Goal: Task Accomplishment & Management: Complete application form

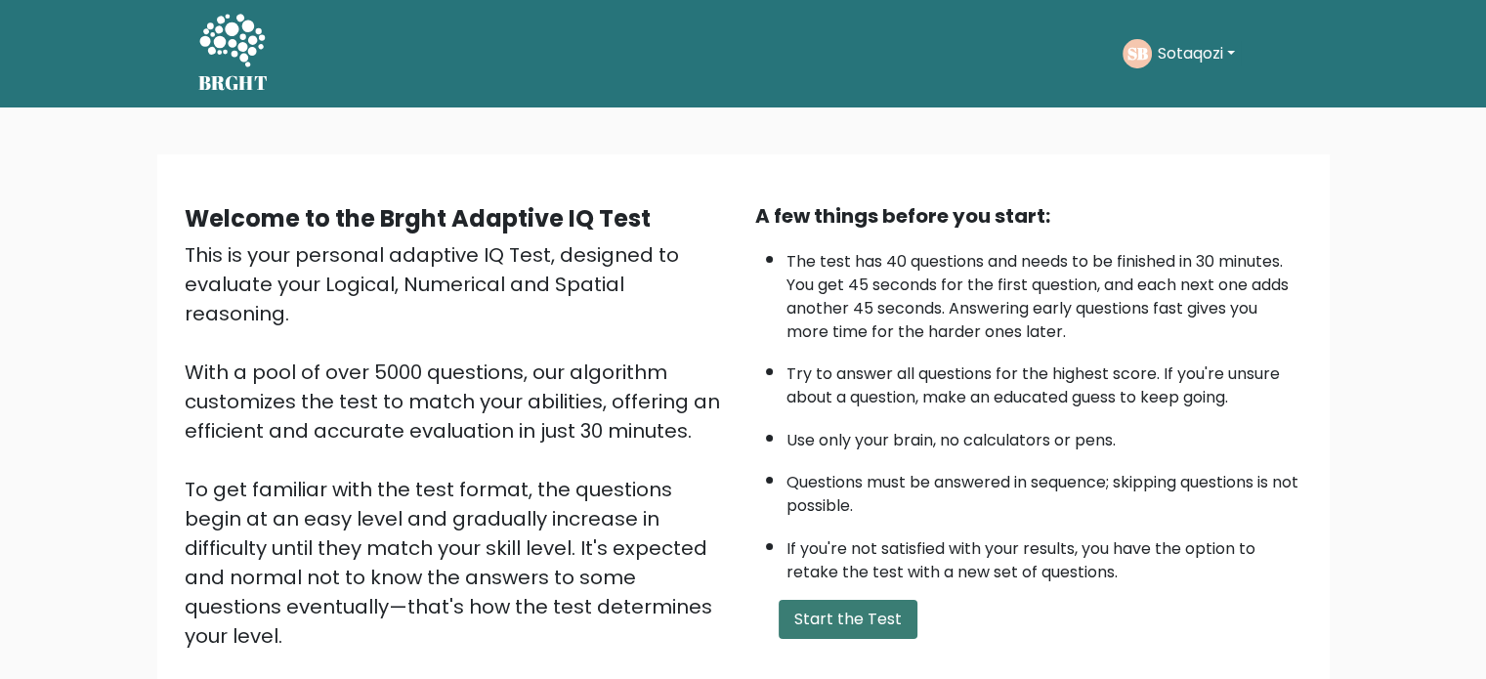
click at [870, 625] on button "Start the Test" at bounding box center [847, 619] width 139 height 39
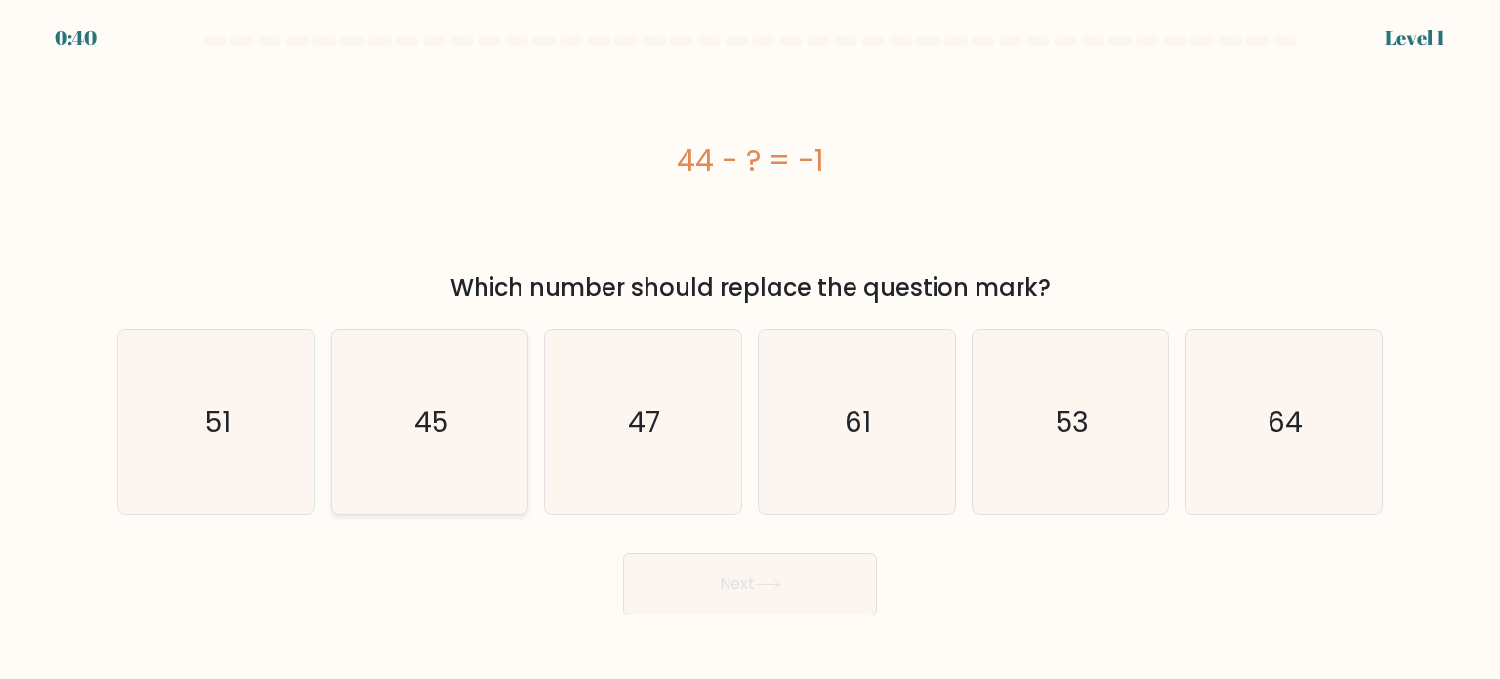
click at [520, 440] on icon "45" at bounding box center [430, 422] width 184 height 184
click at [750, 350] on input "b. 45" at bounding box center [750, 345] width 1 height 10
radio input "true"
click at [715, 579] on button "Next" at bounding box center [750, 584] width 254 height 63
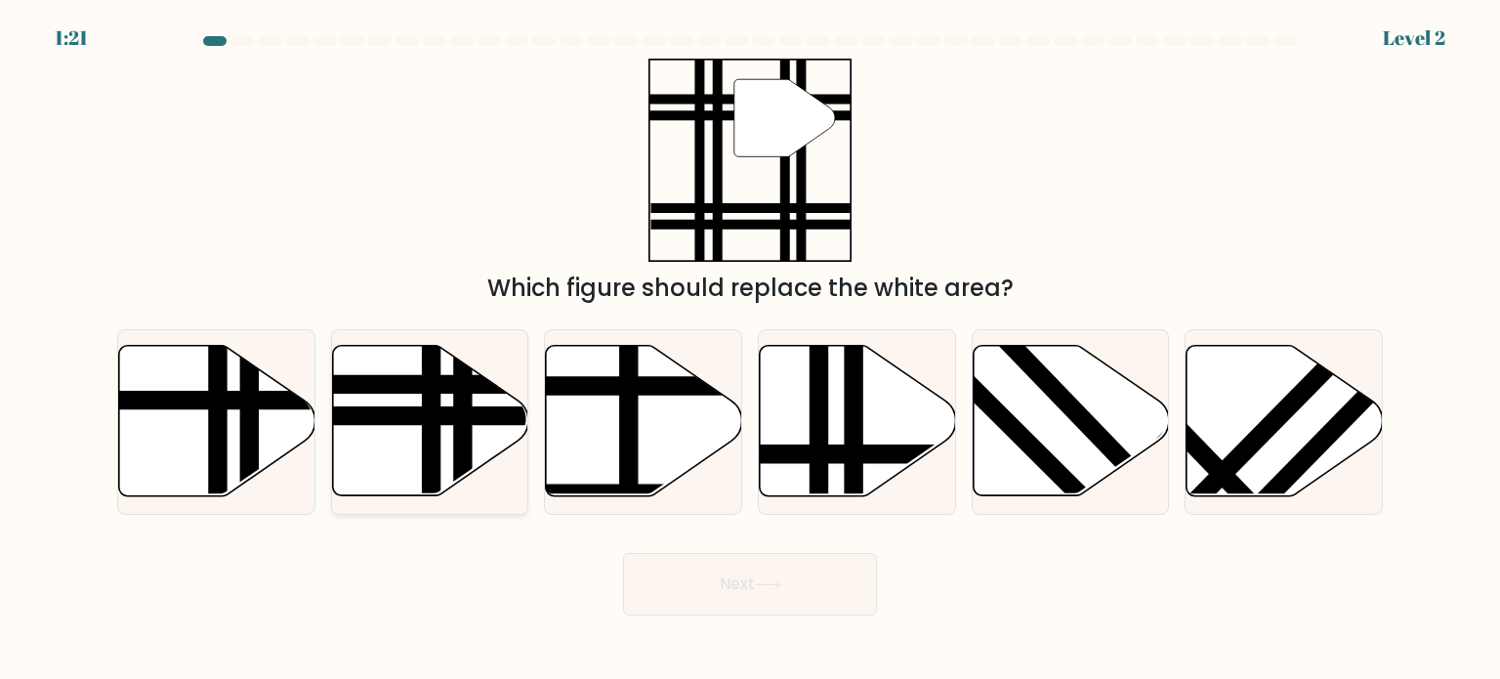
click at [463, 440] on line at bounding box center [463, 504] width 0 height 396
click at [750, 350] on input "b." at bounding box center [750, 345] width 1 height 10
radio input "true"
click at [698, 584] on button "Next" at bounding box center [750, 584] width 254 height 63
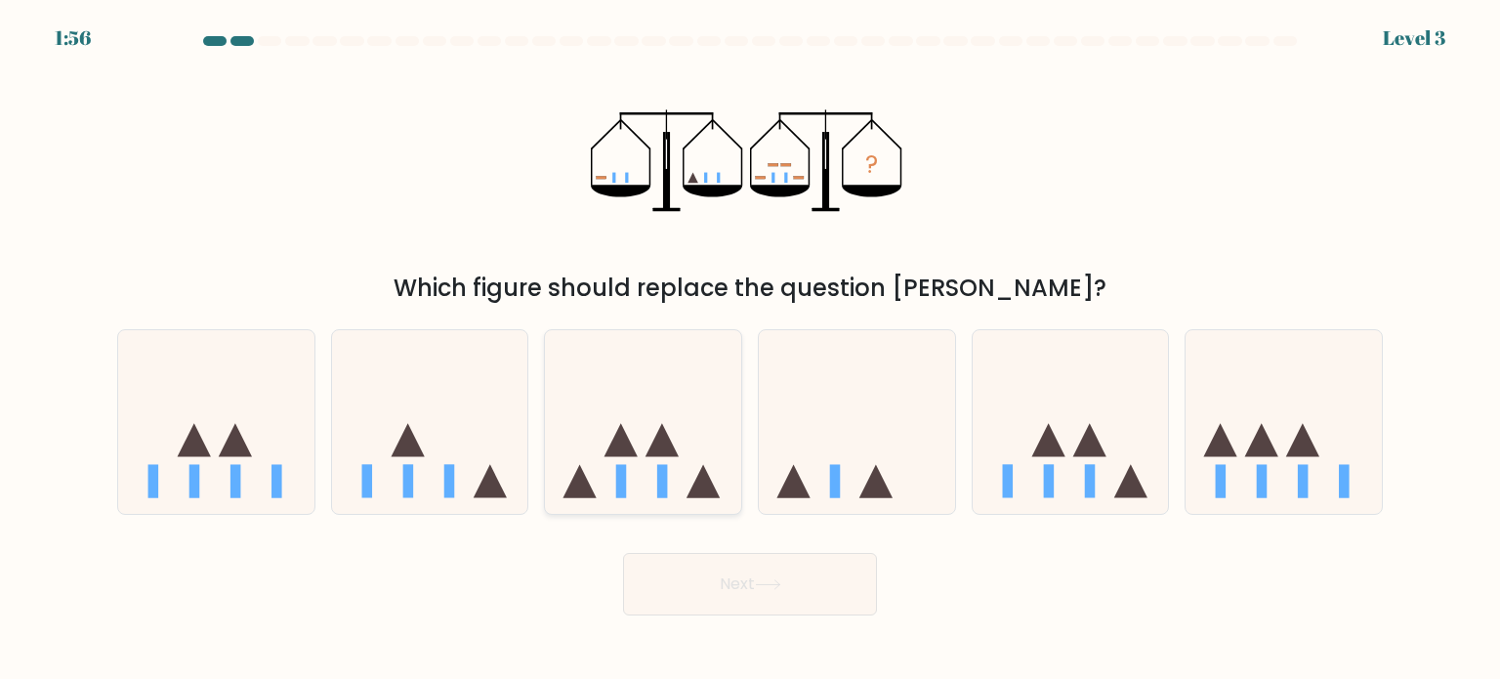
click at [672, 409] on icon at bounding box center [643, 422] width 196 height 162
click at [750, 350] on input "c." at bounding box center [750, 345] width 1 height 10
radio input "true"
click at [745, 575] on button "Next" at bounding box center [750, 584] width 254 height 63
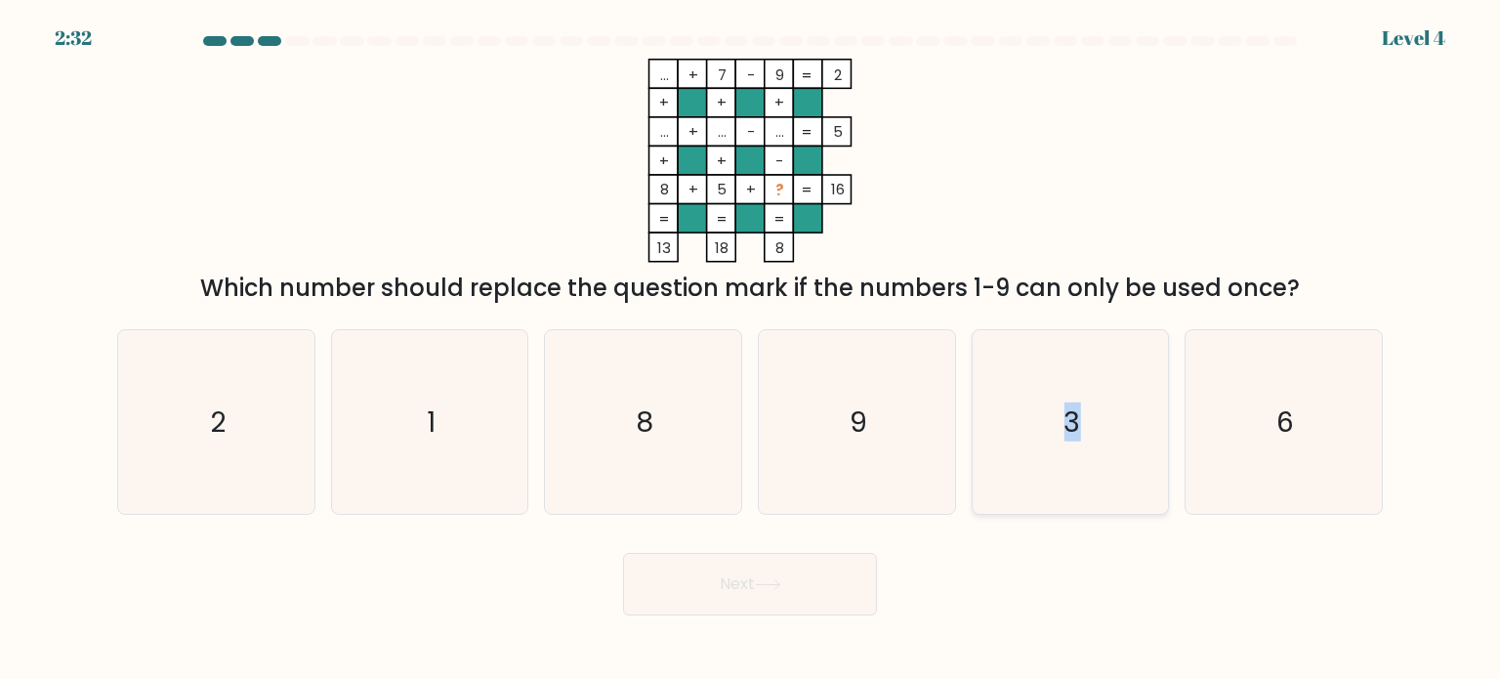
drag, startPoint x: 1123, startPoint y: 419, endPoint x: 1014, endPoint y: 399, distance: 111.1
click at [1014, 399] on icon "3" at bounding box center [1071, 422] width 184 height 184
click at [751, 350] on input "e. 3" at bounding box center [750, 345] width 1 height 10
radio input "true"
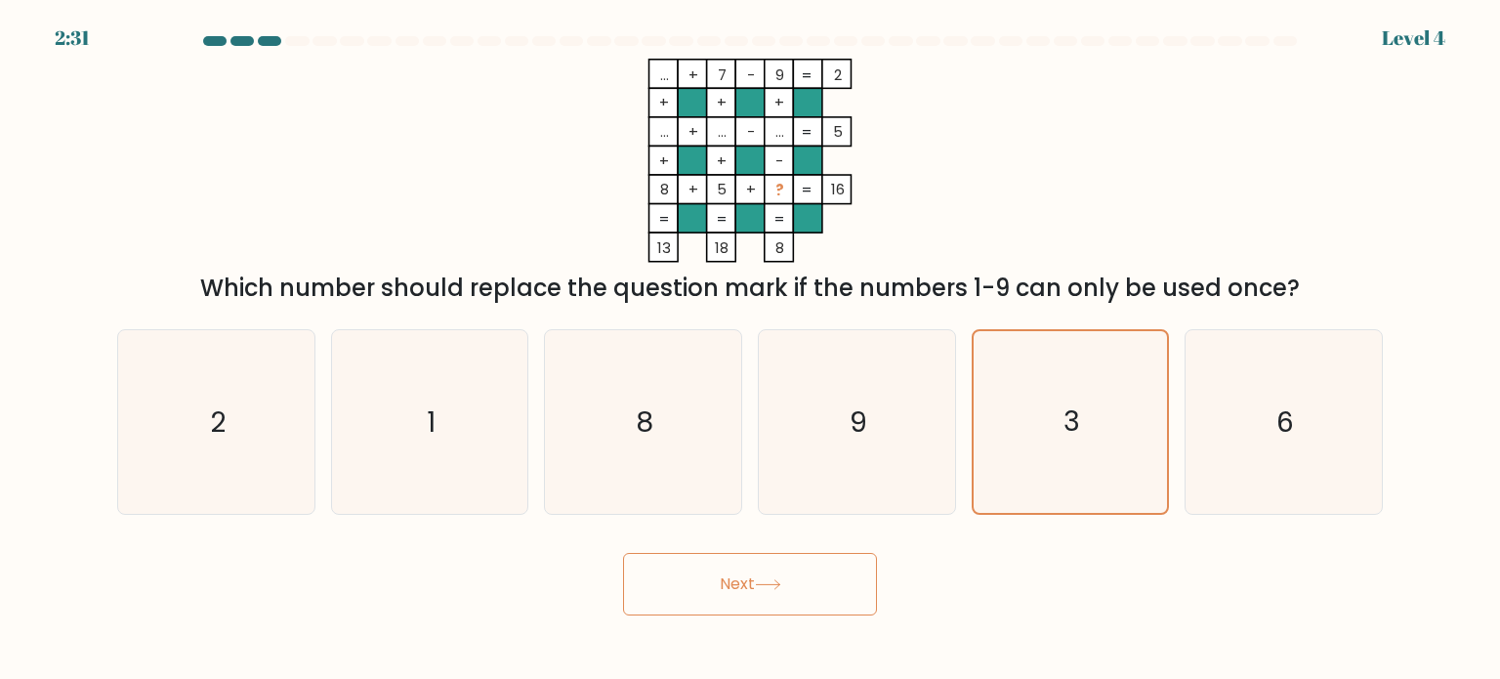
click at [868, 559] on button "Next" at bounding box center [750, 584] width 254 height 63
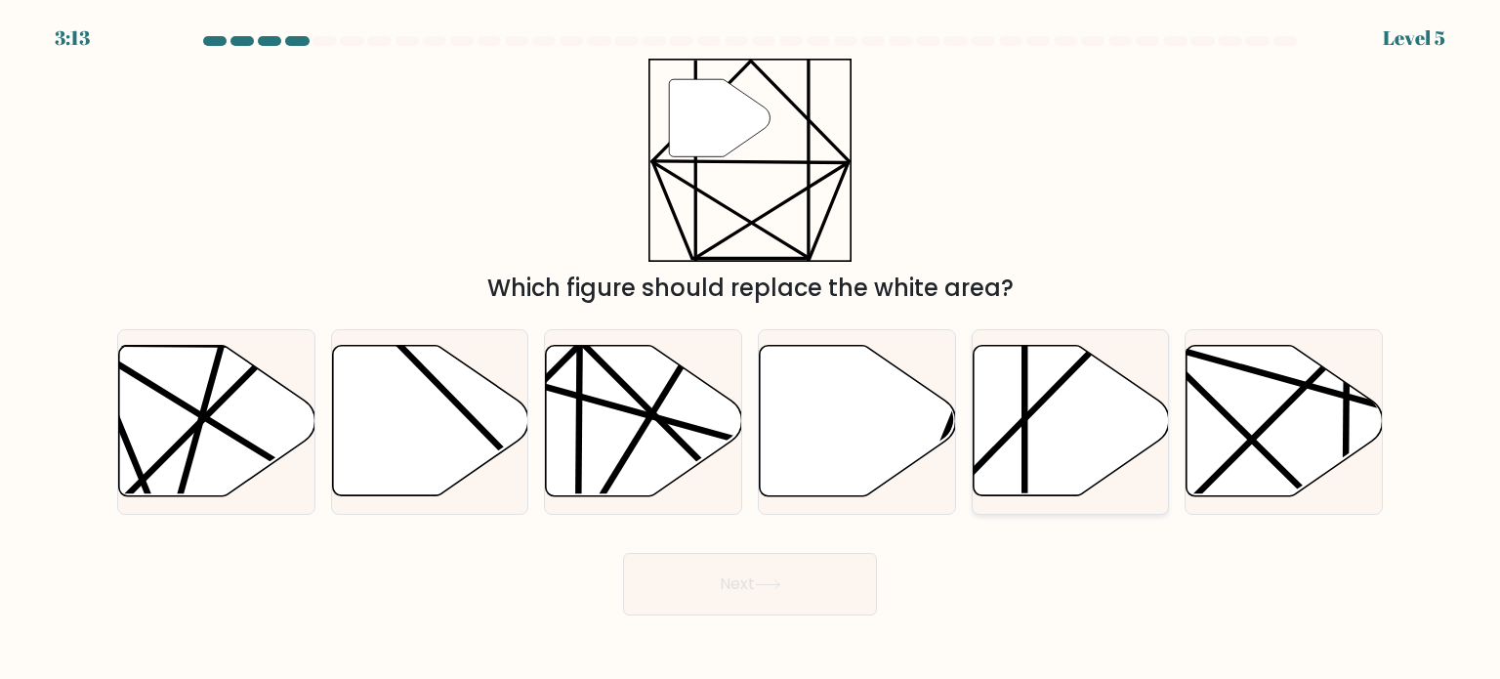
click at [1071, 380] on icon at bounding box center [1071, 421] width 196 height 150
click at [751, 350] on input "e." at bounding box center [750, 345] width 1 height 10
radio input "true"
click at [814, 573] on button "Next" at bounding box center [750, 584] width 254 height 63
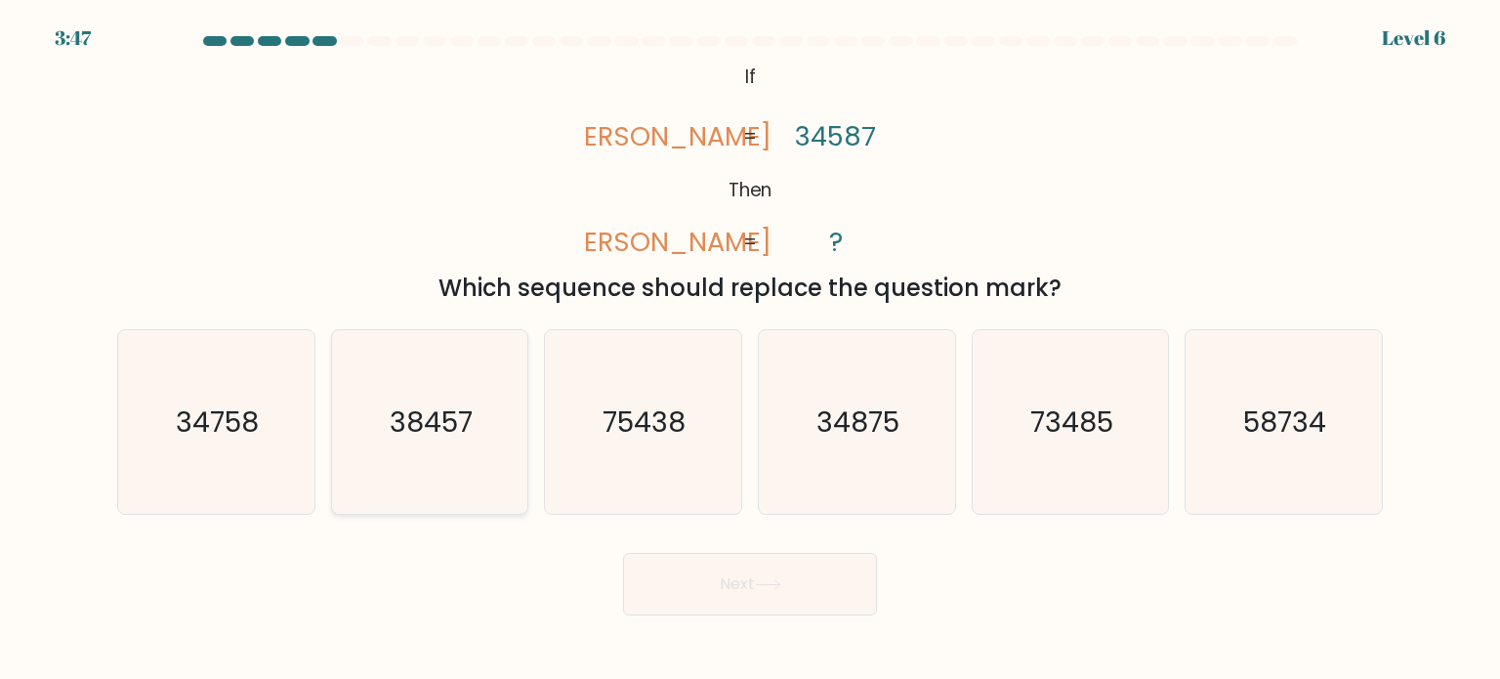
click at [462, 394] on icon "38457" at bounding box center [430, 422] width 184 height 184
click at [750, 350] on input "b. 38457" at bounding box center [750, 345] width 1 height 10
radio input "true"
click at [729, 577] on button "Next" at bounding box center [750, 584] width 254 height 63
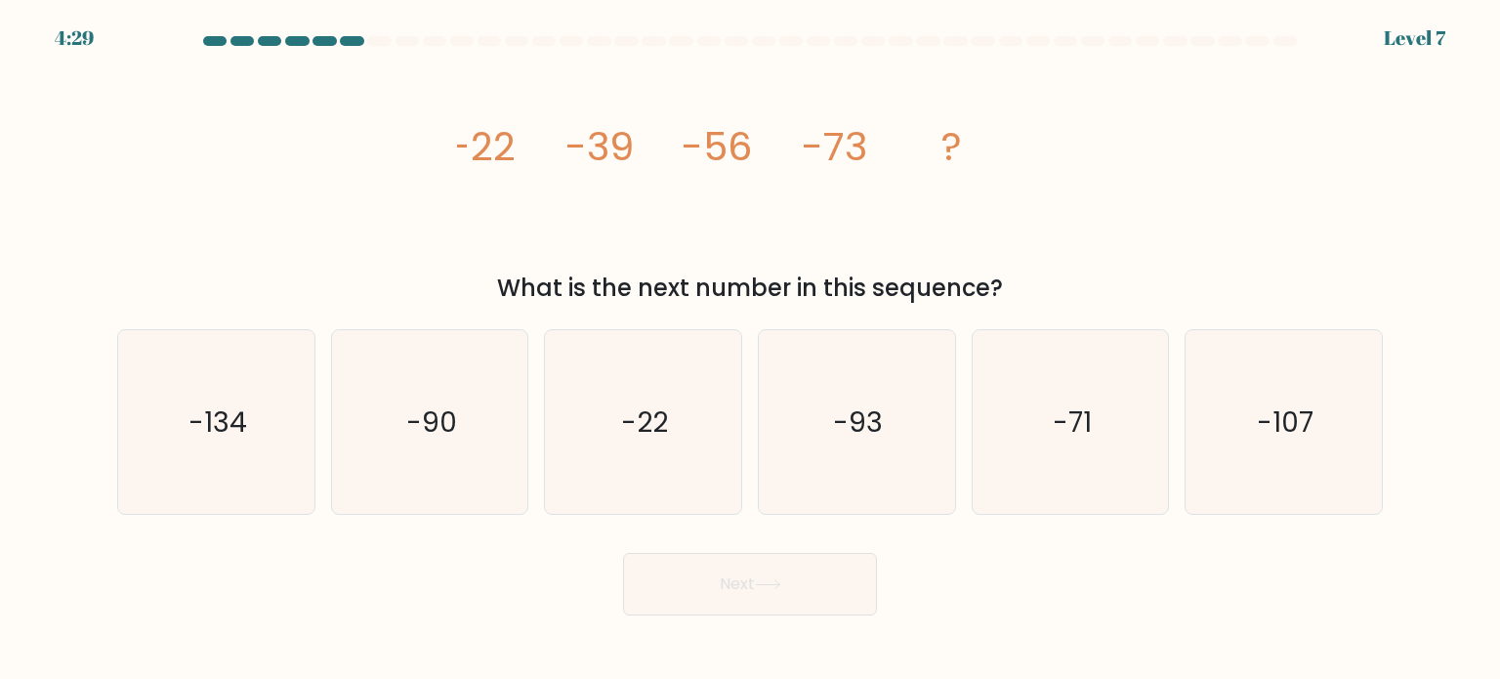
drag, startPoint x: 729, startPoint y: 577, endPoint x: 694, endPoint y: 256, distance: 323.1
click at [694, 256] on form at bounding box center [750, 325] width 1500 height 579
click at [436, 427] on text "-90" at bounding box center [431, 420] width 51 height 39
click at [750, 350] on input "b. -90" at bounding box center [750, 345] width 1 height 10
radio input "true"
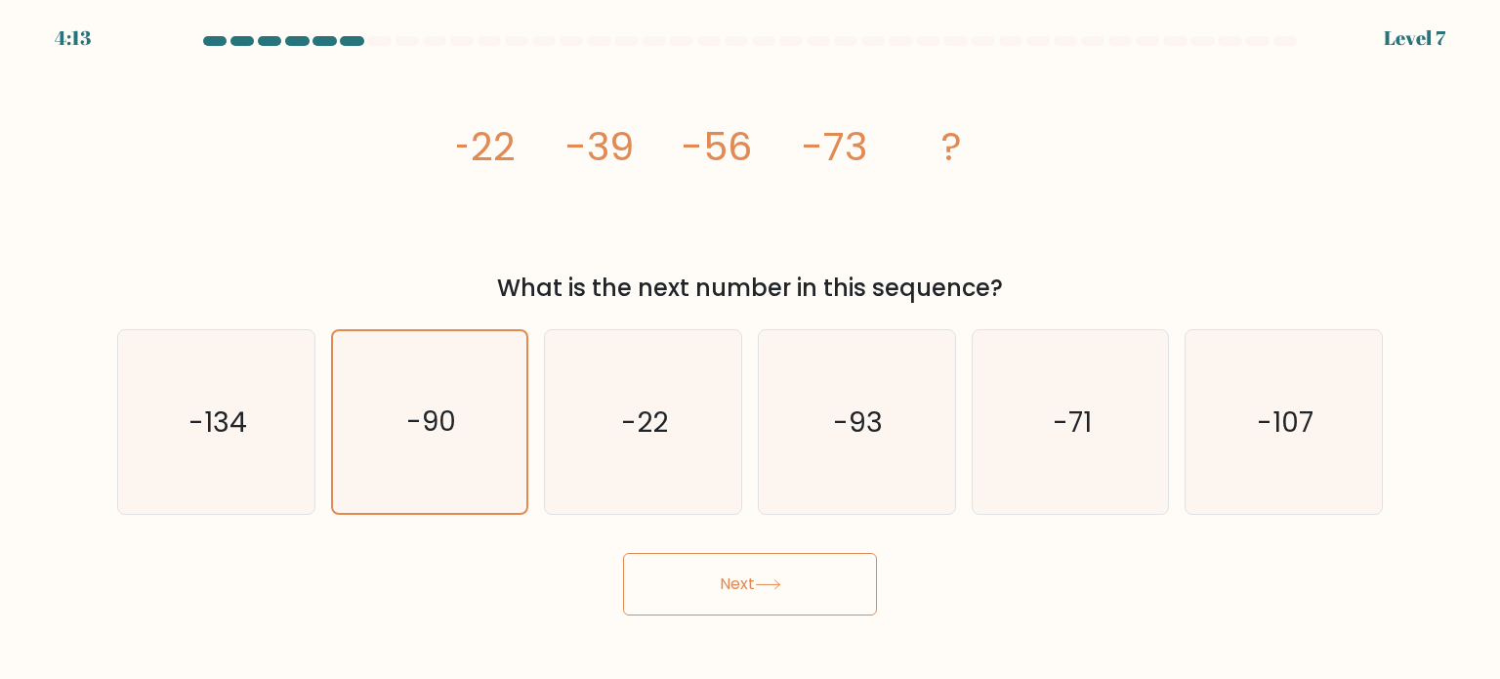
click at [703, 558] on button "Next" at bounding box center [750, 584] width 254 height 63
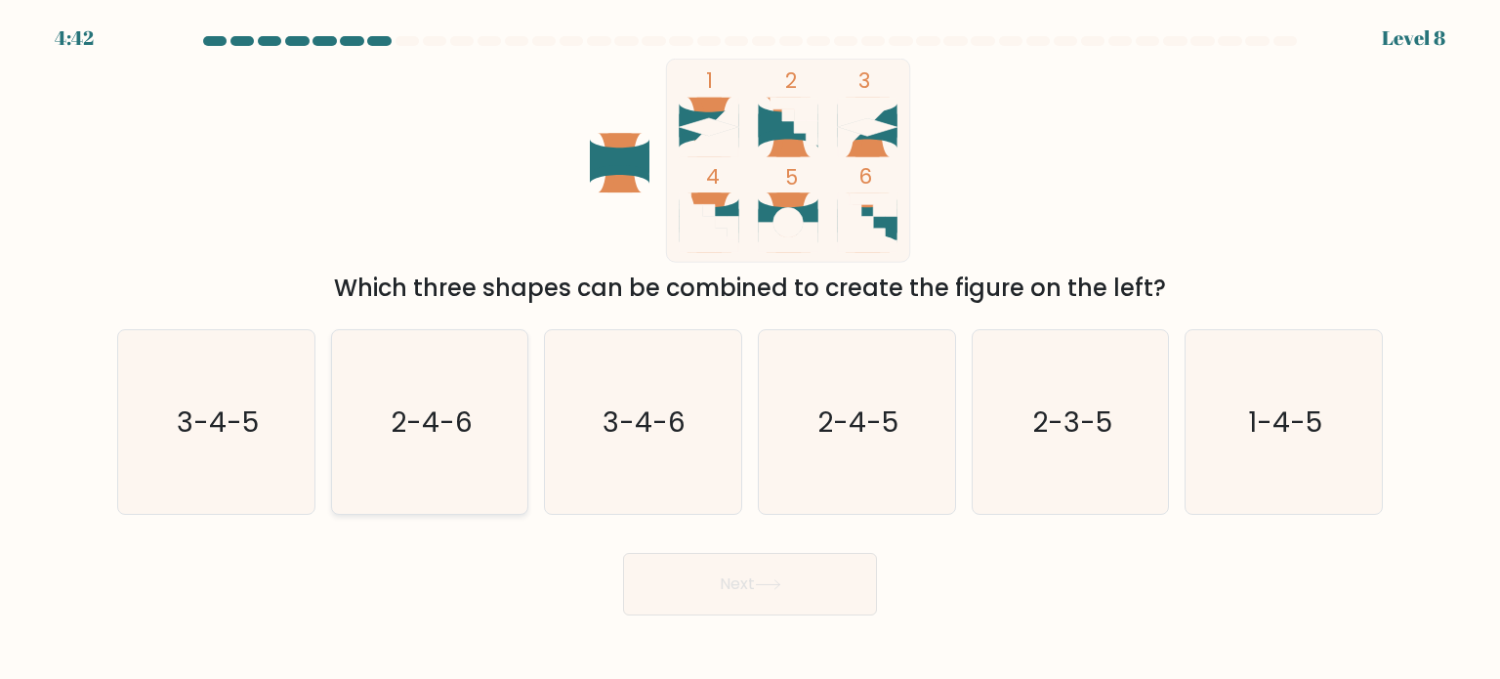
click at [438, 453] on icon "2-4-6" at bounding box center [430, 422] width 184 height 184
click at [750, 350] on input "b. 2-4-6" at bounding box center [750, 345] width 1 height 10
radio input "true"
click at [816, 564] on button "Next" at bounding box center [750, 584] width 254 height 63
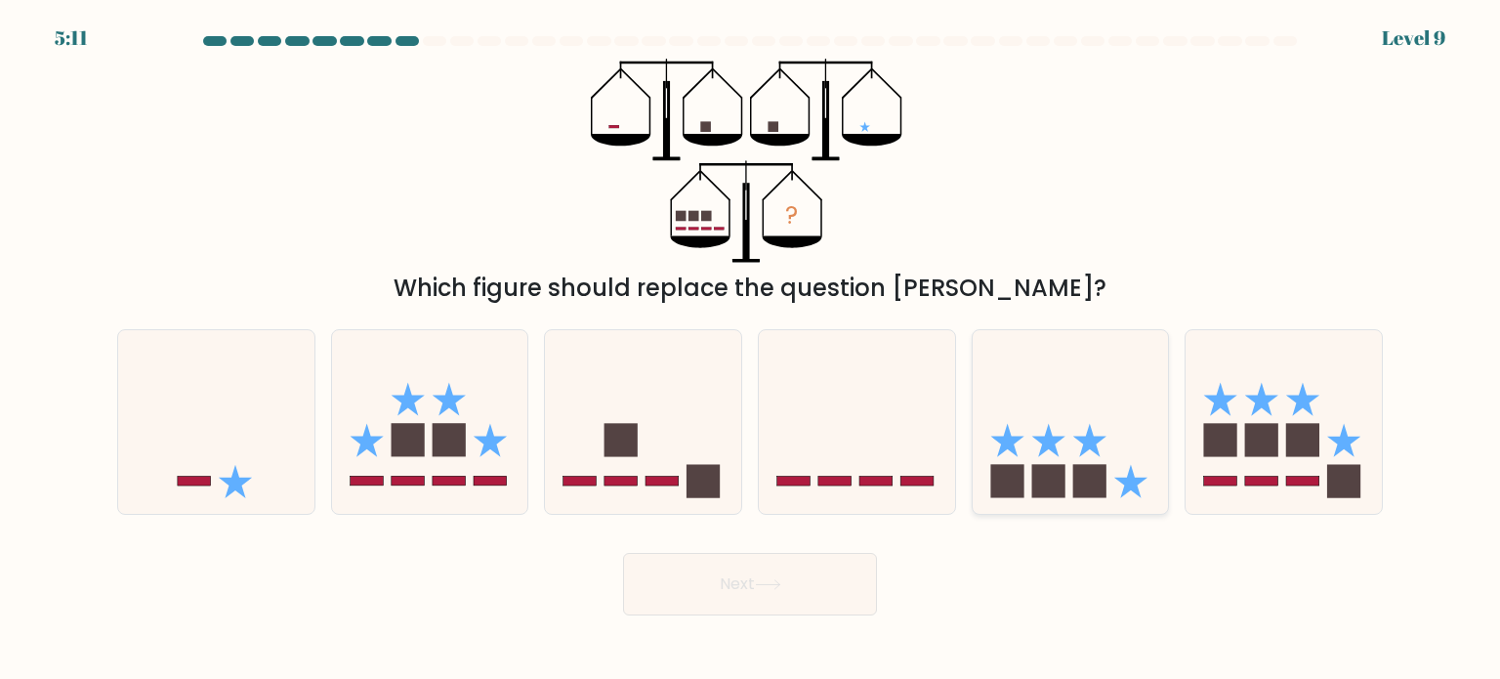
click at [1091, 440] on icon at bounding box center [1089, 439] width 33 height 33
click at [751, 350] on input "e." at bounding box center [750, 345] width 1 height 10
radio input "true"
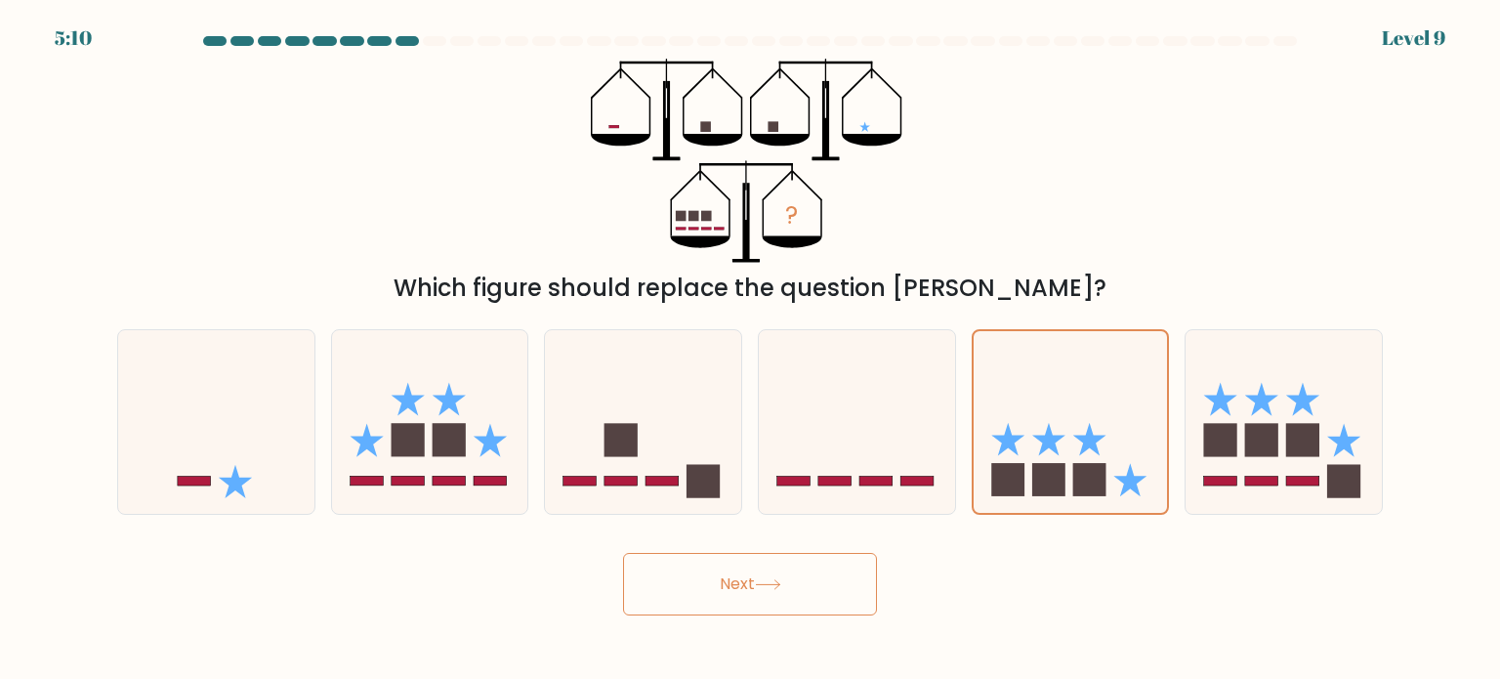
click at [809, 605] on button "Next" at bounding box center [750, 584] width 254 height 63
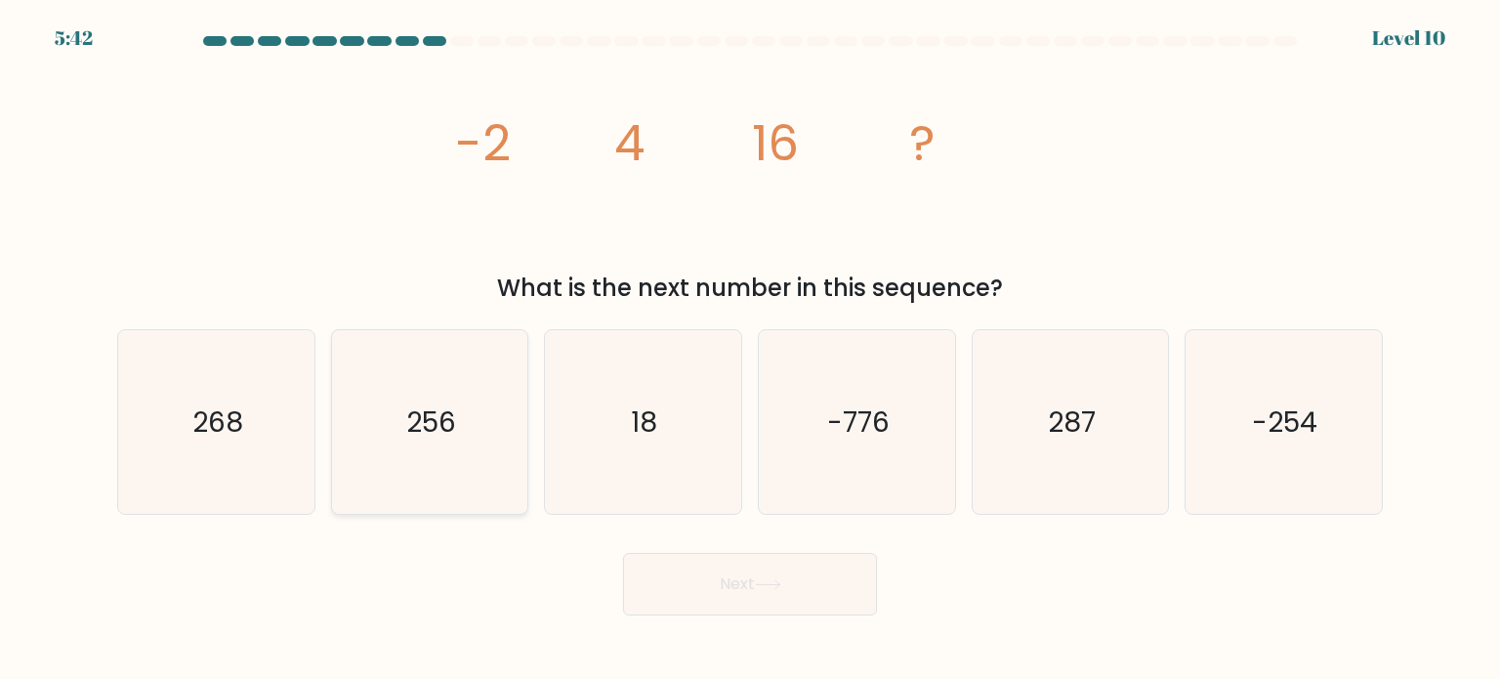
click at [418, 437] on text "256" at bounding box center [431, 420] width 50 height 39
click at [750, 350] on input "b. 256" at bounding box center [750, 345] width 1 height 10
radio input "true"
click at [843, 605] on button "Next" at bounding box center [750, 584] width 254 height 63
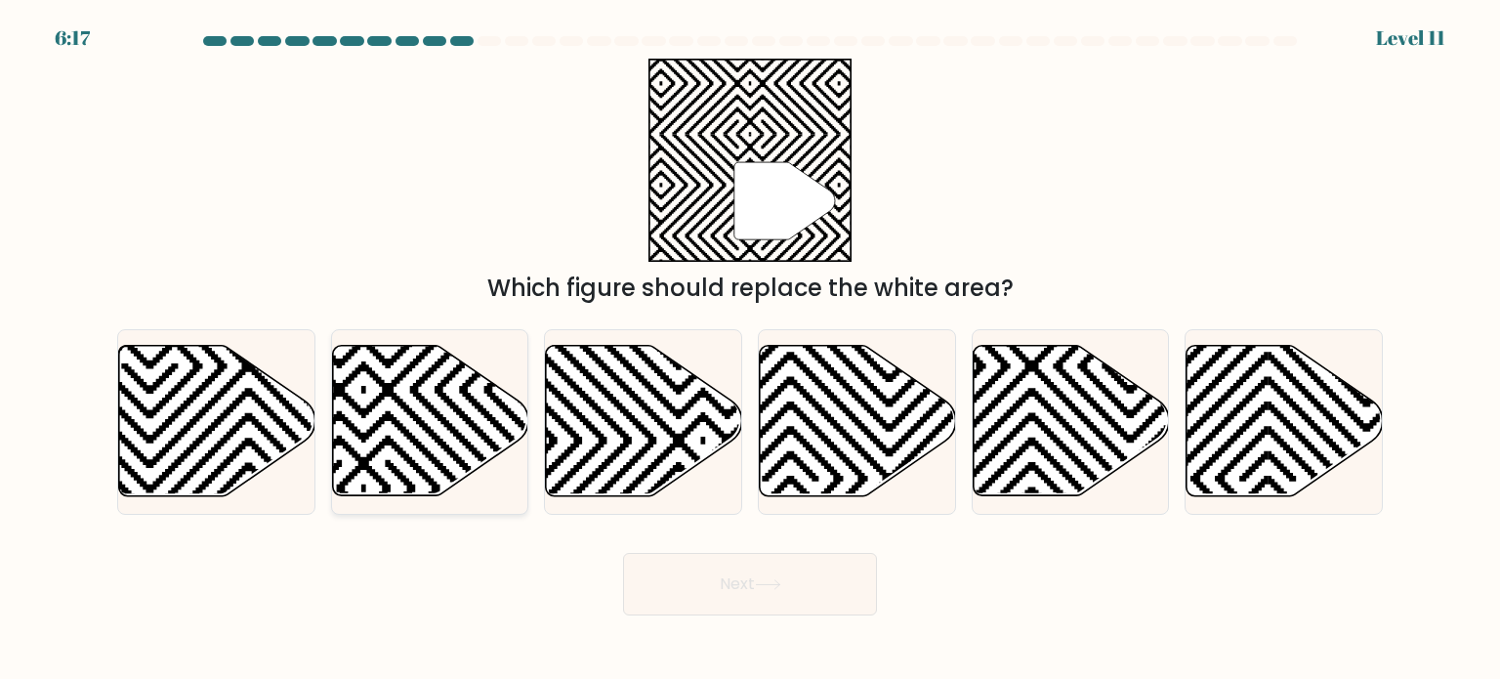
click at [450, 429] on icon at bounding box center [364, 489] width 396 height 396
click at [750, 350] on input "b." at bounding box center [750, 345] width 1 height 10
radio input "true"
click at [806, 589] on button "Next" at bounding box center [750, 584] width 254 height 63
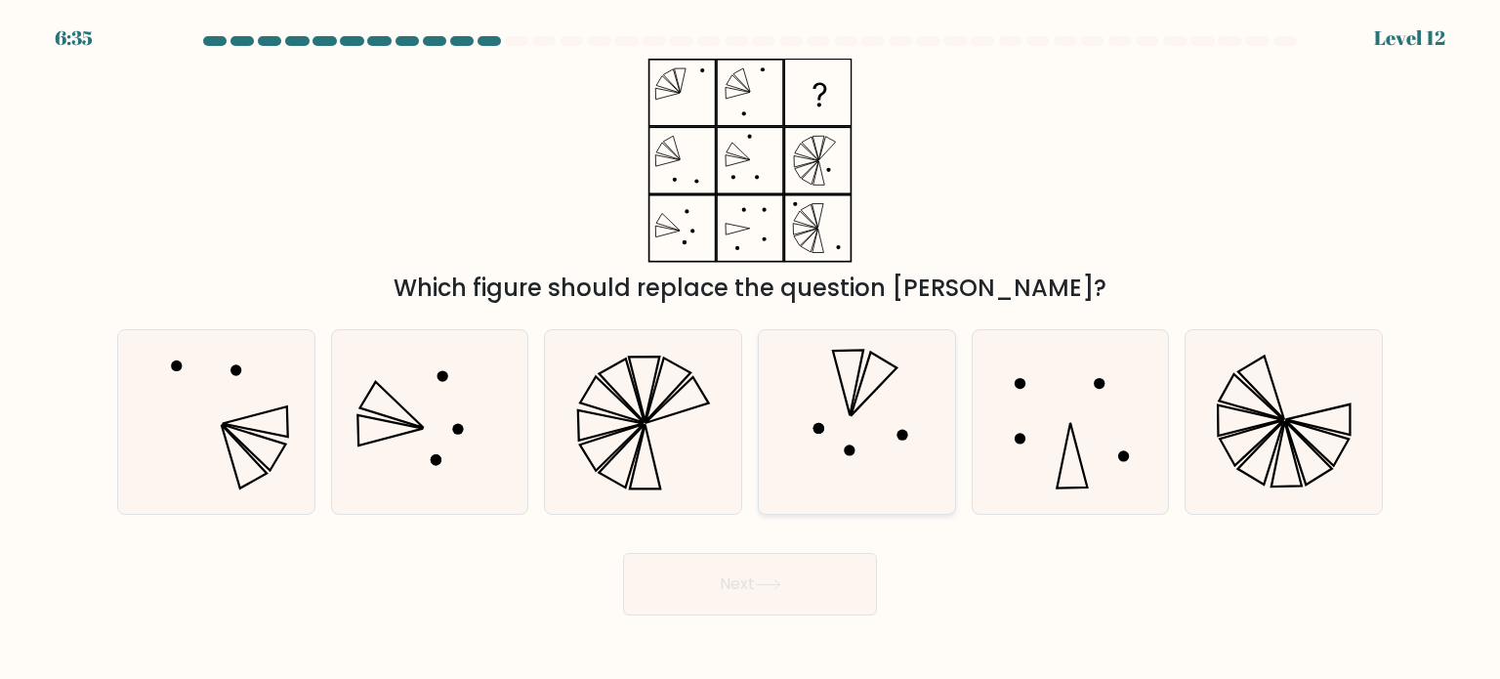
click at [842, 353] on icon at bounding box center [857, 422] width 184 height 184
click at [751, 350] on input "d." at bounding box center [750, 345] width 1 height 10
radio input "true"
click at [826, 563] on button "Next" at bounding box center [750, 584] width 254 height 63
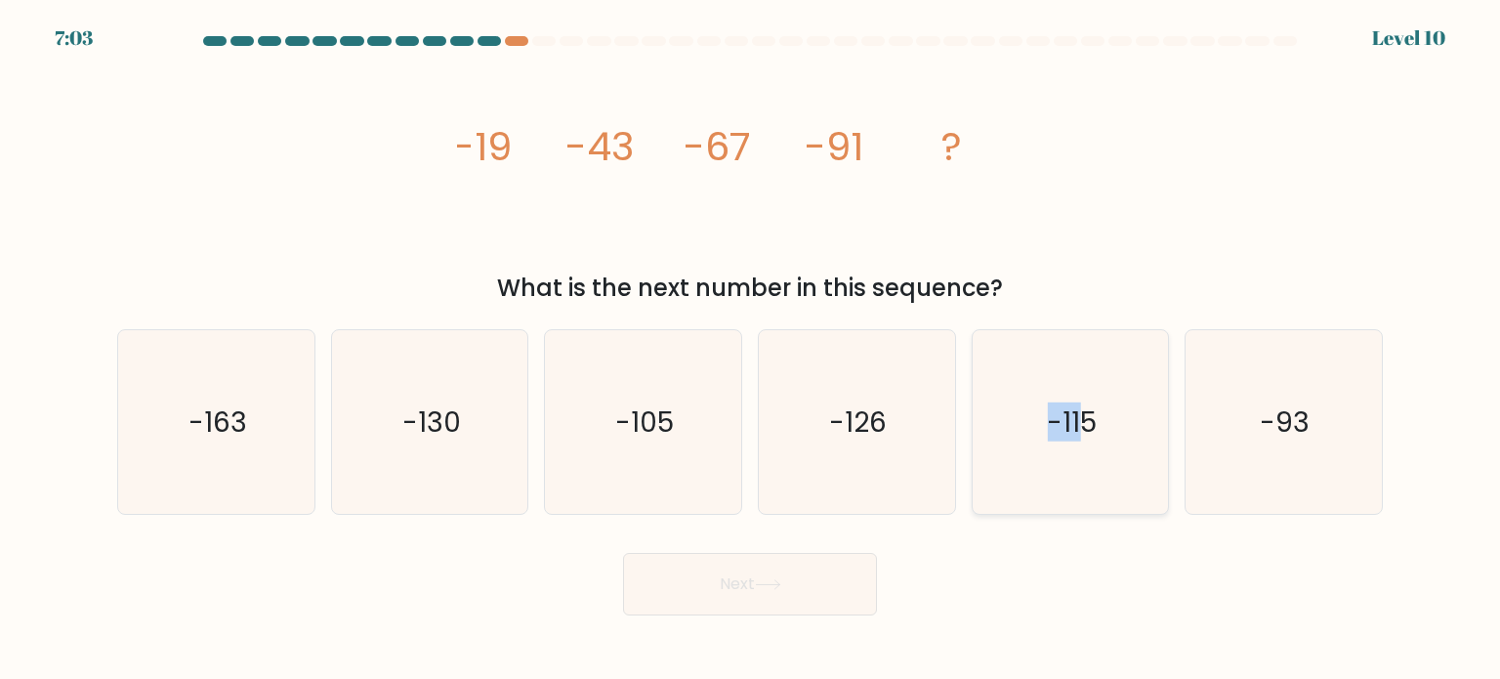
drag, startPoint x: 1087, startPoint y: 433, endPoint x: 1005, endPoint y: 435, distance: 82.1
click at [1005, 435] on icon "-115" at bounding box center [1071, 422] width 184 height 184
click at [751, 350] on input "e. -115" at bounding box center [750, 345] width 1 height 10
radio input "true"
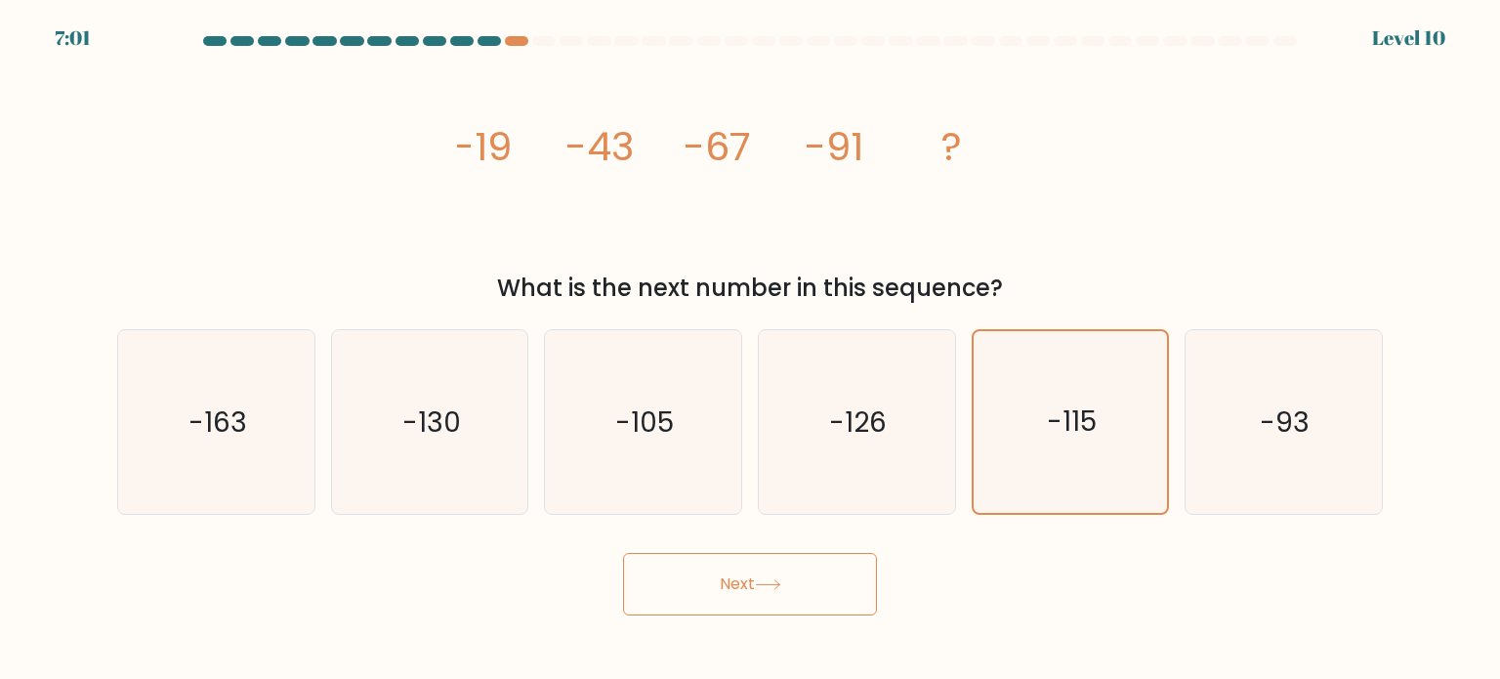
click at [856, 573] on button "Next" at bounding box center [750, 584] width 254 height 63
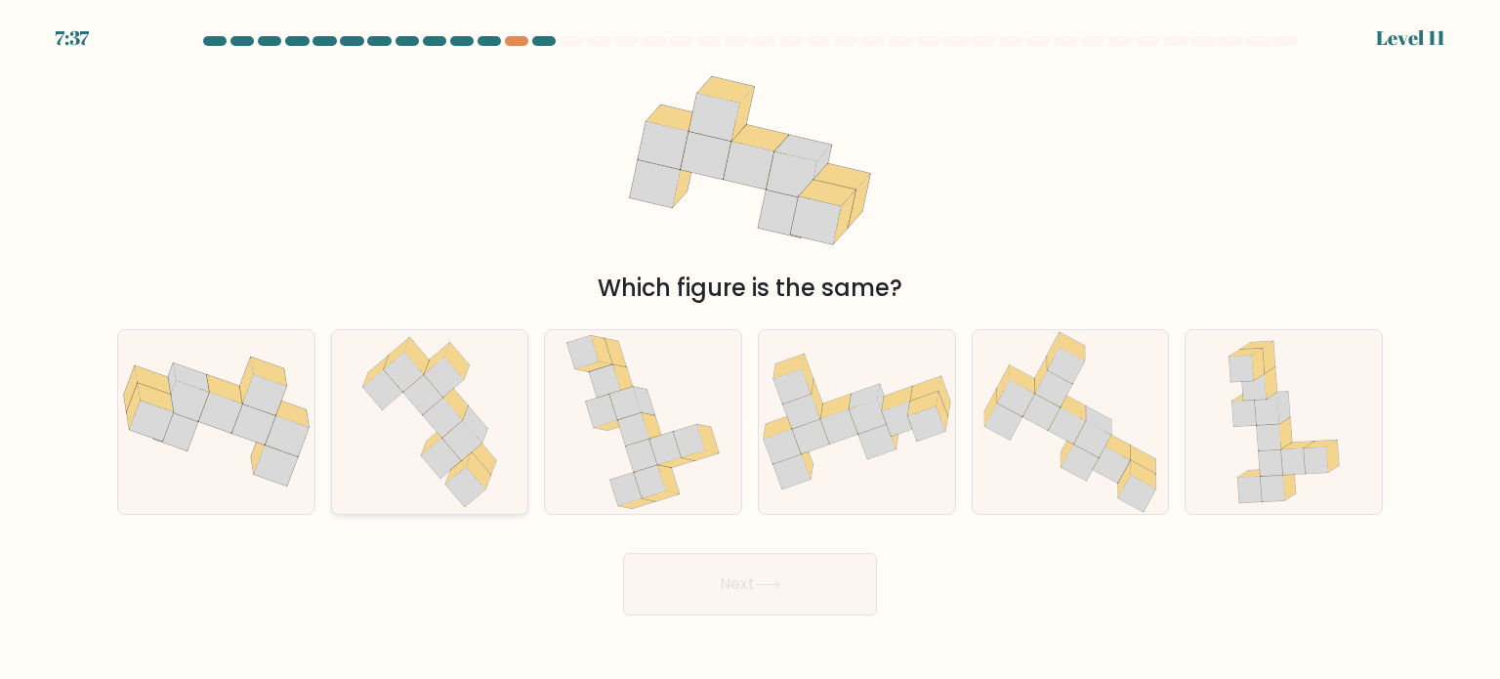
click at [475, 440] on icon at bounding box center [462, 440] width 40 height 40
click at [750, 350] on input "b." at bounding box center [750, 345] width 1 height 10
radio input "true"
click at [762, 569] on button "Next" at bounding box center [750, 584] width 254 height 63
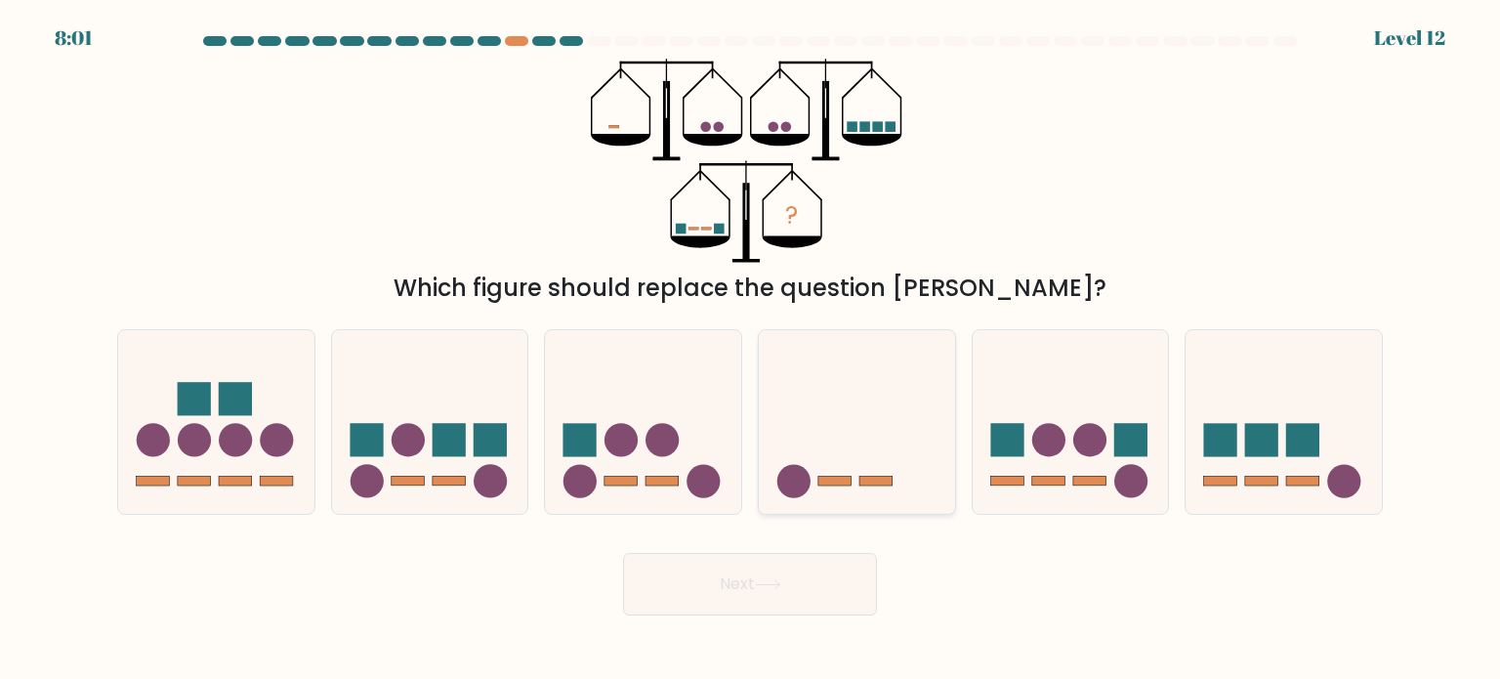
click at [817, 455] on icon at bounding box center [857, 422] width 196 height 162
click at [751, 350] on input "d." at bounding box center [750, 345] width 1 height 10
radio input "true"
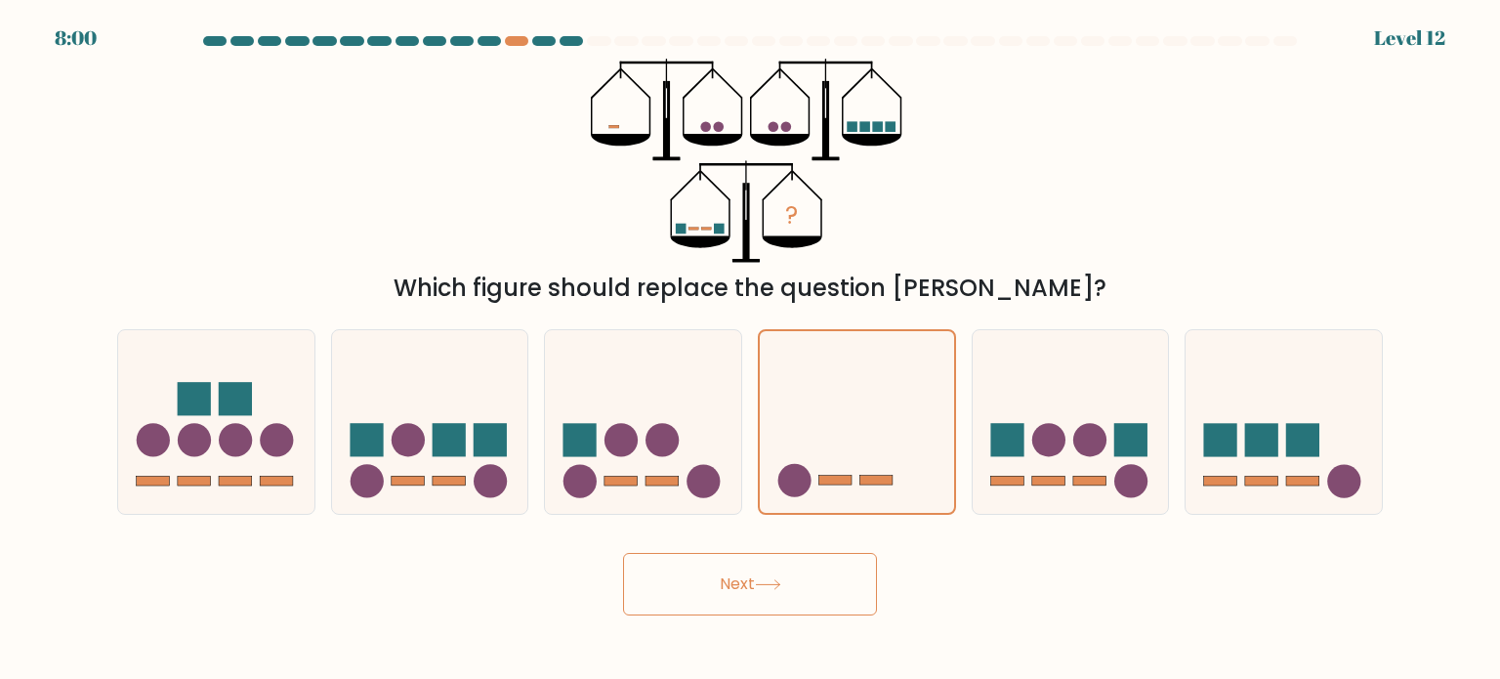
click at [805, 577] on button "Next" at bounding box center [750, 584] width 254 height 63
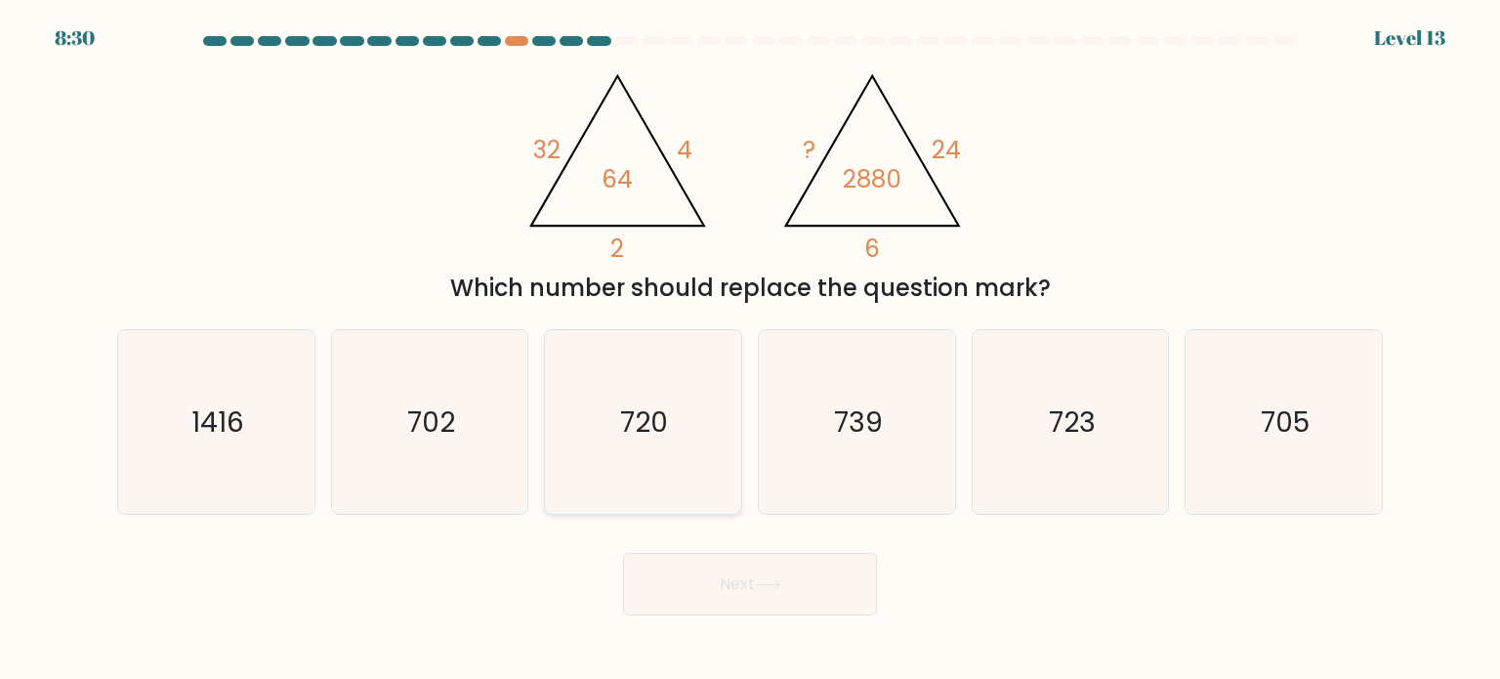
click at [682, 468] on icon "720" at bounding box center [643, 422] width 184 height 184
click at [750, 350] on input "c. 720" at bounding box center [750, 345] width 1 height 10
radio input "true"
click at [774, 597] on button "Next" at bounding box center [750, 584] width 254 height 63
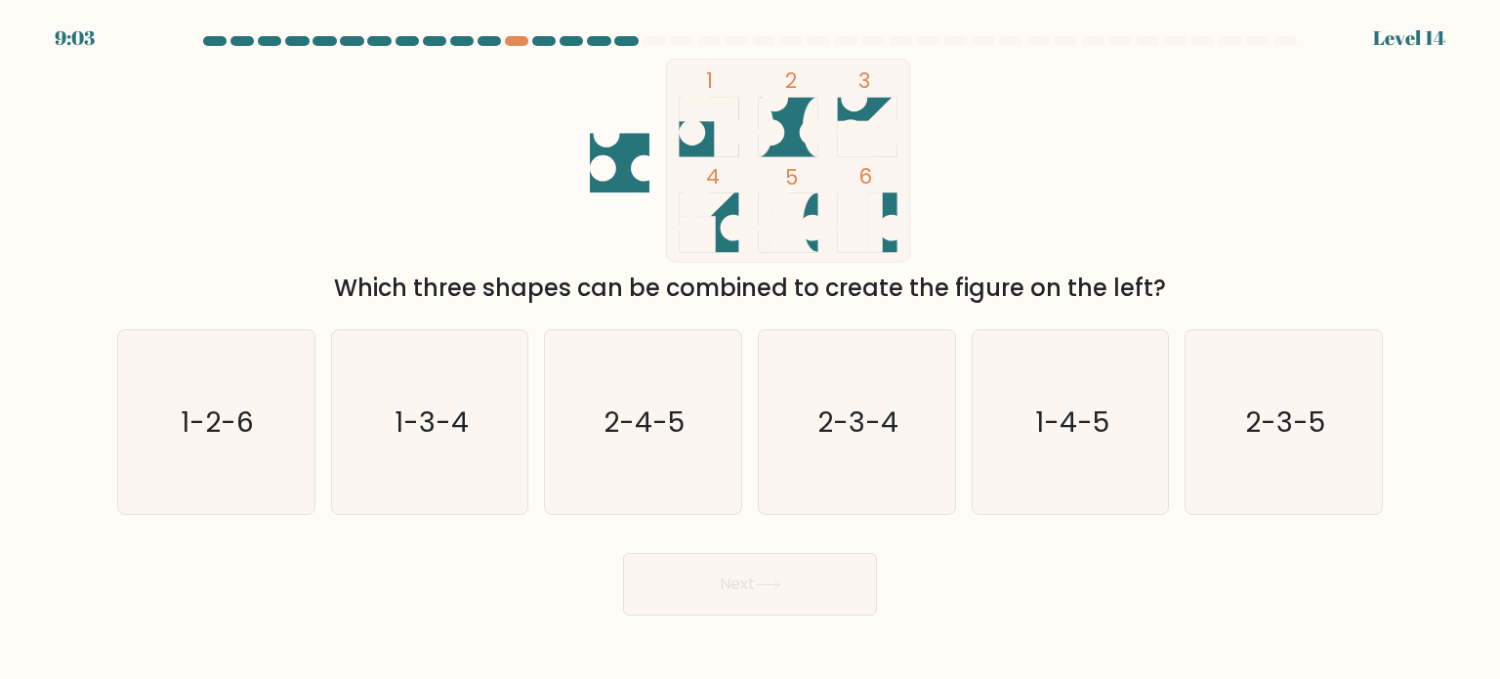
click at [852, 134] on rect at bounding box center [856, 139] width 36 height 36
click at [413, 442] on icon "1-3-4" at bounding box center [430, 422] width 184 height 184
click at [750, 350] on input "b. 1-3-4" at bounding box center [750, 345] width 1 height 10
radio input "true"
click at [736, 577] on button "Next" at bounding box center [750, 584] width 254 height 63
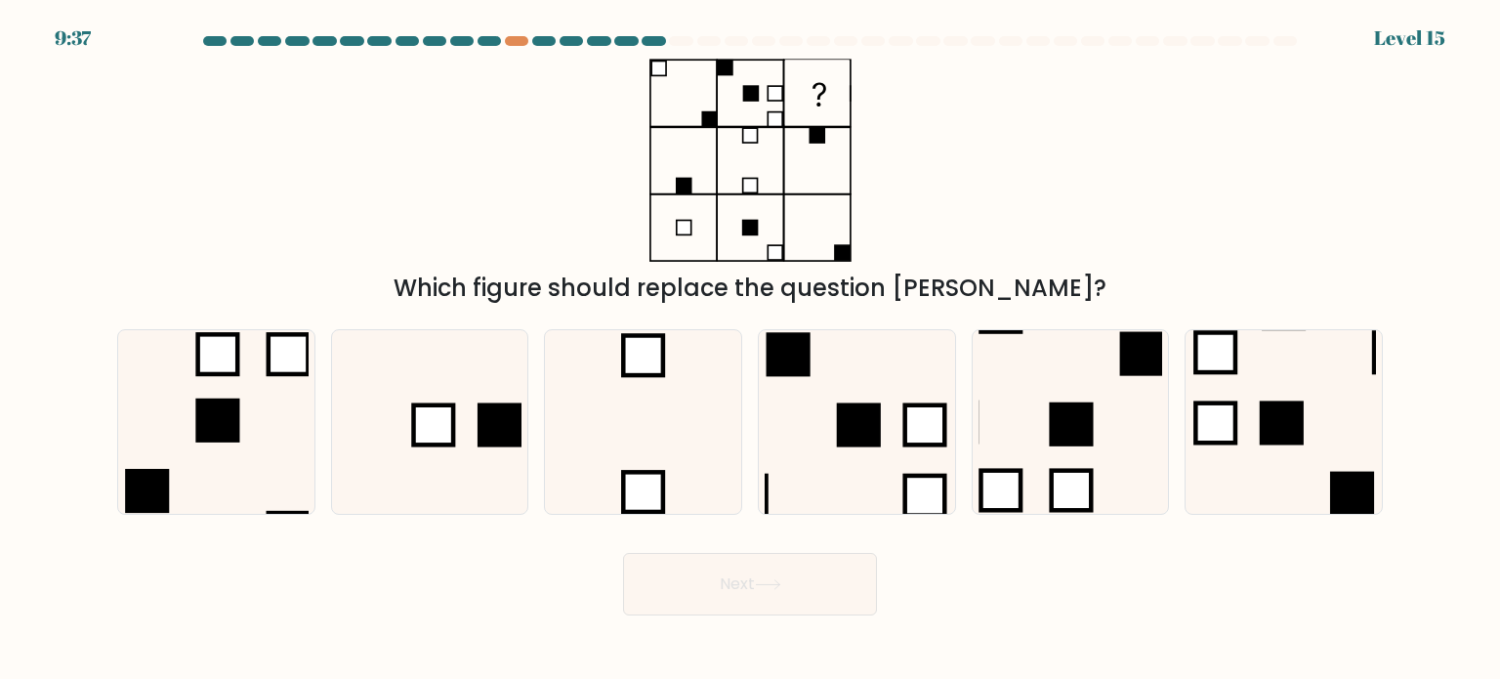
click at [717, 137] on rect at bounding box center [750, 160] width 66 height 66
click at [518, 401] on icon at bounding box center [430, 422] width 184 height 184
click at [750, 350] on input "b." at bounding box center [750, 345] width 1 height 10
radio input "true"
click at [518, 401] on icon at bounding box center [430, 422] width 182 height 182
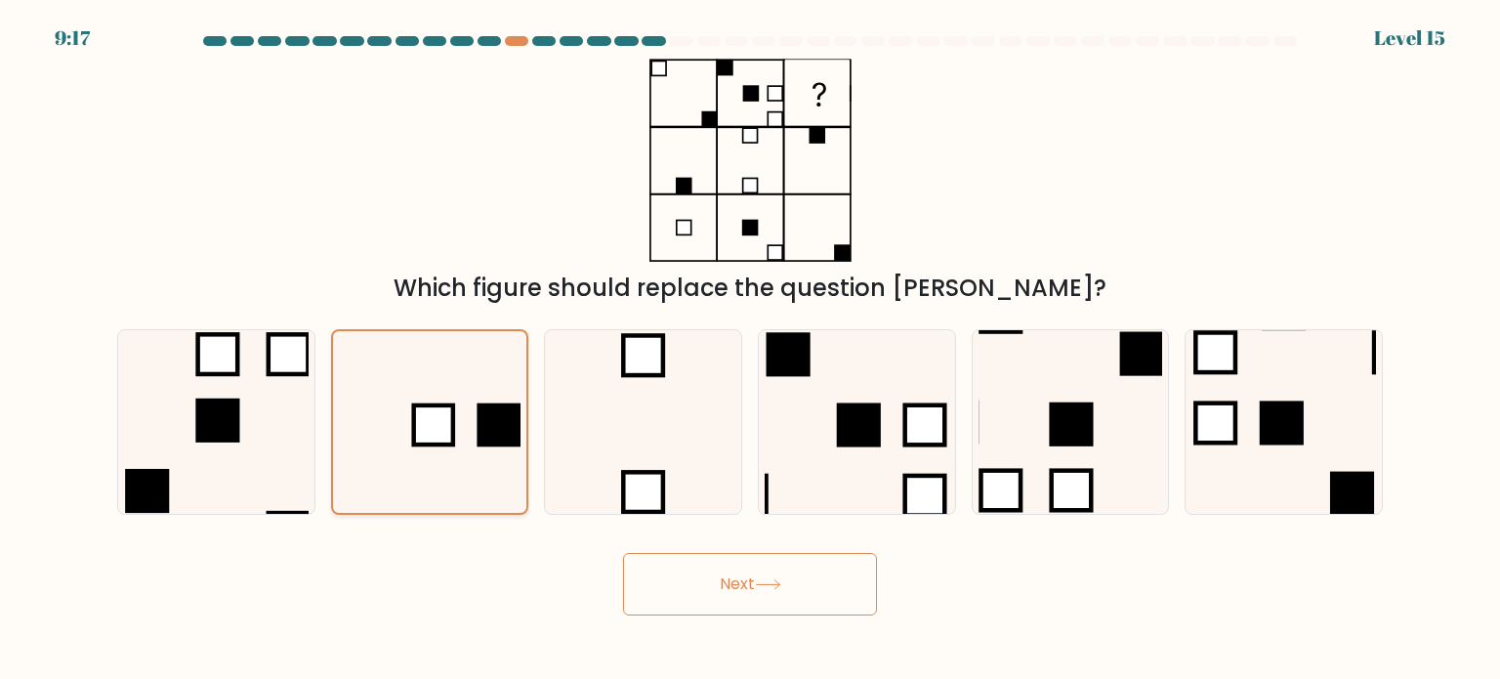
click at [750, 350] on input "b." at bounding box center [750, 345] width 1 height 10
click at [770, 590] on button "Next" at bounding box center [750, 584] width 254 height 63
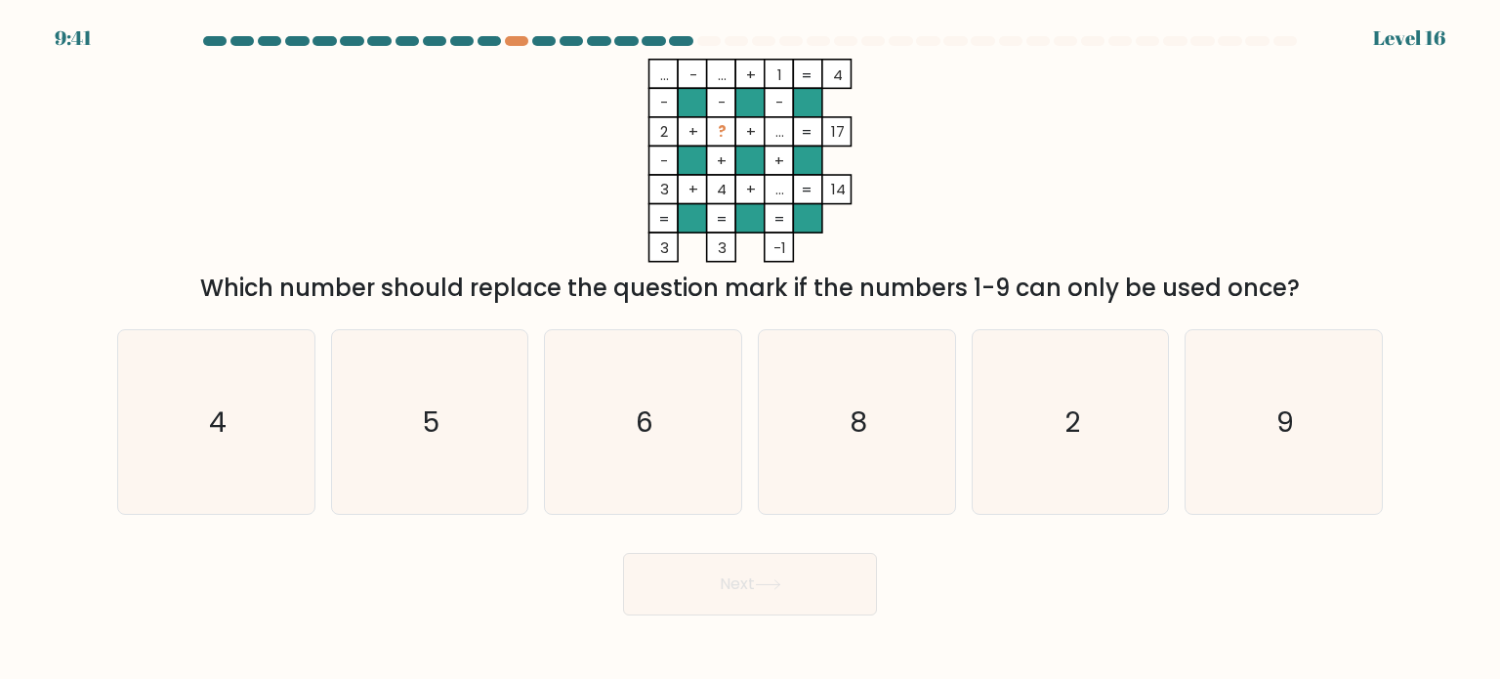
click at [660, 73] on tspan "..." at bounding box center [664, 74] width 9 height 21
click at [498, 437] on icon "5" at bounding box center [430, 422] width 184 height 184
click at [750, 350] on input "b. 5" at bounding box center [750, 345] width 1 height 10
radio input "true"
click at [680, 568] on button "Next" at bounding box center [750, 584] width 254 height 63
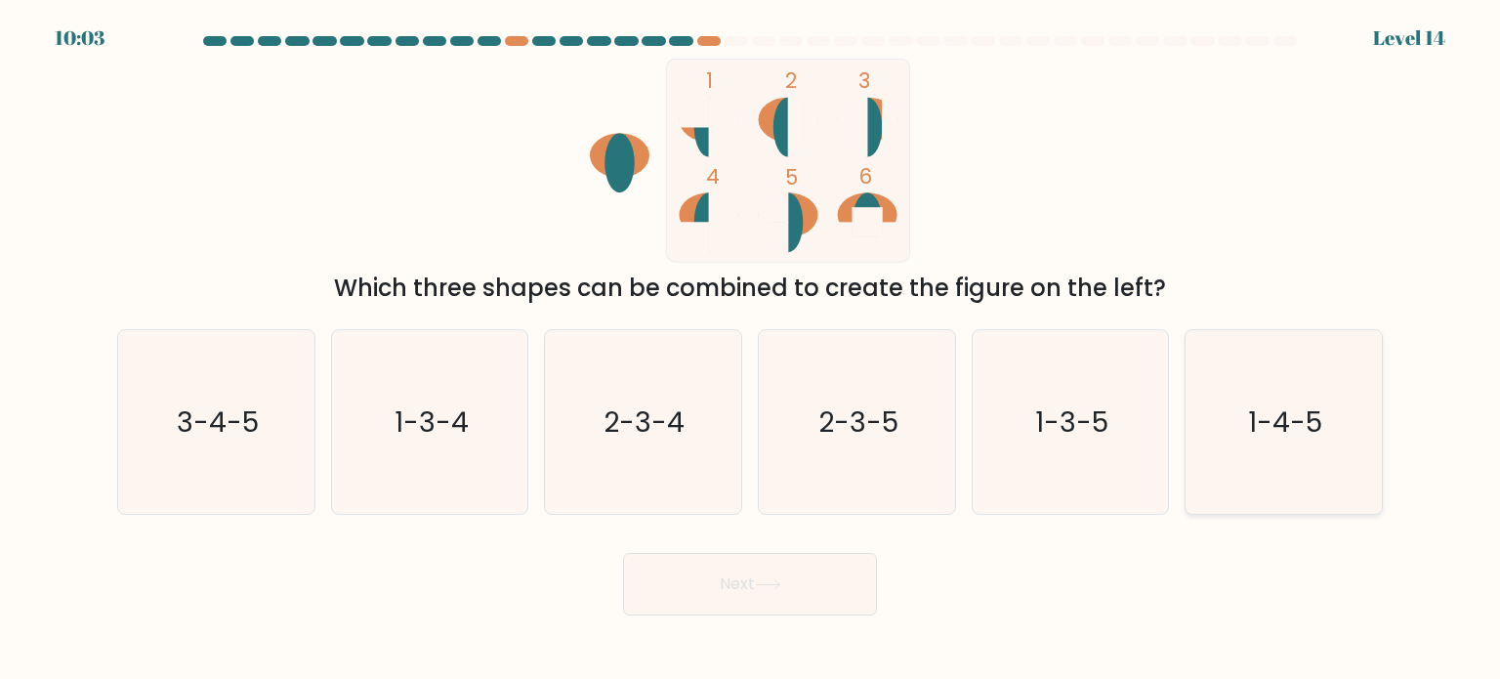
click at [1238, 434] on icon "1-4-5" at bounding box center [1284, 422] width 184 height 184
click at [751, 350] on input "f. 1-4-5" at bounding box center [750, 345] width 1 height 10
radio input "true"
click at [829, 565] on button "Next" at bounding box center [750, 584] width 254 height 63
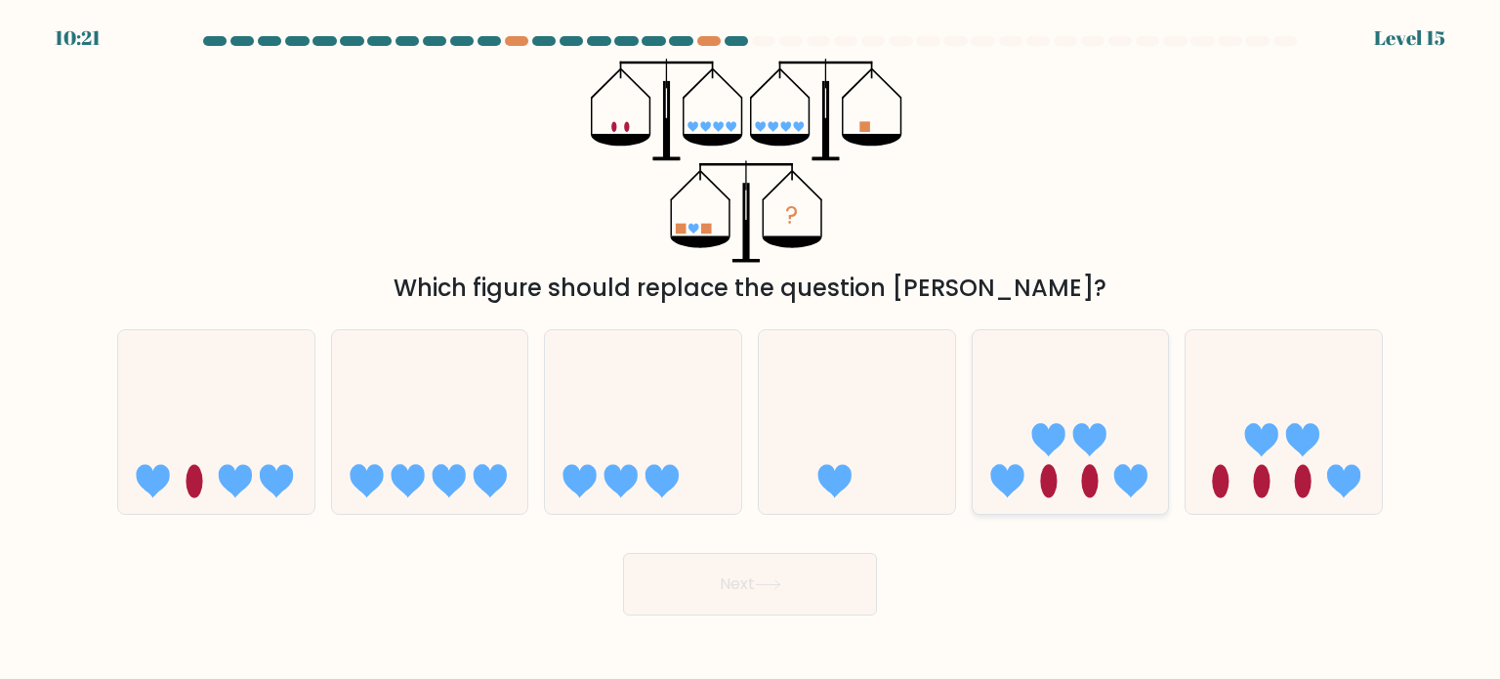
click at [1068, 442] on icon at bounding box center [1071, 422] width 196 height 162
click at [751, 350] on input "e." at bounding box center [750, 345] width 1 height 10
radio input "true"
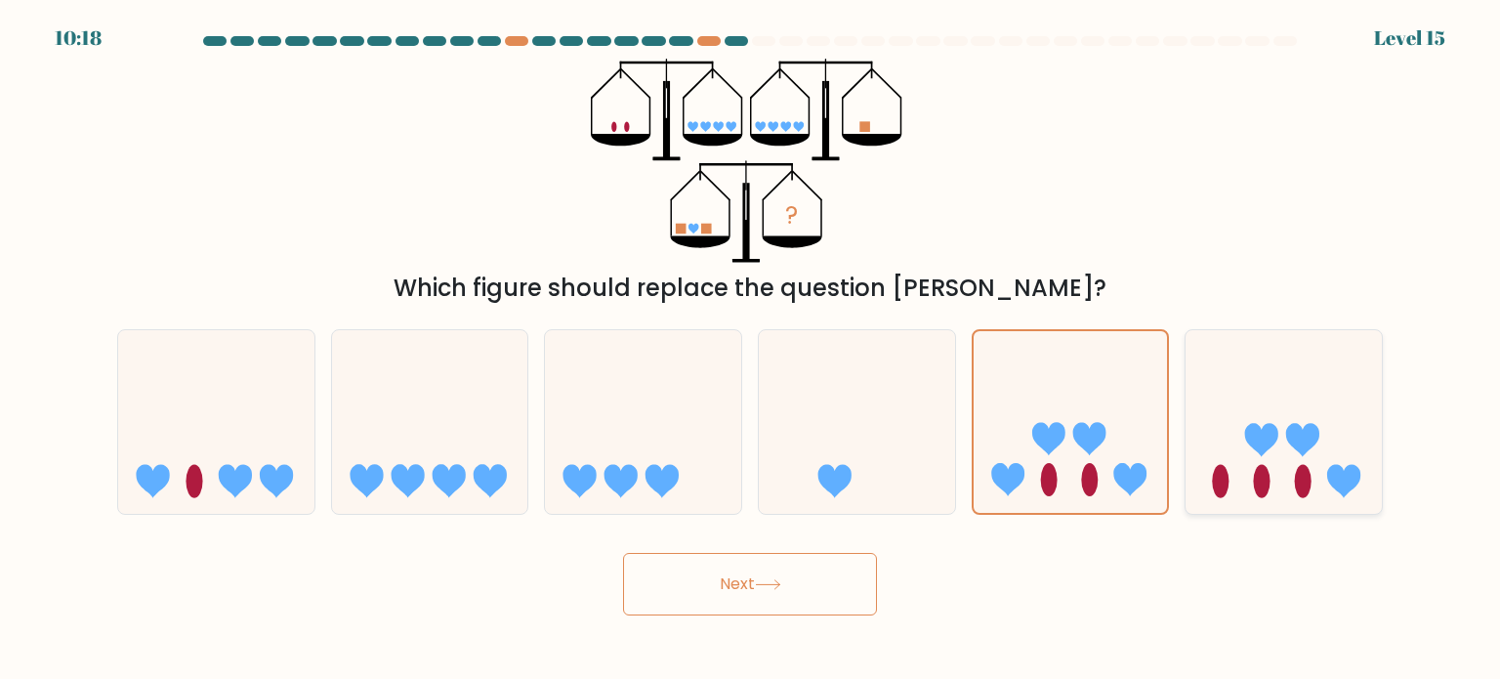
click at [1254, 469] on icon at bounding box center [1284, 422] width 196 height 162
click at [751, 350] on input "f." at bounding box center [750, 345] width 1 height 10
radio input "true"
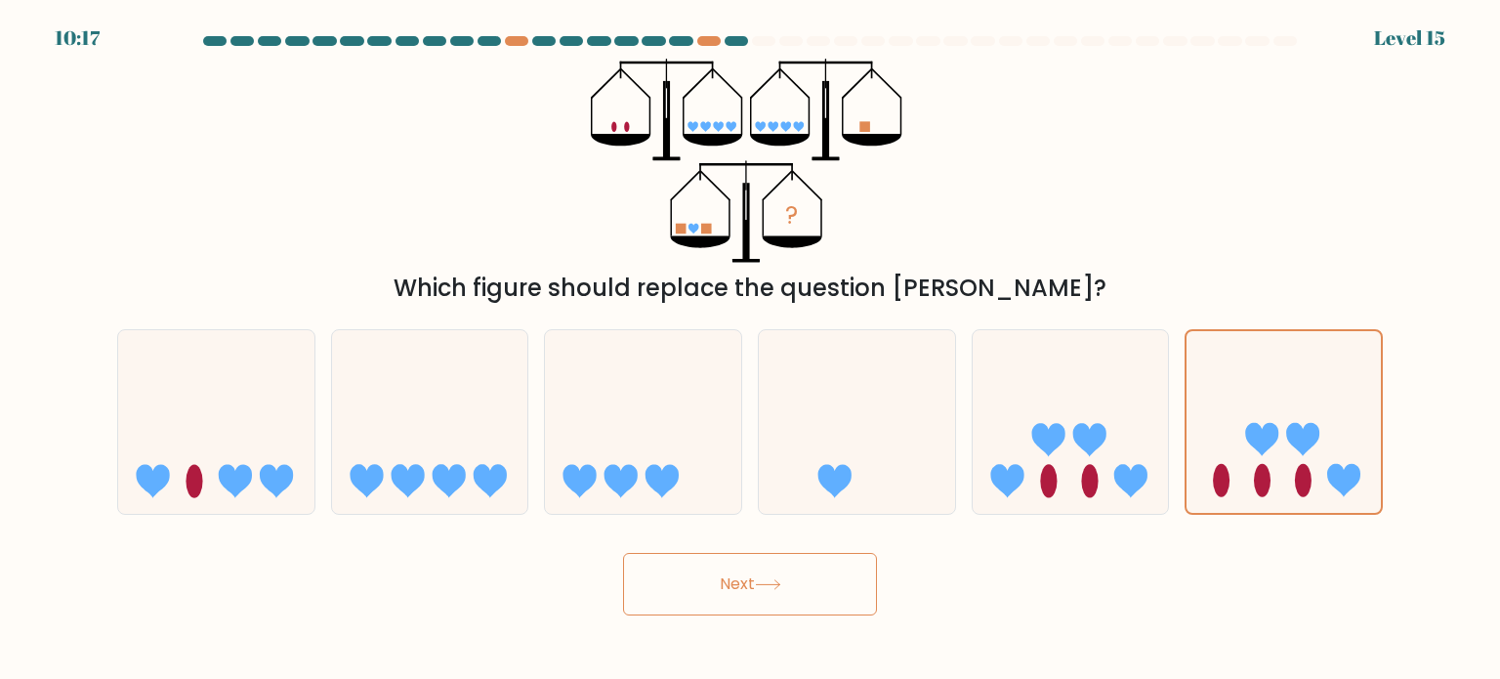
click at [830, 599] on button "Next" at bounding box center [750, 584] width 254 height 63
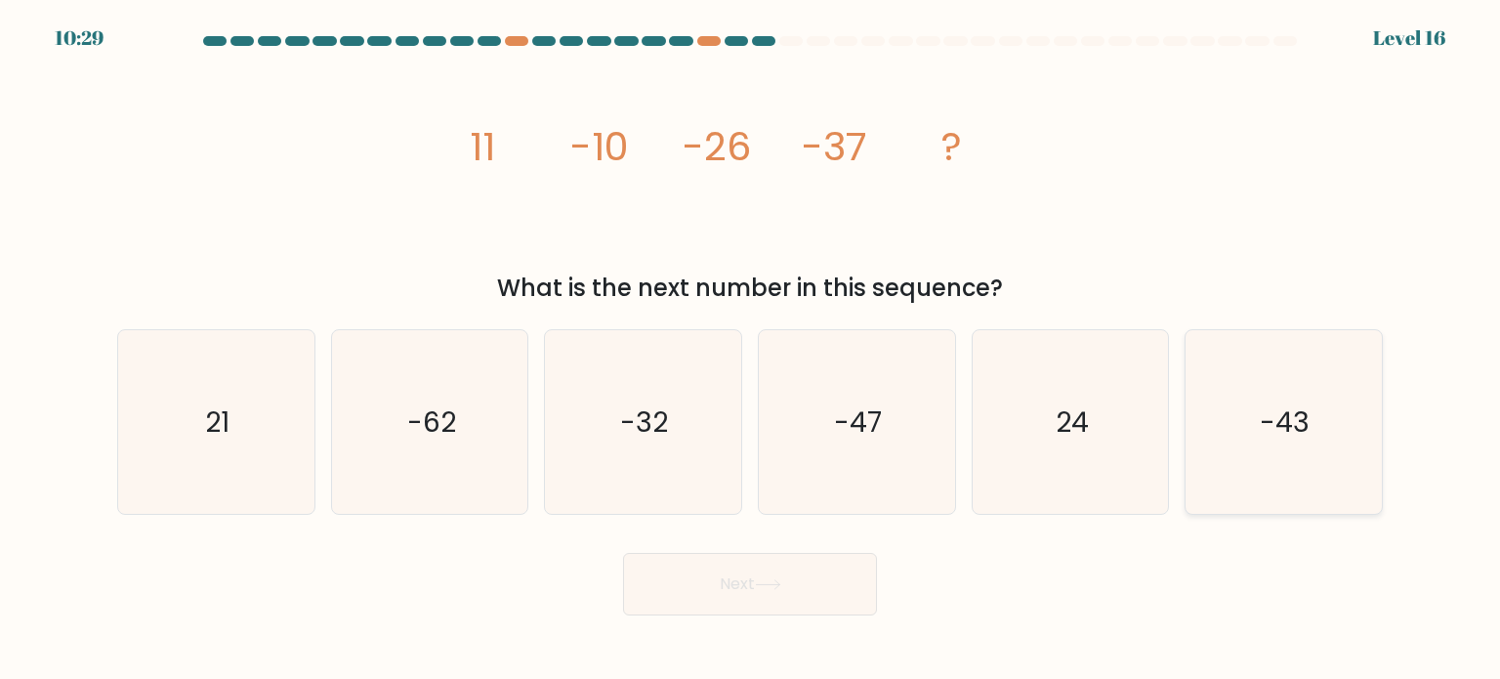
click at [1224, 416] on icon "-43" at bounding box center [1284, 422] width 184 height 184
click at [751, 350] on input "f. -43" at bounding box center [750, 345] width 1 height 10
radio input "true"
click at [804, 586] on button "Next" at bounding box center [750, 584] width 254 height 63
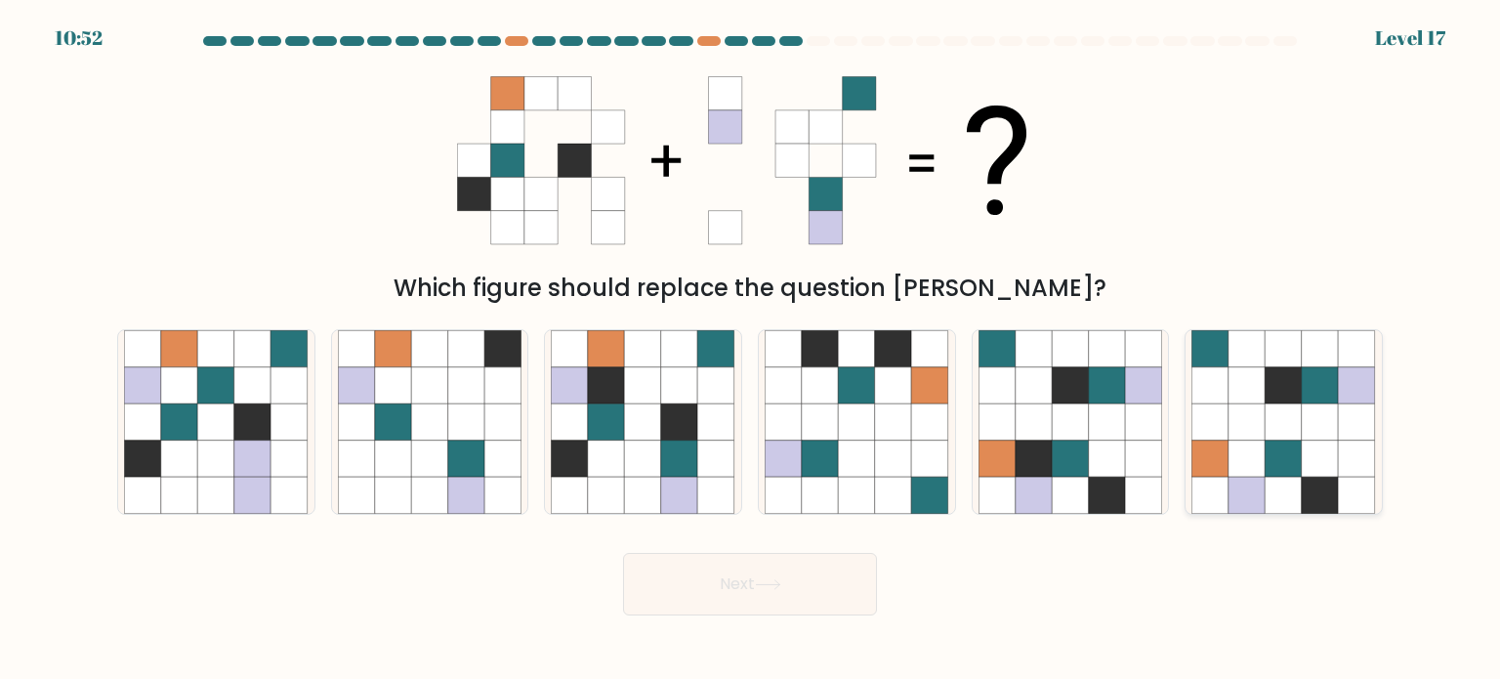
click at [1281, 436] on icon at bounding box center [1284, 421] width 37 height 37
click at [751, 350] on input "f." at bounding box center [750, 345] width 1 height 10
radio input "true"
click at [781, 563] on button "Next" at bounding box center [750, 584] width 254 height 63
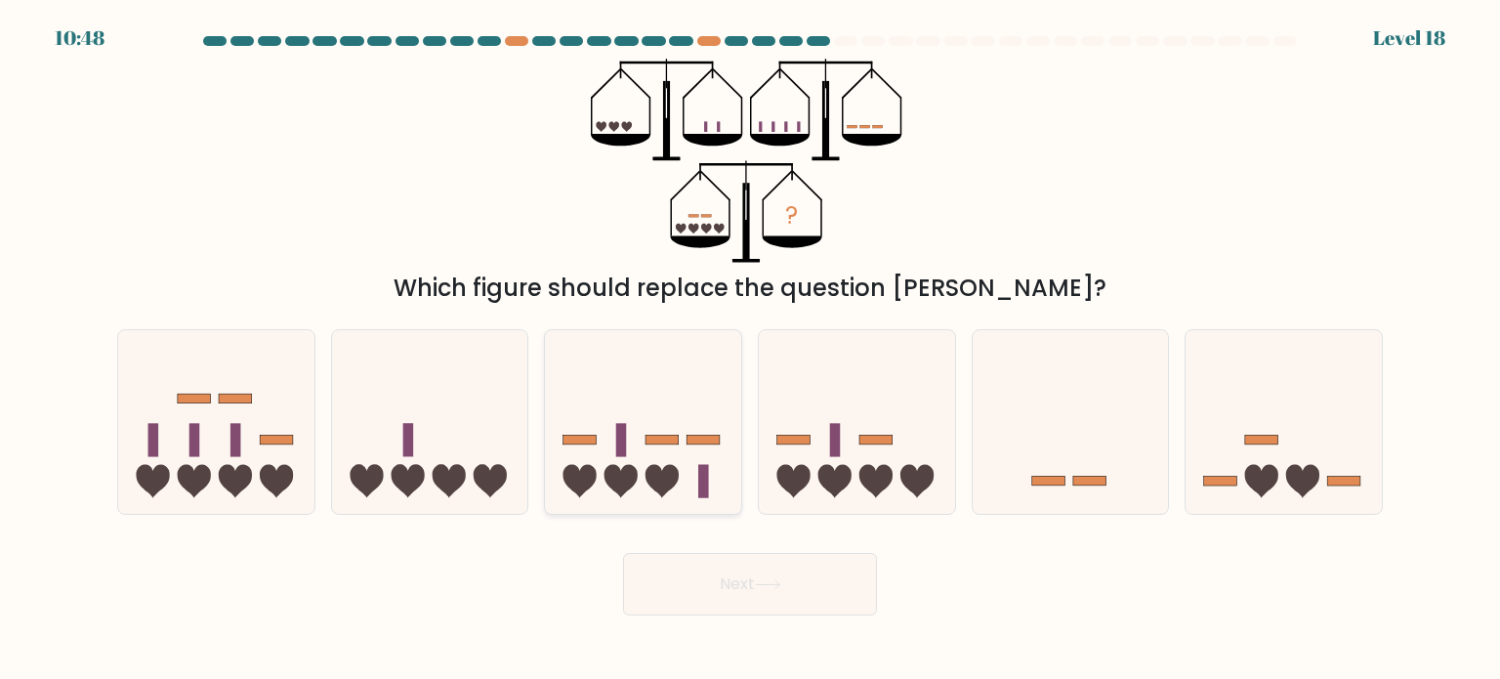
click at [710, 446] on icon at bounding box center [643, 422] width 196 height 162
click at [750, 350] on input "c." at bounding box center [750, 345] width 1 height 10
radio input "true"
click at [498, 495] on icon at bounding box center [430, 422] width 196 height 162
click at [750, 350] on input "b." at bounding box center [750, 345] width 1 height 10
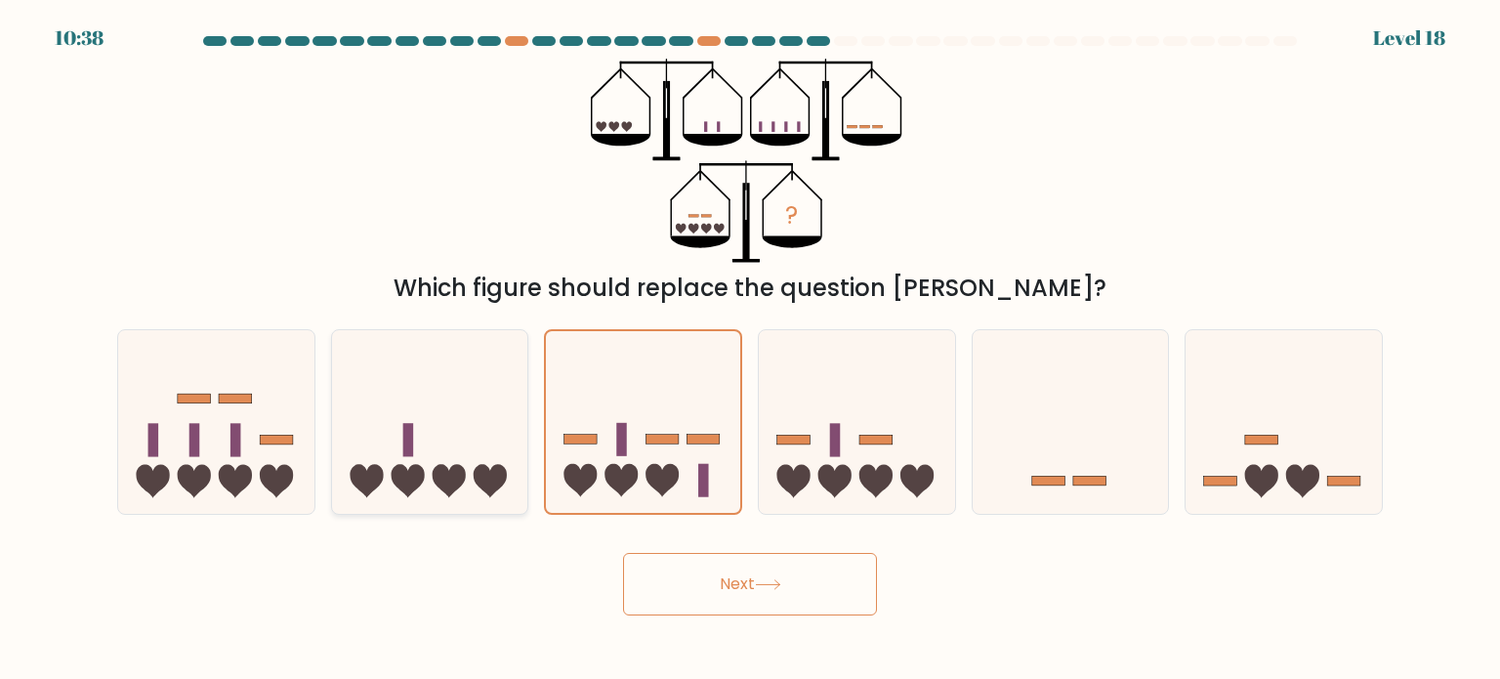
radio input "true"
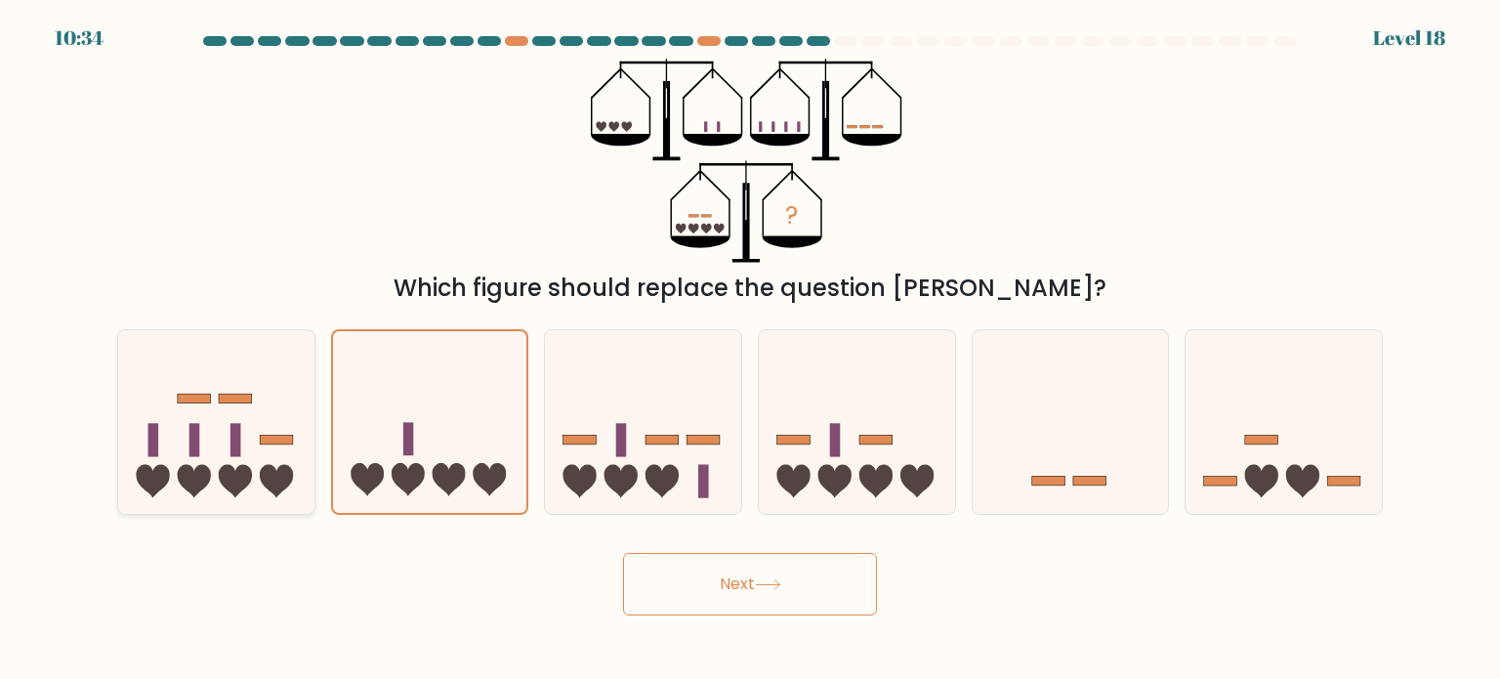
click at [290, 427] on icon at bounding box center [216, 422] width 196 height 162
click at [750, 350] on input "a." at bounding box center [750, 345] width 1 height 10
radio input "true"
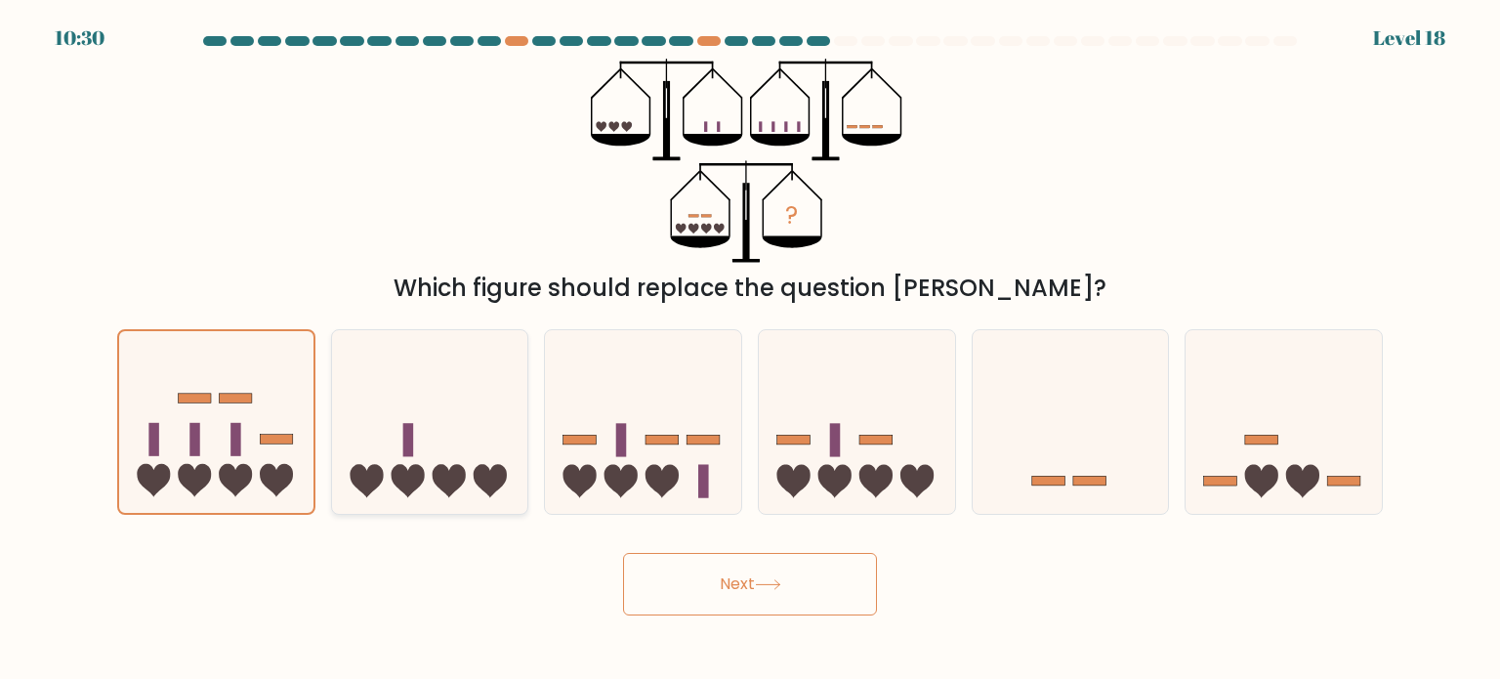
click at [416, 429] on icon at bounding box center [430, 422] width 196 height 162
click at [750, 350] on input "b." at bounding box center [750, 345] width 1 height 10
radio input "true"
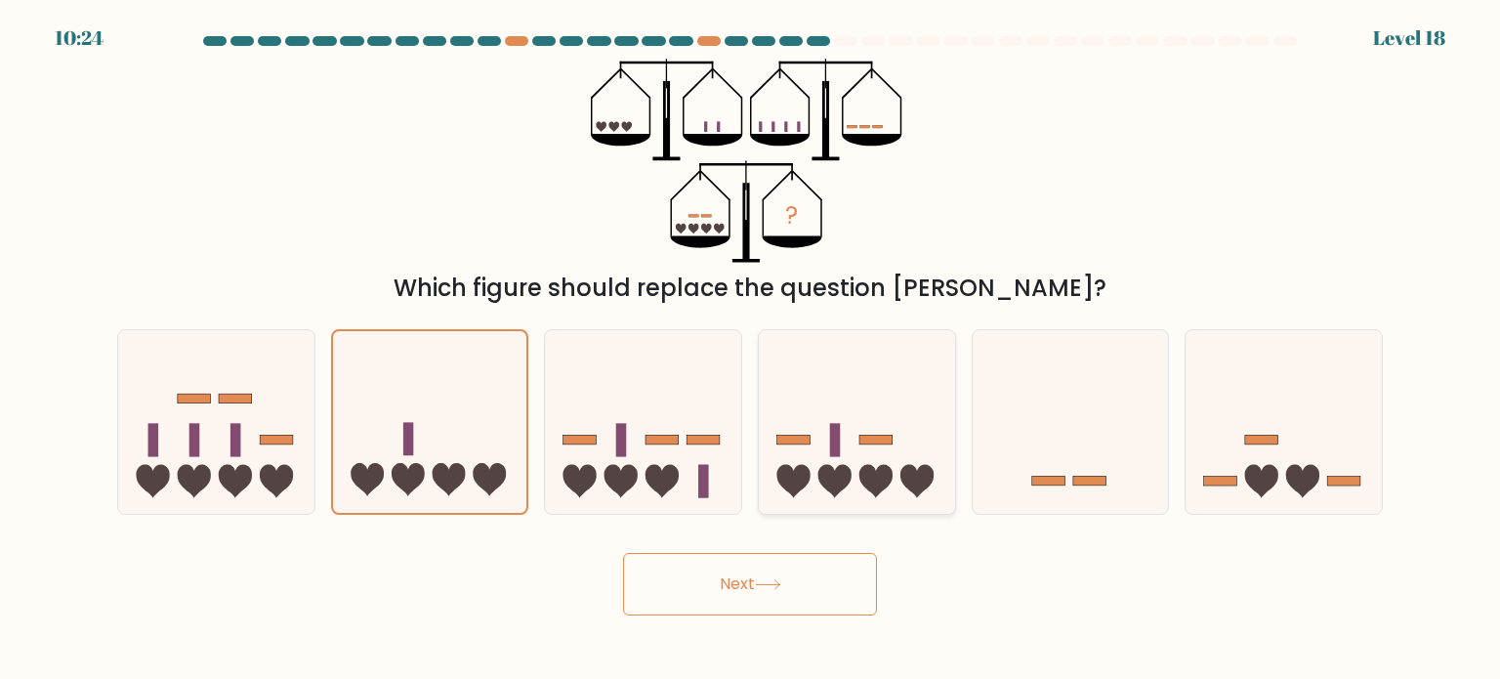
click at [840, 468] on icon at bounding box center [834, 480] width 33 height 33
click at [751, 350] on input "d." at bounding box center [750, 345] width 1 height 10
radio input "true"
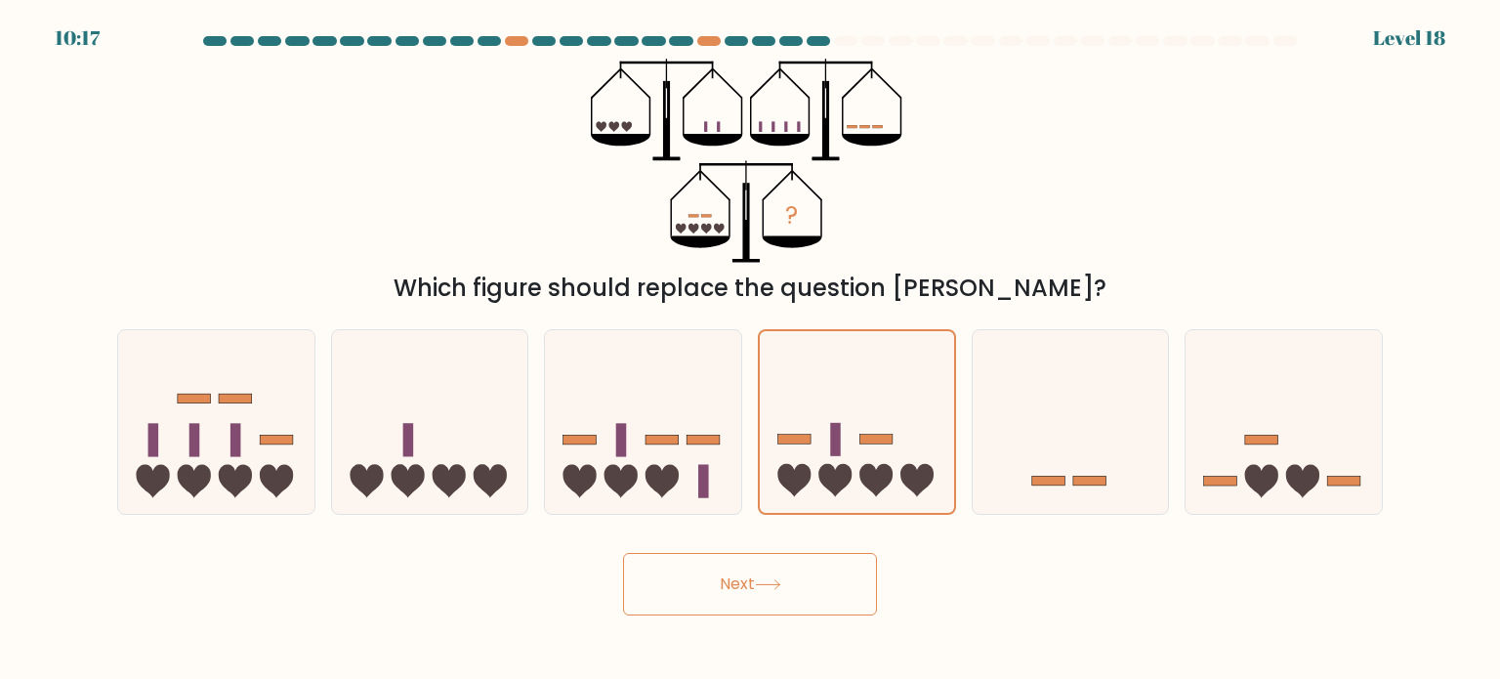
click at [740, 132] on icon "?" at bounding box center [750, 161] width 318 height 204
click at [864, 382] on icon at bounding box center [857, 421] width 194 height 161
click at [751, 350] on input "d." at bounding box center [750, 345] width 1 height 10
click at [676, 437] on rect at bounding box center [663, 440] width 33 height 10
click at [750, 350] on input "c." at bounding box center [750, 345] width 1 height 10
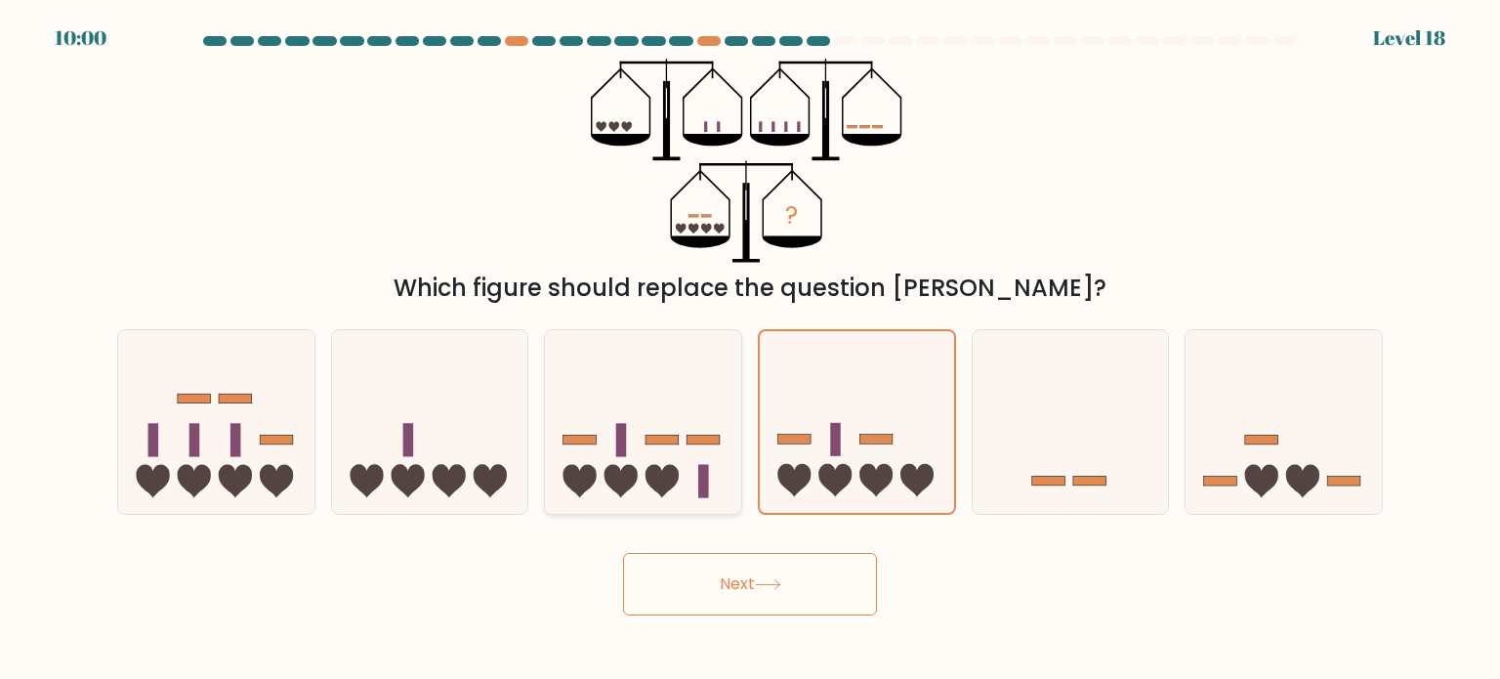
radio input "true"
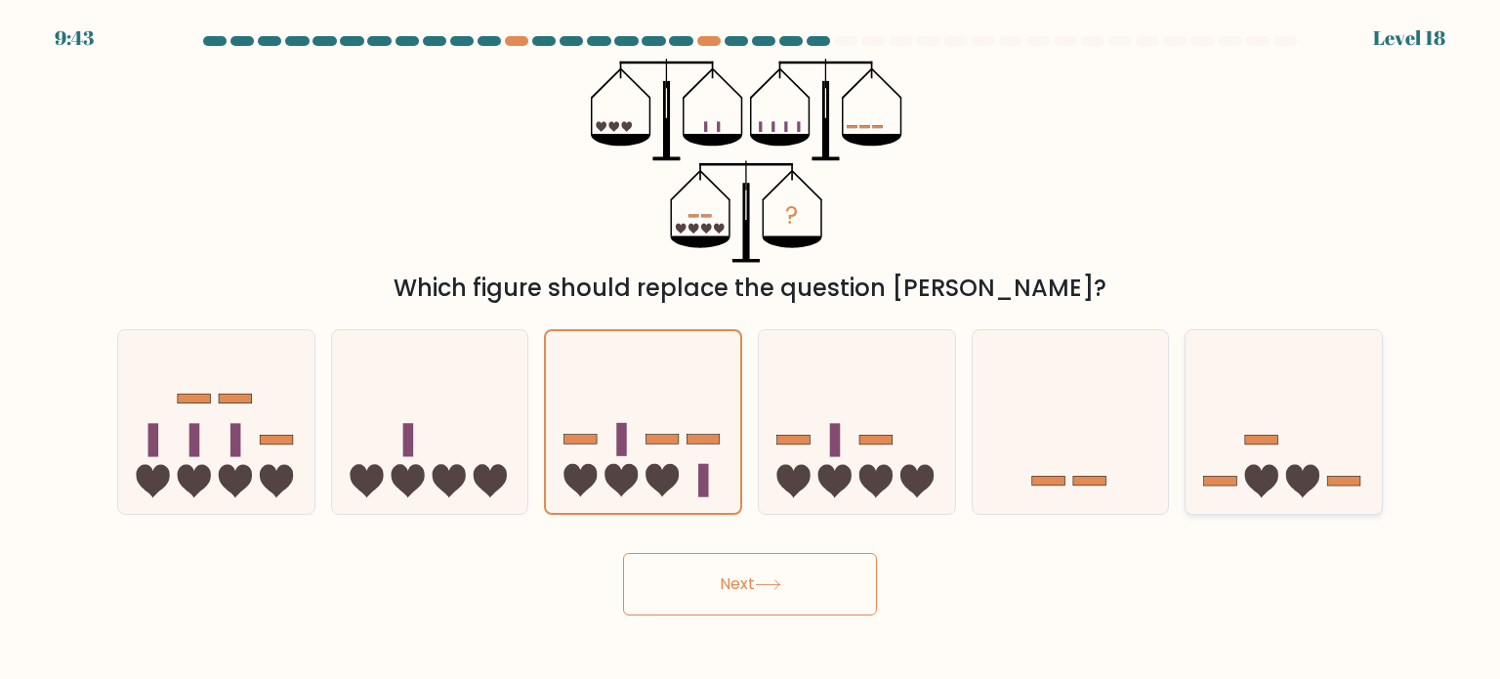
click at [1279, 440] on icon at bounding box center [1284, 422] width 196 height 162
click at [751, 350] on input "f." at bounding box center [750, 345] width 1 height 10
radio input "true"
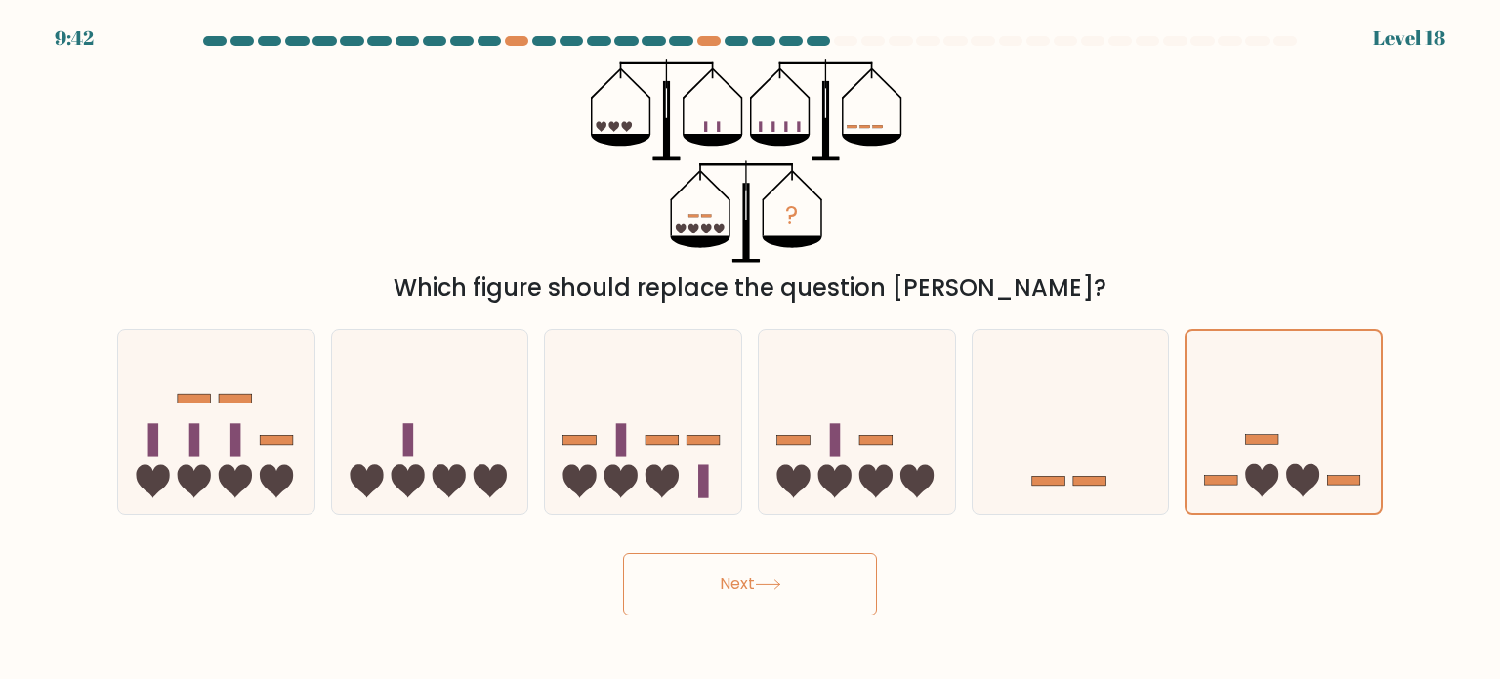
click at [824, 574] on button "Next" at bounding box center [750, 584] width 254 height 63
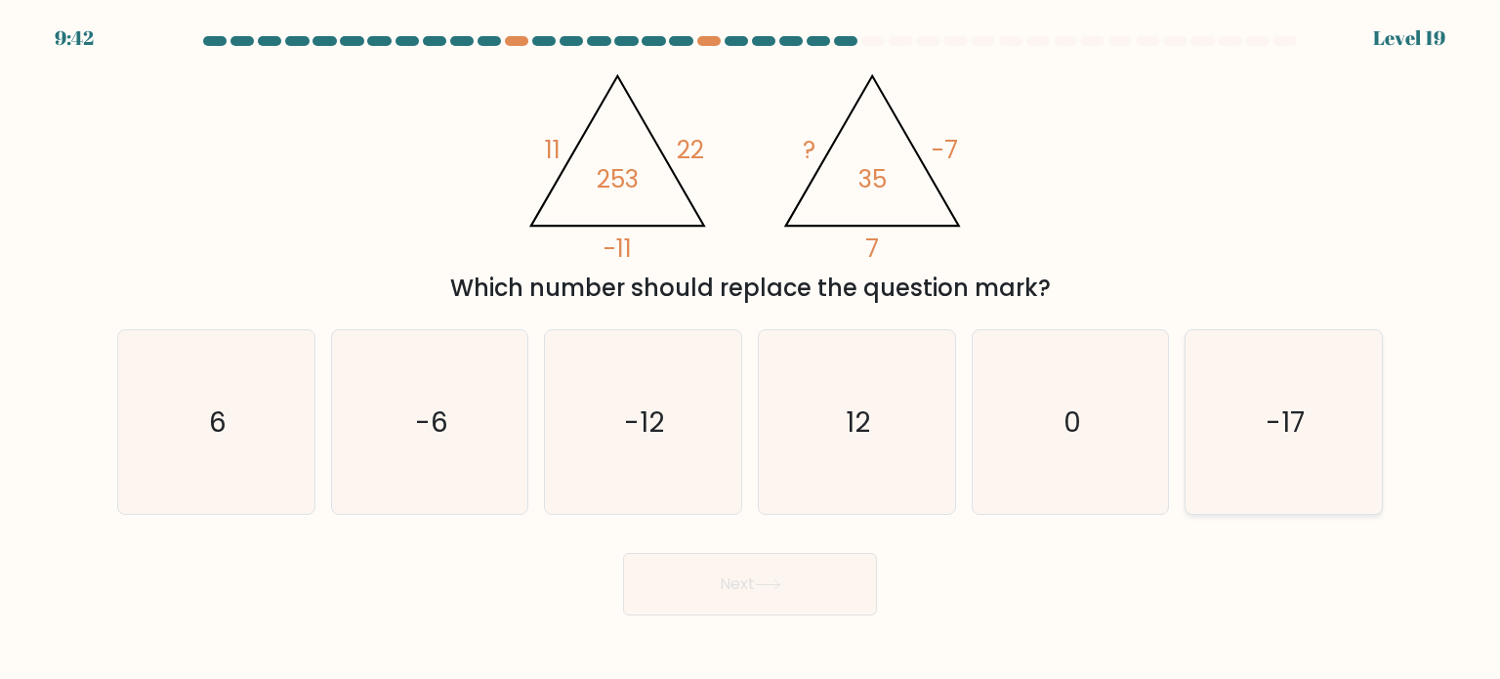
click at [1190, 403] on div "-17" at bounding box center [1284, 422] width 198 height 186
click at [751, 350] on input "f. -17" at bounding box center [750, 345] width 1 height 10
radio input "true"
click at [704, 439] on icon "-12" at bounding box center [643, 422] width 184 height 184
click at [750, 350] on input "c. -12" at bounding box center [750, 345] width 1 height 10
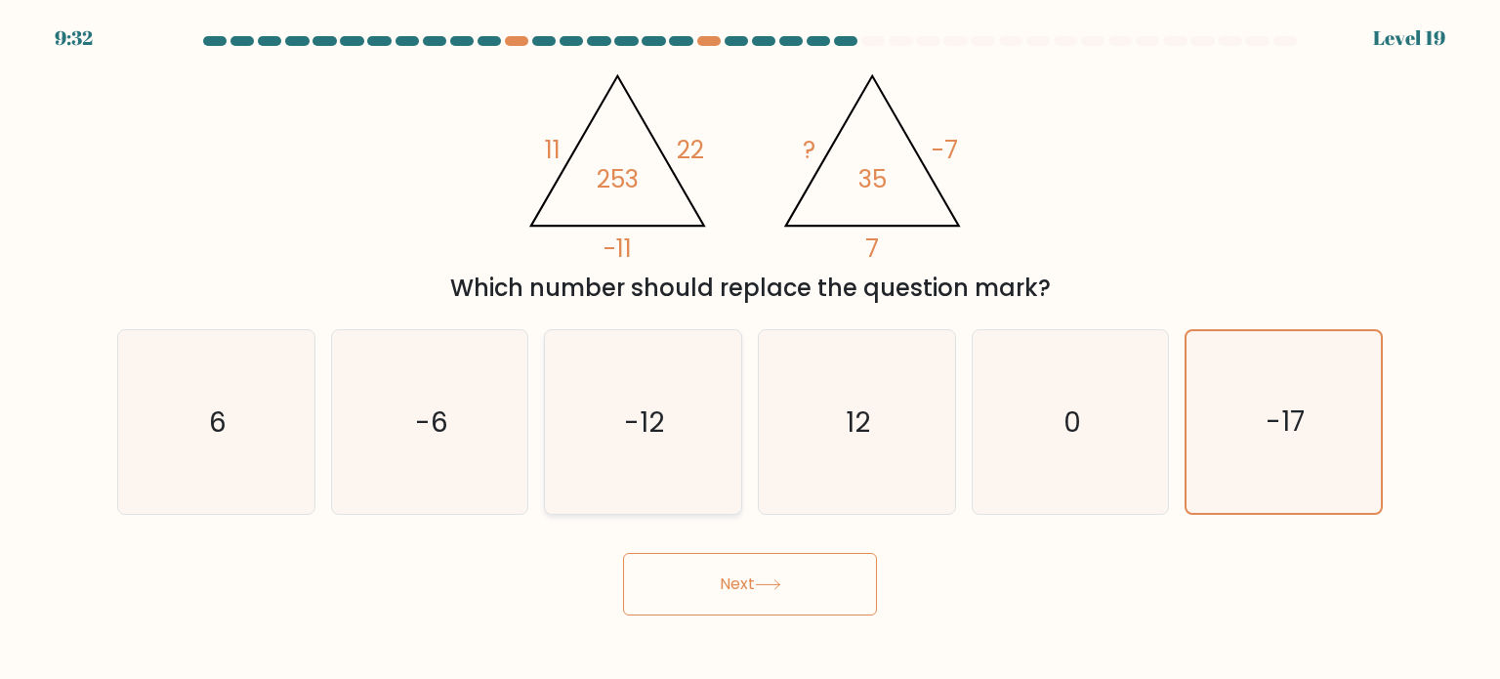
radio input "true"
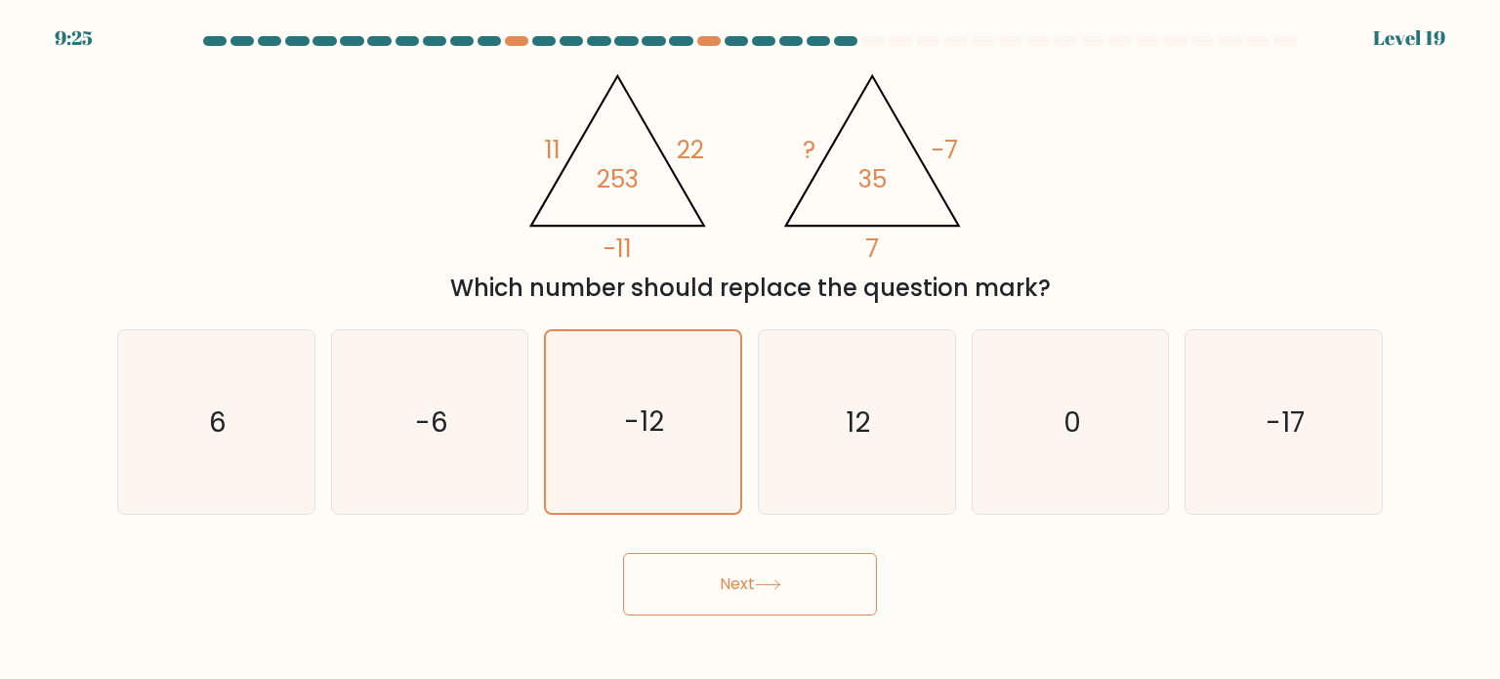
click at [738, 569] on button "Next" at bounding box center [750, 584] width 254 height 63
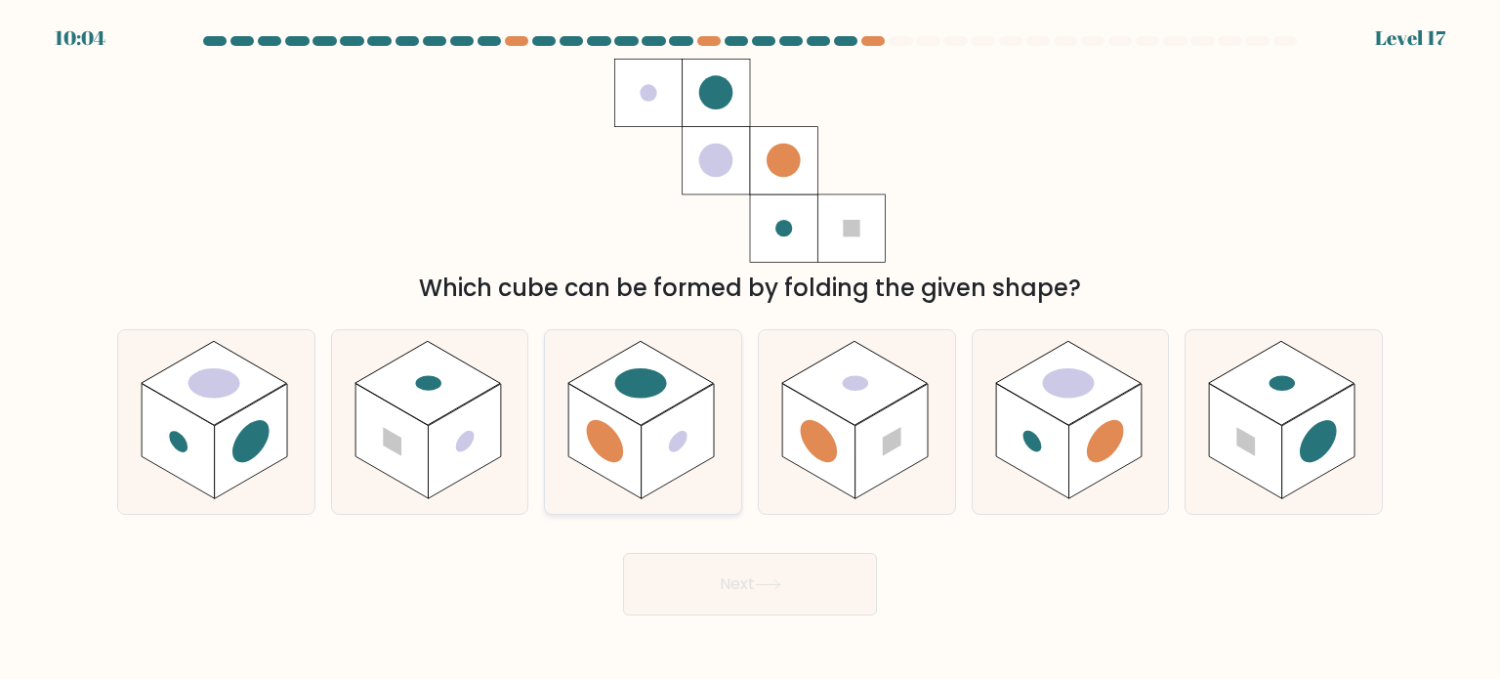
click at [675, 362] on rect at bounding box center [641, 383] width 146 height 84
click at [750, 350] on input "c." at bounding box center [750, 345] width 1 height 10
radio input "true"
click at [273, 397] on rect at bounding box center [251, 441] width 73 height 115
click at [750, 350] on input "a." at bounding box center [750, 345] width 1 height 10
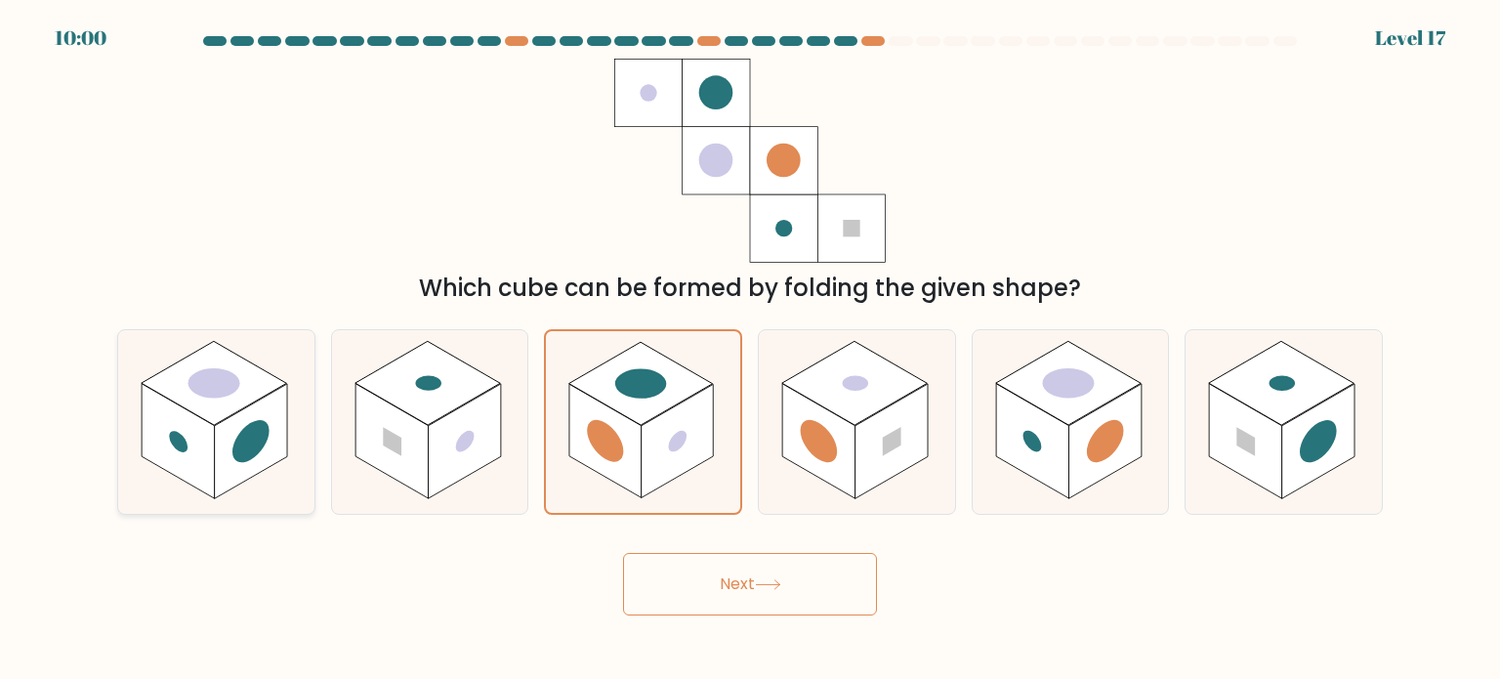
radio input "true"
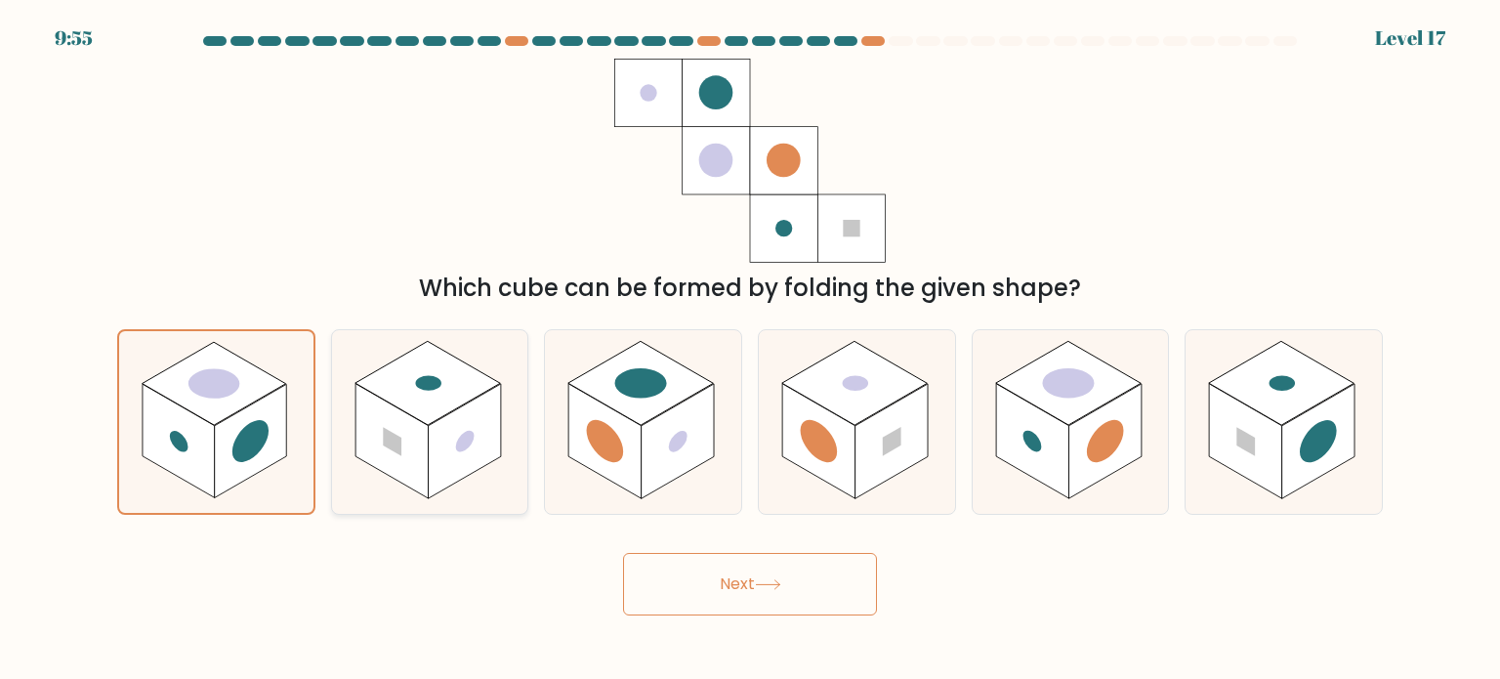
click at [472, 454] on rect at bounding box center [464, 441] width 73 height 115
click at [750, 350] on input "b." at bounding box center [750, 345] width 1 height 10
radio input "true"
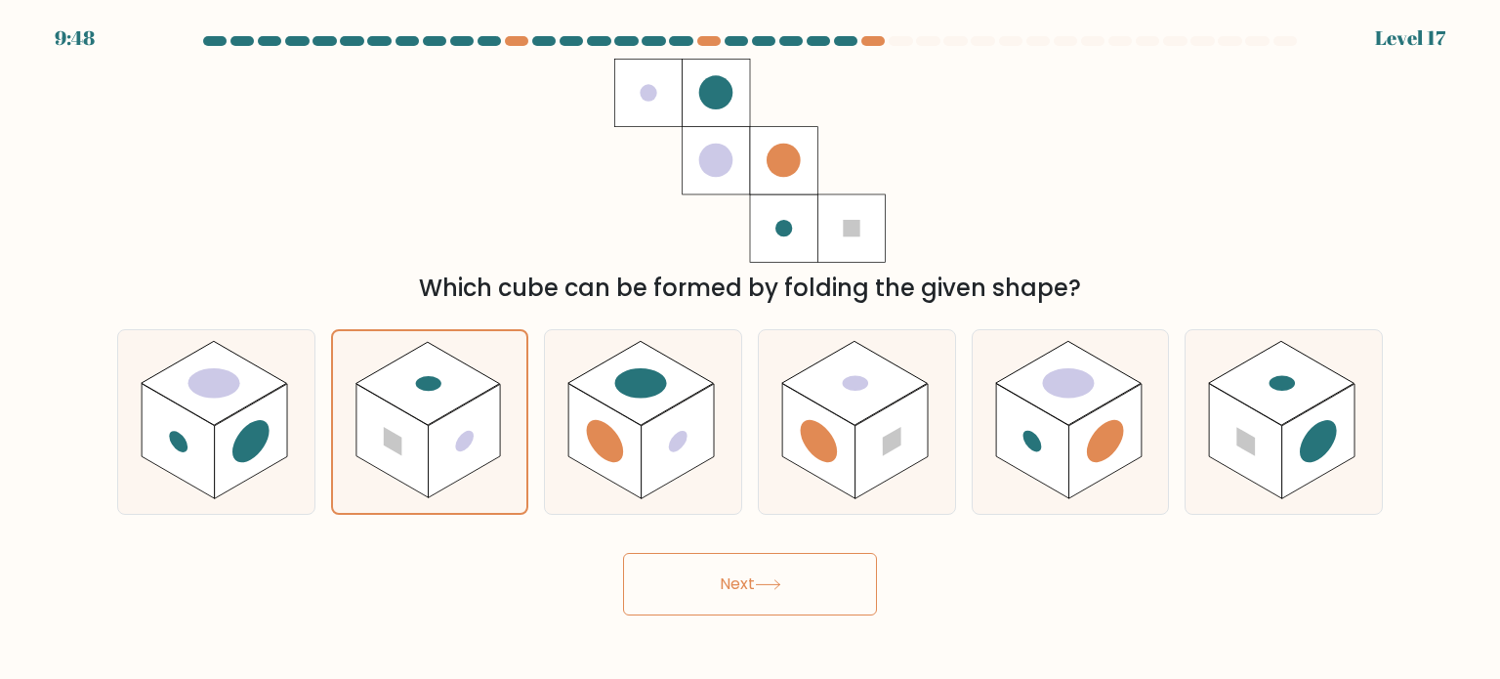
click at [730, 589] on button "Next" at bounding box center [750, 584] width 254 height 63
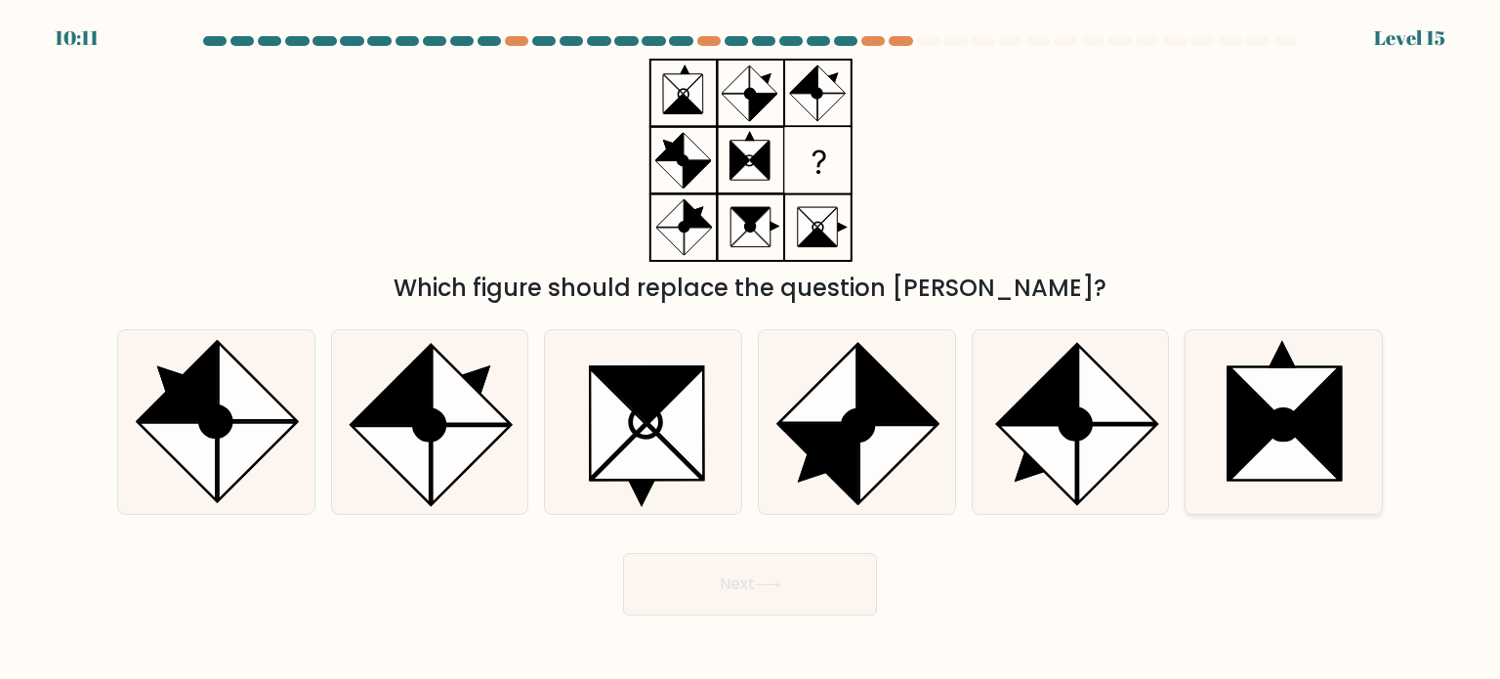
click at [1235, 420] on icon at bounding box center [1256, 423] width 55 height 110
click at [751, 350] on input "f." at bounding box center [750, 345] width 1 height 10
radio input "true"
click at [802, 577] on button "Next" at bounding box center [750, 584] width 254 height 63
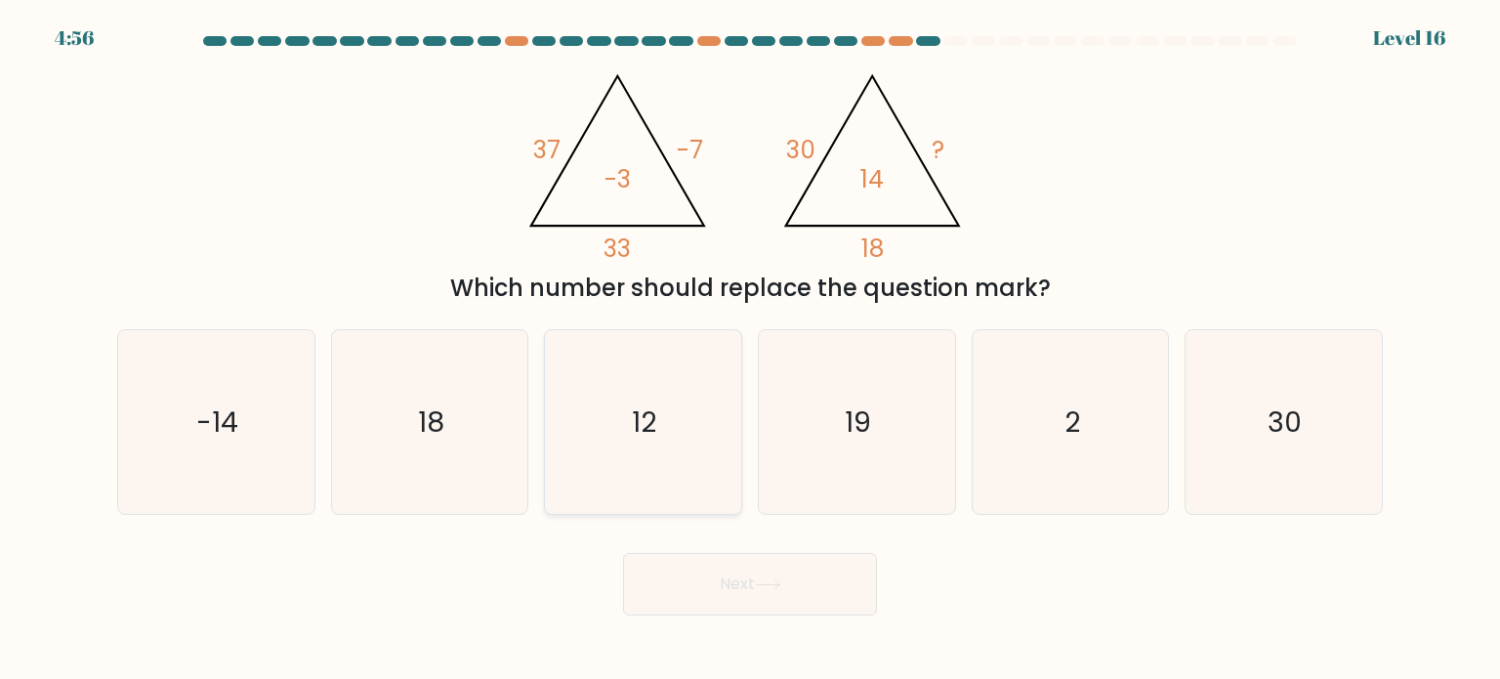
click at [663, 389] on icon "12" at bounding box center [643, 422] width 184 height 184
click at [750, 350] on input "c. 12" at bounding box center [750, 345] width 1 height 10
radio input "true"
click at [1145, 446] on icon "2" at bounding box center [1071, 422] width 184 height 184
click at [751, 350] on input "e. 2" at bounding box center [750, 345] width 1 height 10
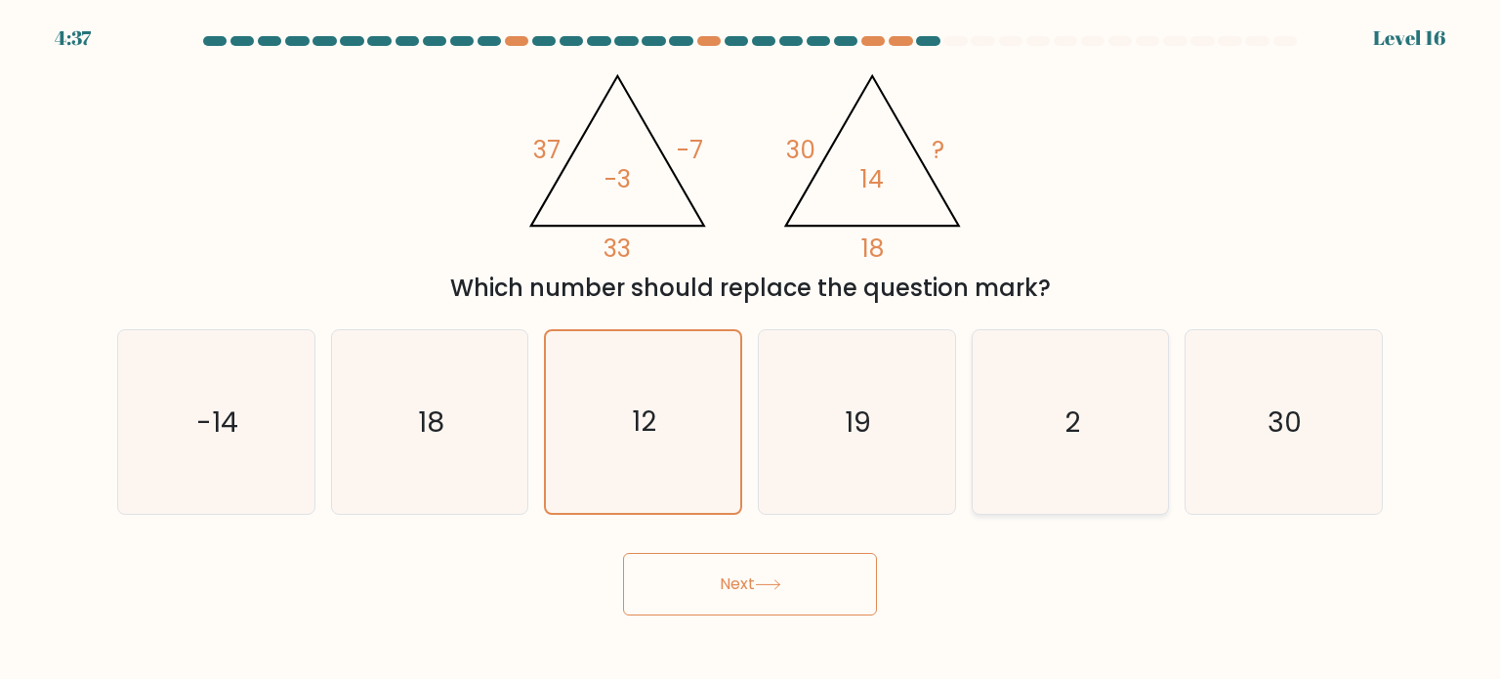
radio input "true"
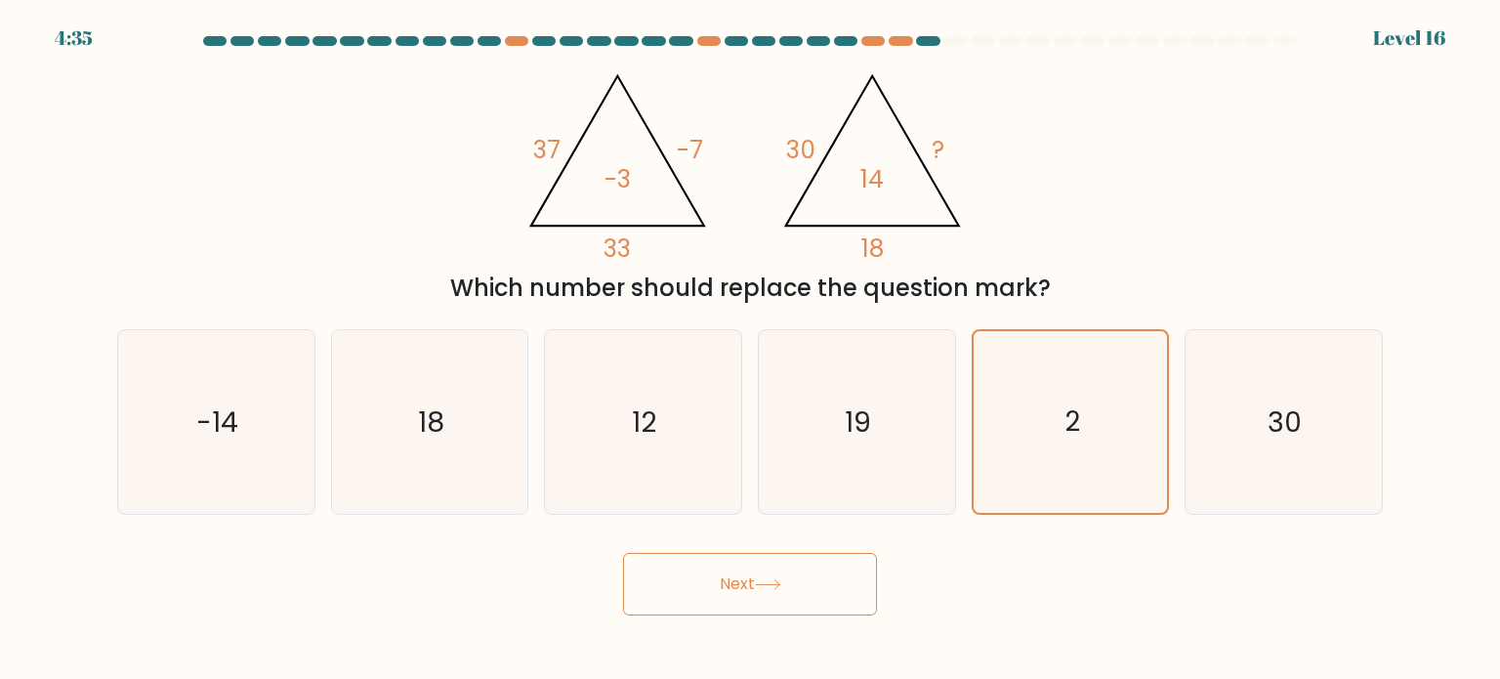
click at [719, 582] on button "Next" at bounding box center [750, 584] width 254 height 63
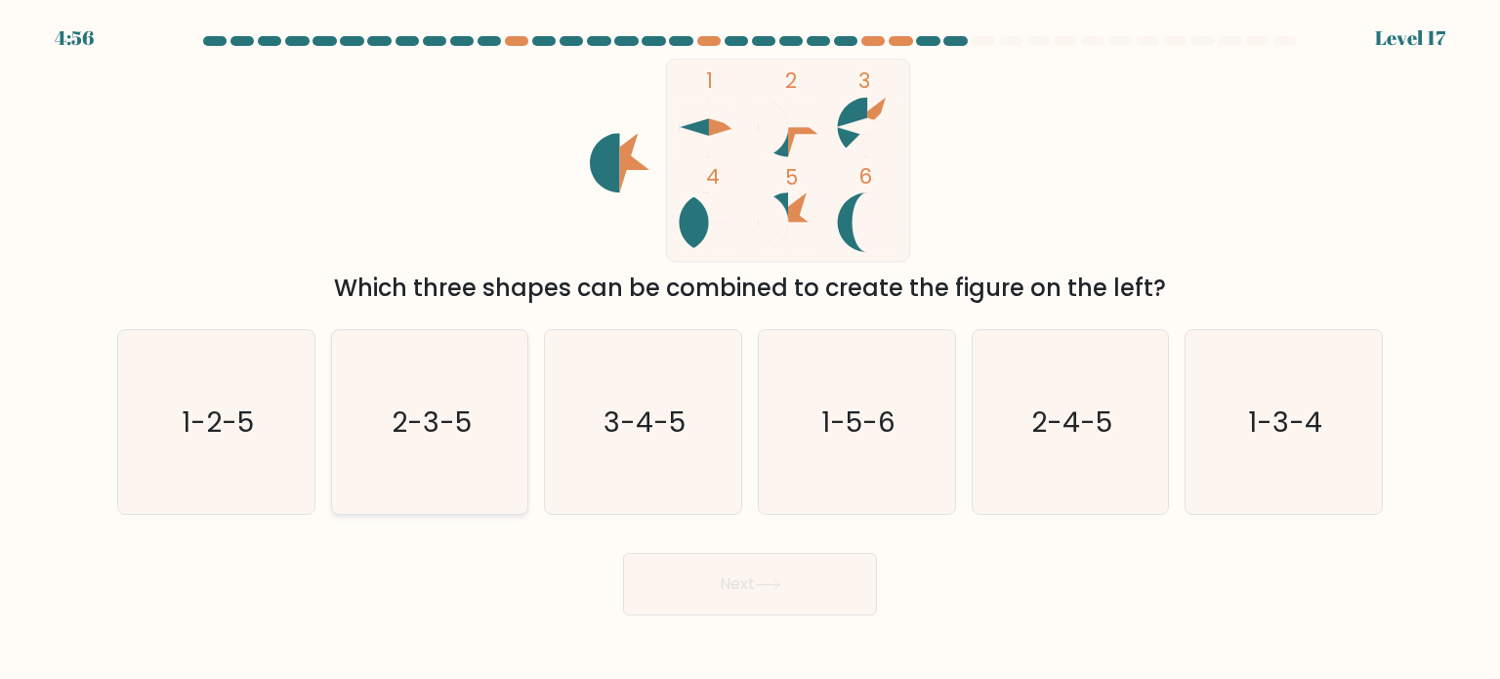
click at [457, 434] on text "2-3-5" at bounding box center [432, 420] width 80 height 39
click at [750, 350] on input "b. 2-3-5" at bounding box center [750, 345] width 1 height 10
radio input "true"
click at [248, 476] on icon "1-2-5" at bounding box center [216, 422] width 184 height 184
click at [750, 350] on input "a. 1-2-5" at bounding box center [750, 345] width 1 height 10
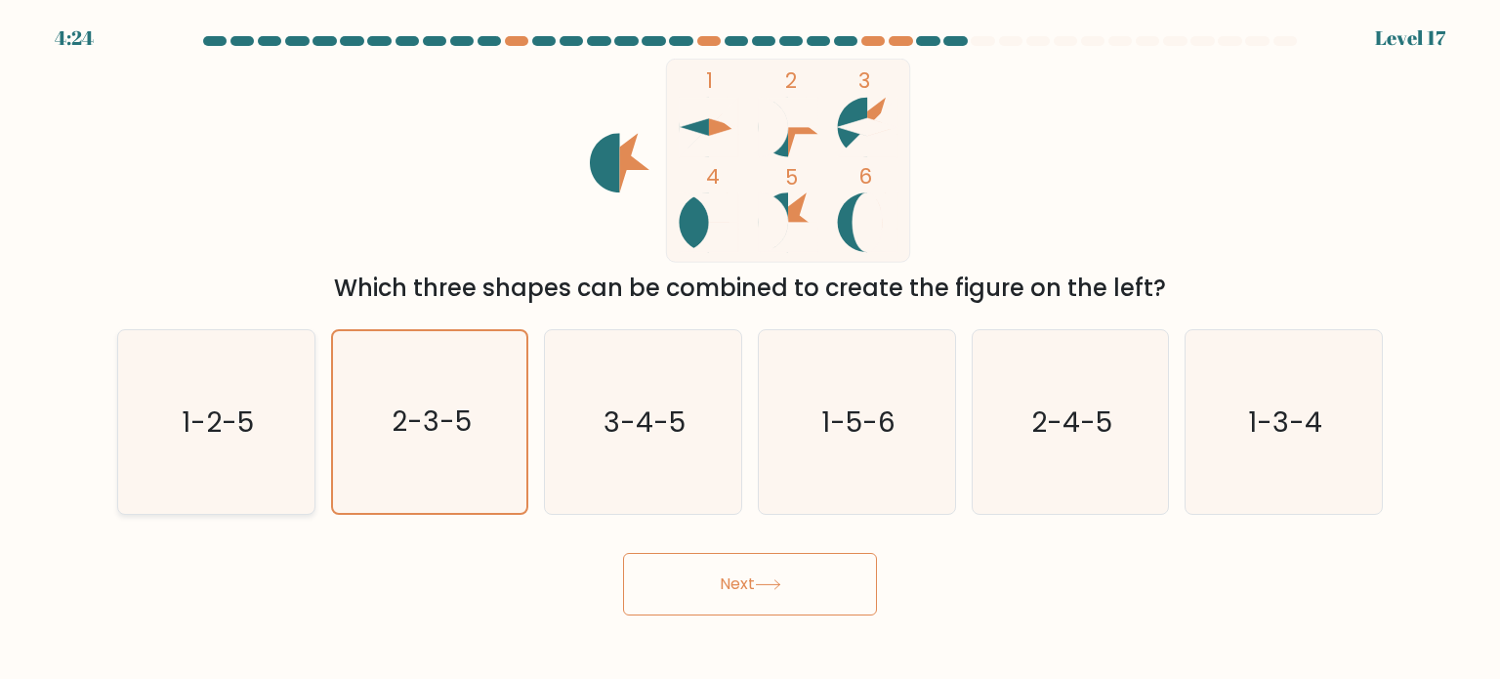
radio input "true"
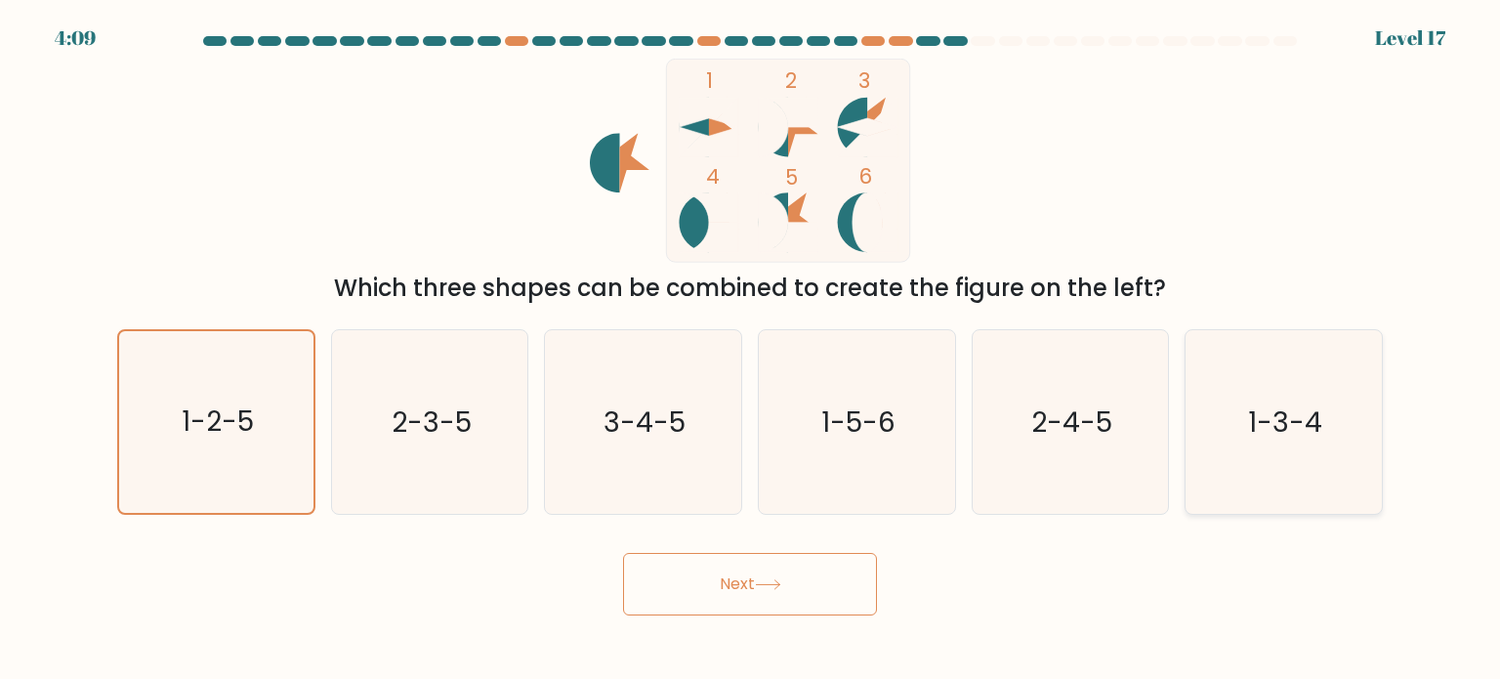
click at [1245, 437] on icon "1-3-4" at bounding box center [1284, 422] width 184 height 184
click at [751, 350] on input "f. 1-3-4" at bounding box center [750, 345] width 1 height 10
radio input "true"
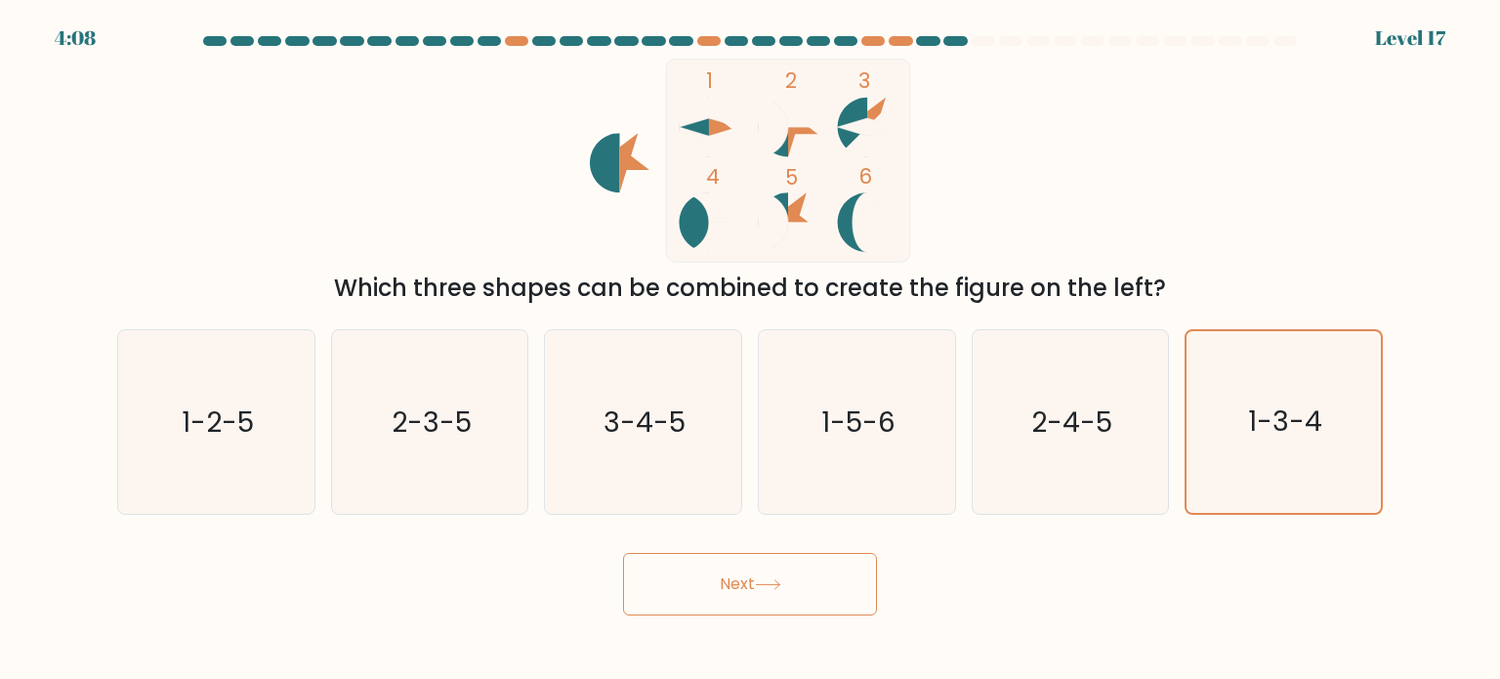
click at [850, 566] on button "Next" at bounding box center [750, 584] width 254 height 63
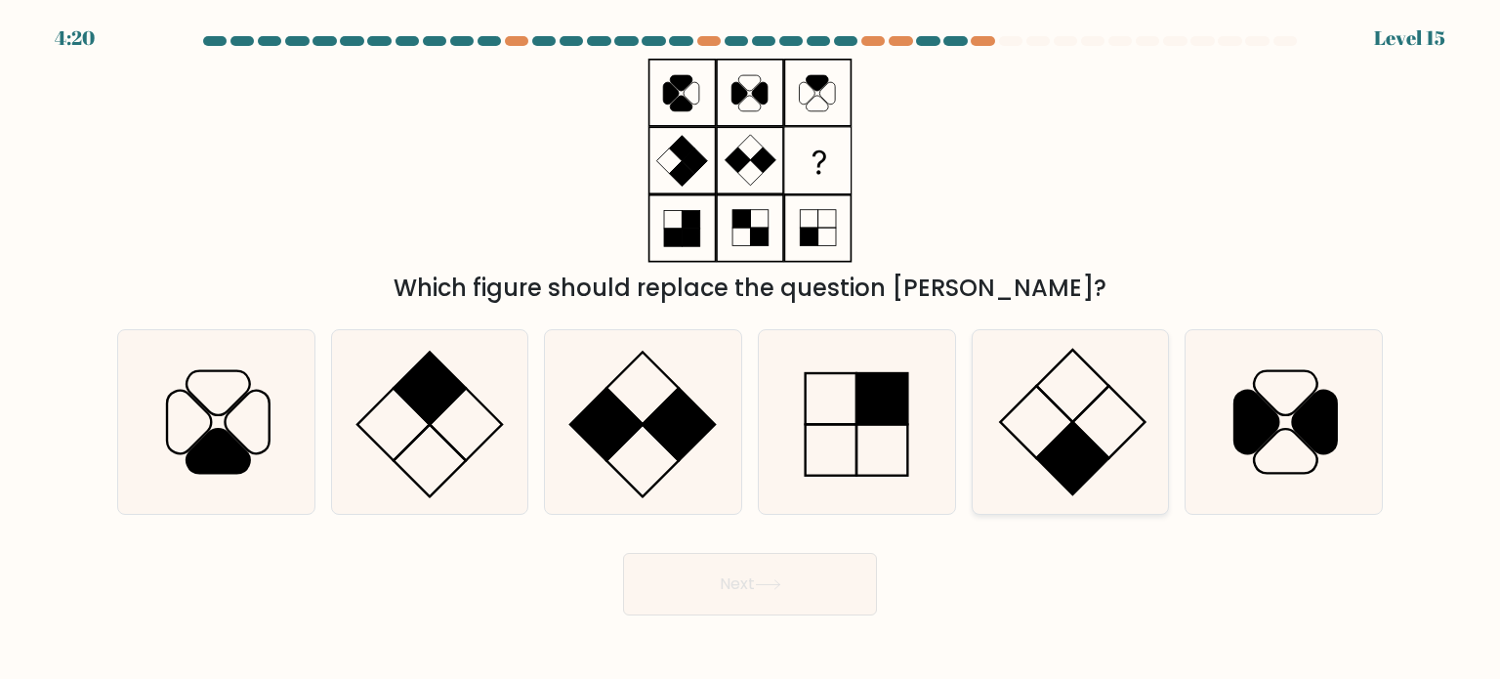
click at [1100, 447] on rect at bounding box center [1108, 422] width 72 height 72
click at [751, 350] on input "e." at bounding box center [750, 345] width 1 height 10
radio input "true"
click at [717, 581] on button "Next" at bounding box center [750, 584] width 254 height 63
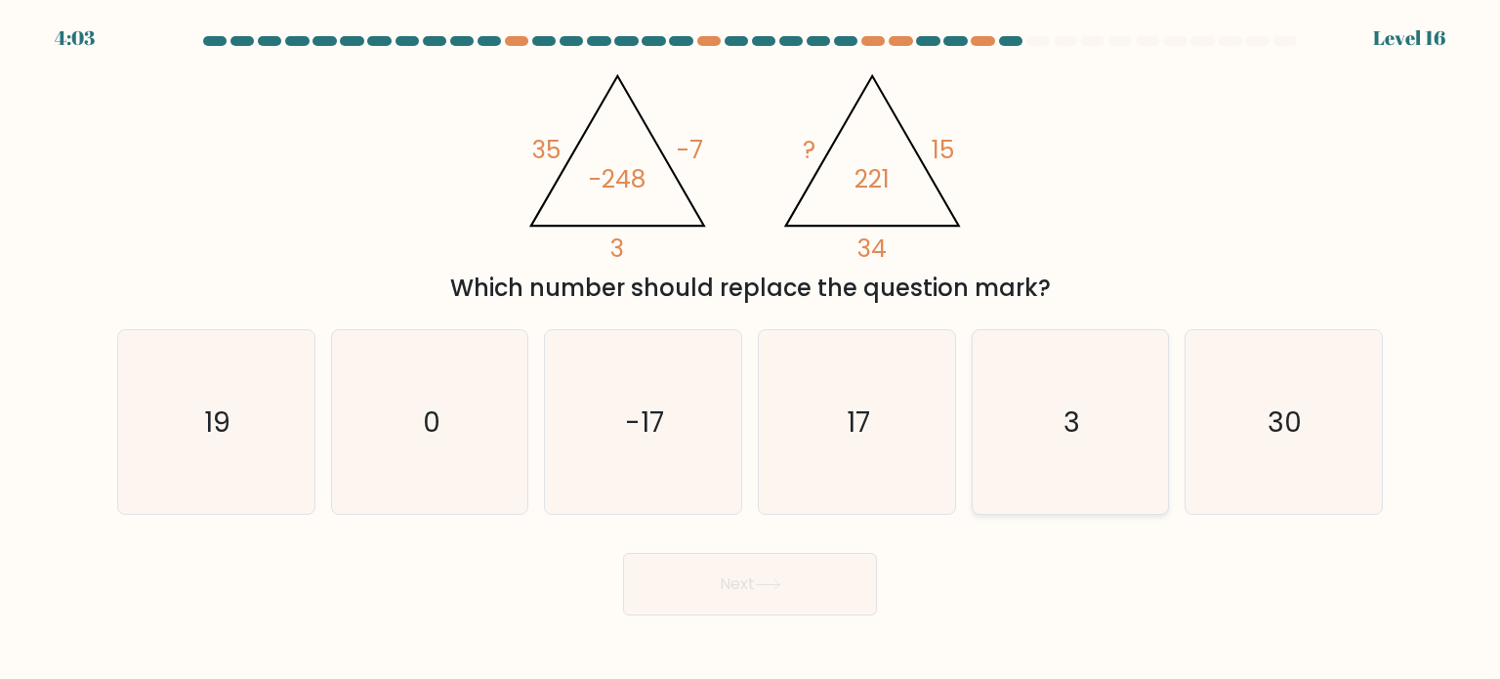
click at [1051, 448] on icon "3" at bounding box center [1071, 422] width 184 height 184
click at [751, 350] on input "e. 3" at bounding box center [750, 345] width 1 height 10
radio input "true"
click at [899, 400] on icon "17" at bounding box center [857, 422] width 184 height 184
click at [751, 350] on input "d. 17" at bounding box center [750, 345] width 1 height 10
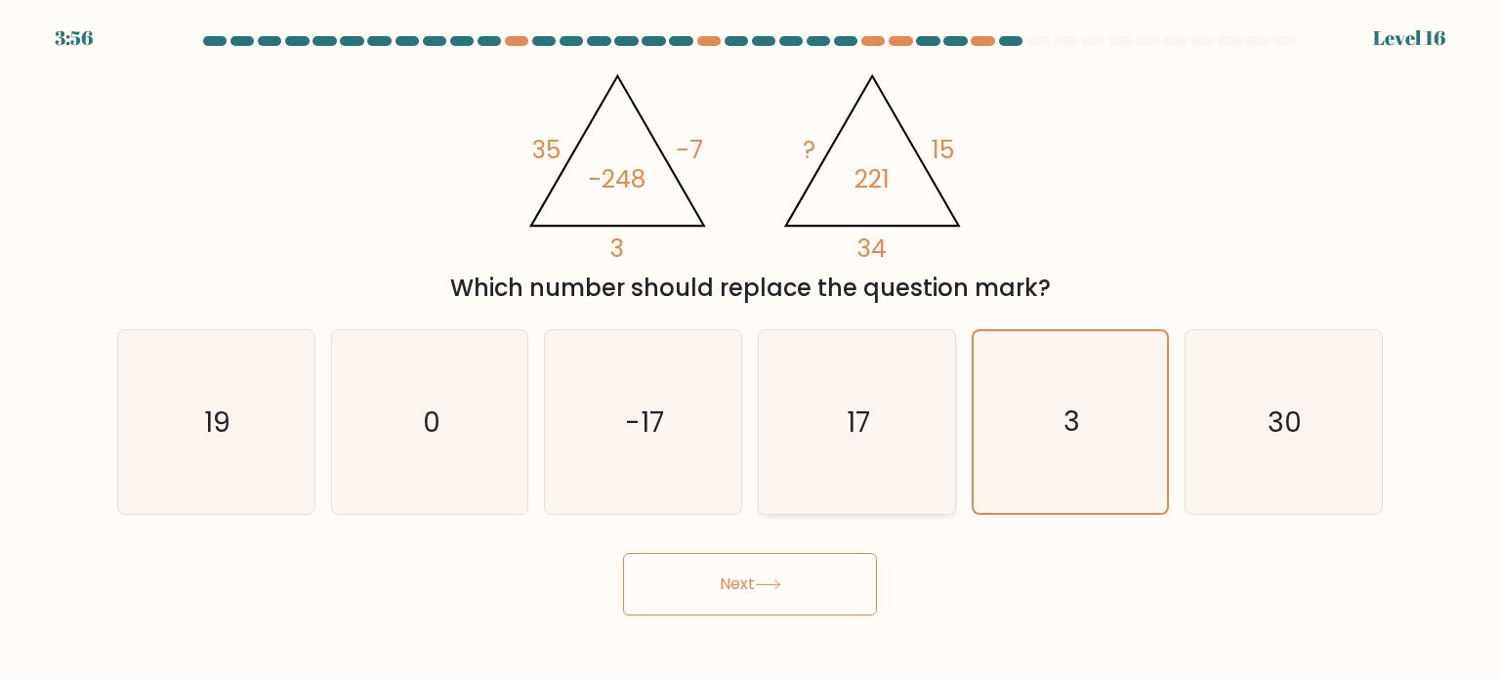
radio input "true"
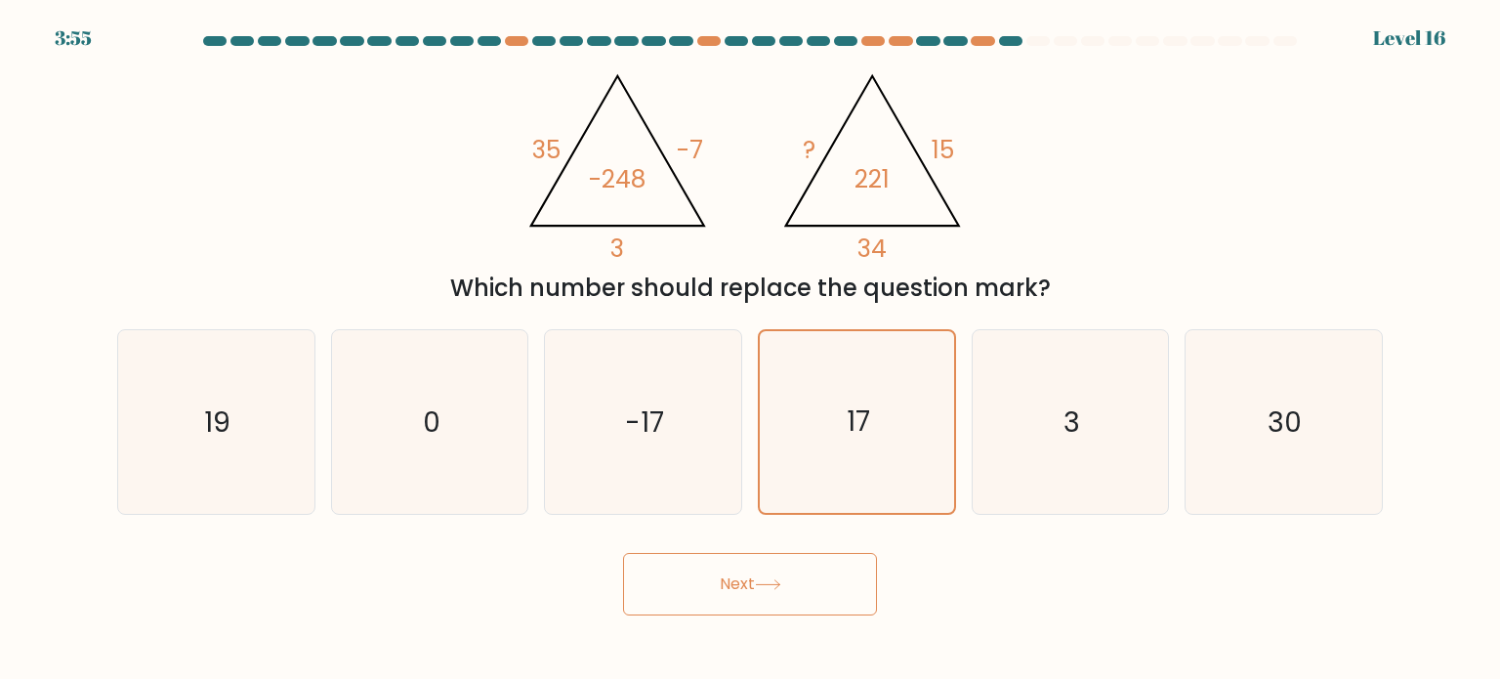
click at [854, 578] on button "Next" at bounding box center [750, 584] width 254 height 63
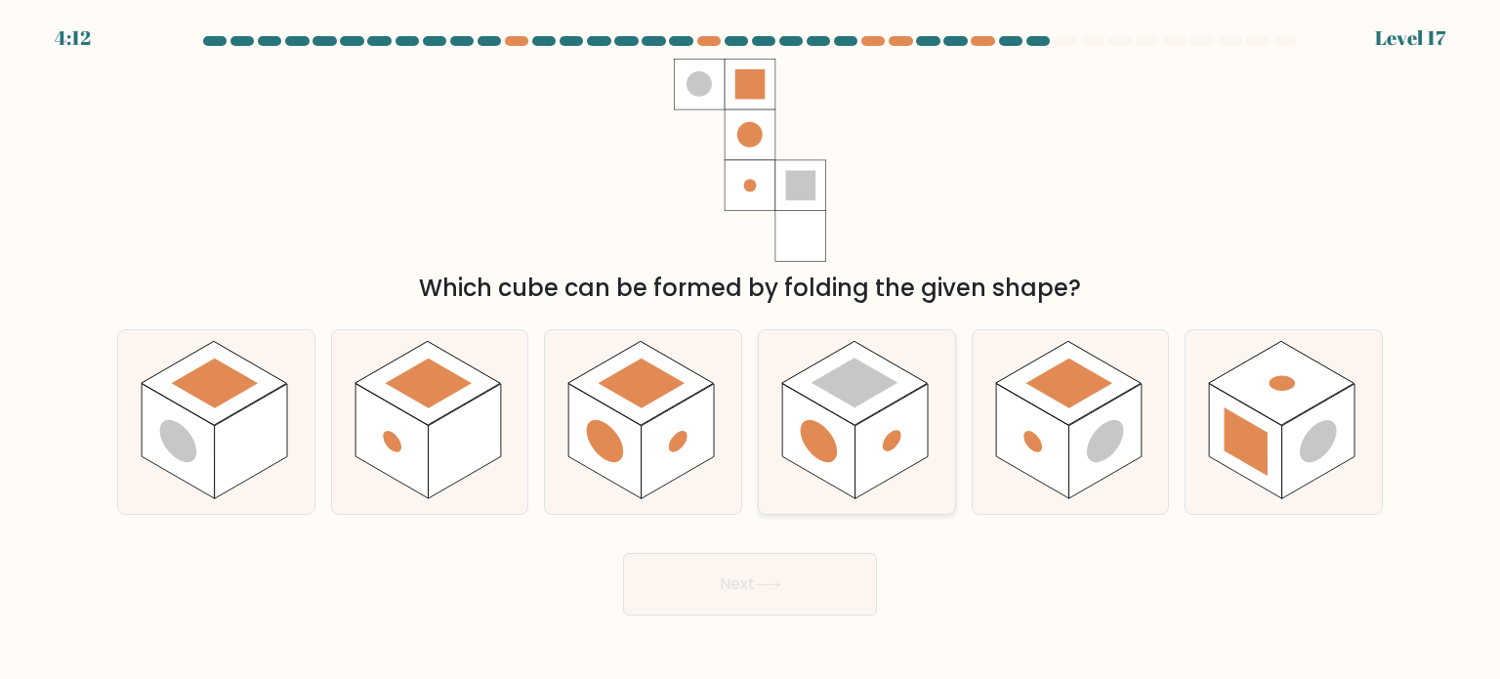
click at [824, 447] on circle at bounding box center [819, 441] width 37 height 58
click at [751, 350] on input "d." at bounding box center [750, 345] width 1 height 10
radio input "true"
click at [802, 541] on div "Next" at bounding box center [749, 576] width 1289 height 77
click at [802, 588] on button "Next" at bounding box center [750, 584] width 254 height 63
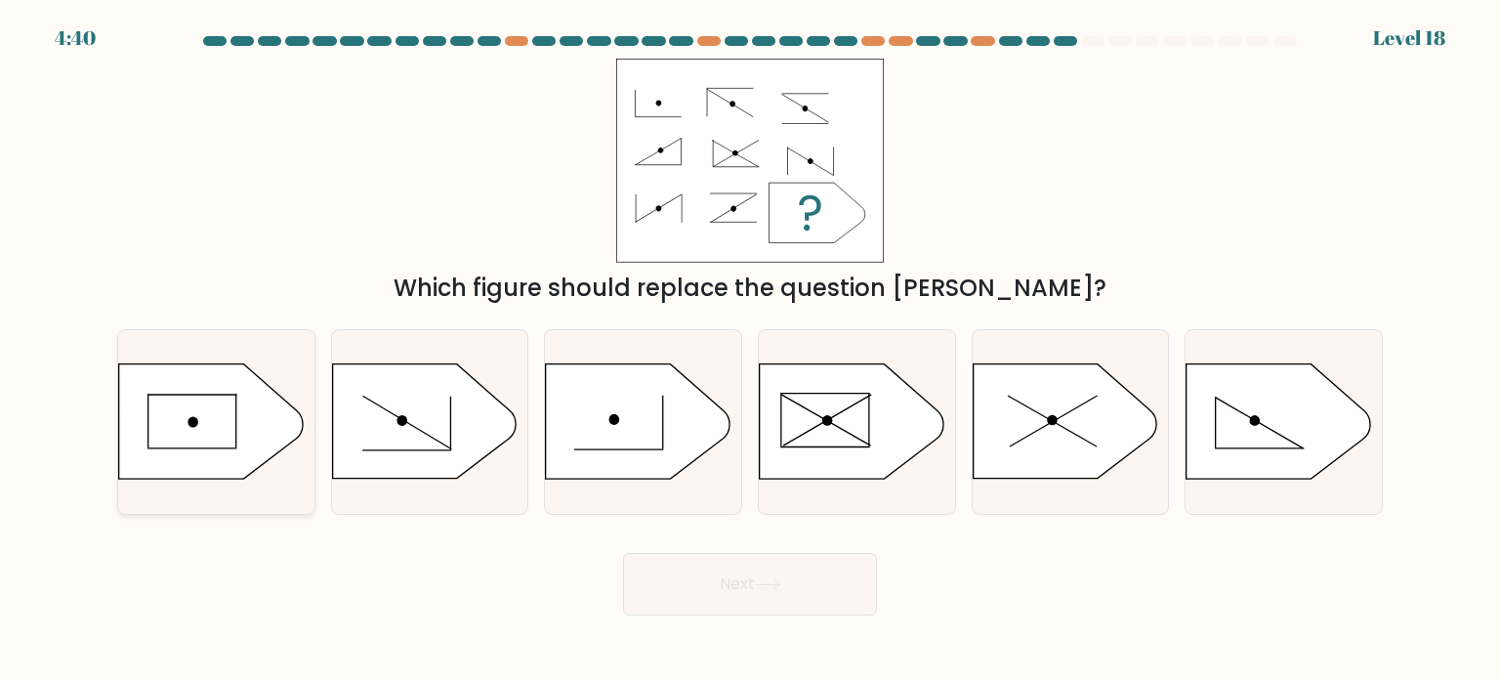
click at [168, 415] on icon at bounding box center [211, 421] width 184 height 114
click at [750, 350] on input "a." at bounding box center [750, 345] width 1 height 10
radio input "true"
click at [837, 592] on button "Next" at bounding box center [750, 584] width 254 height 63
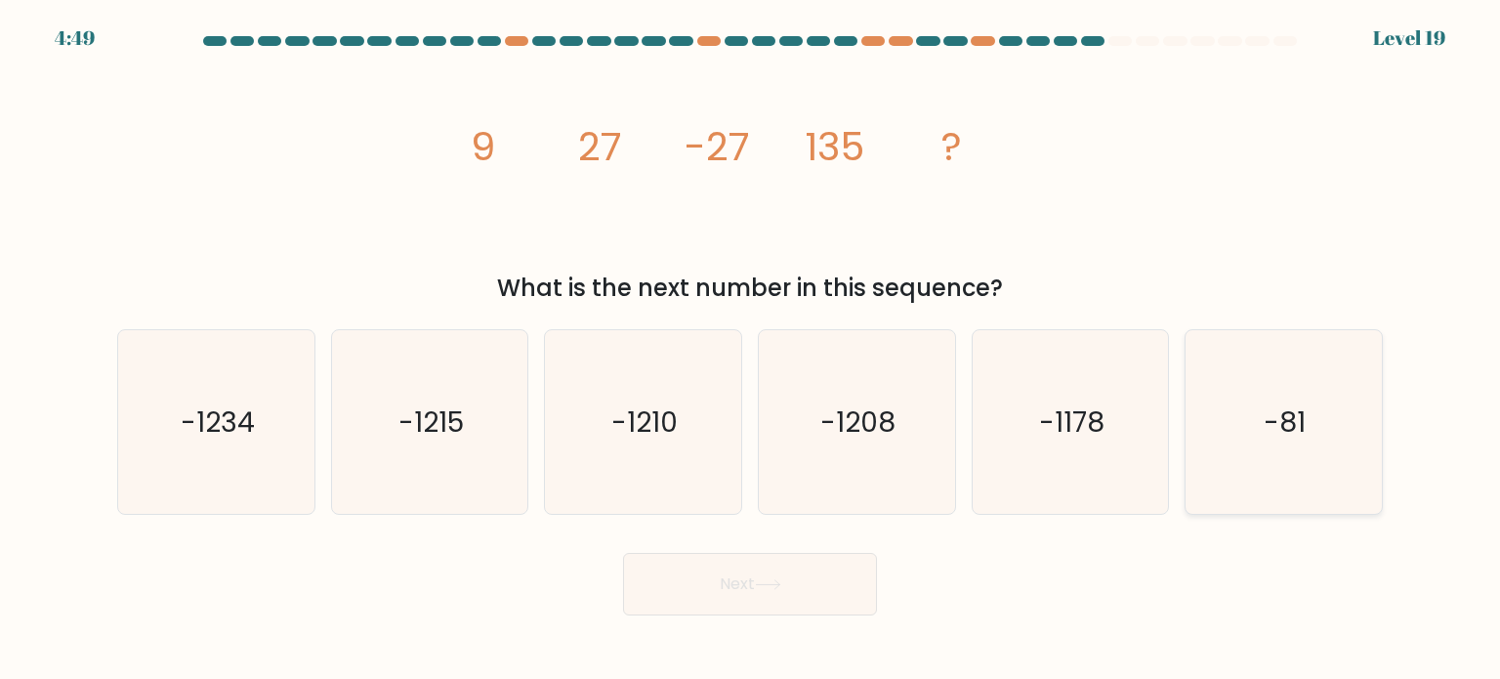
click at [1271, 434] on text "-81" at bounding box center [1286, 420] width 42 height 39
click at [751, 350] on input "f. -81" at bounding box center [750, 345] width 1 height 10
radio input "true"
click at [1271, 434] on text "-81" at bounding box center [1286, 421] width 42 height 38
click at [751, 350] on input "f. -81" at bounding box center [750, 345] width 1 height 10
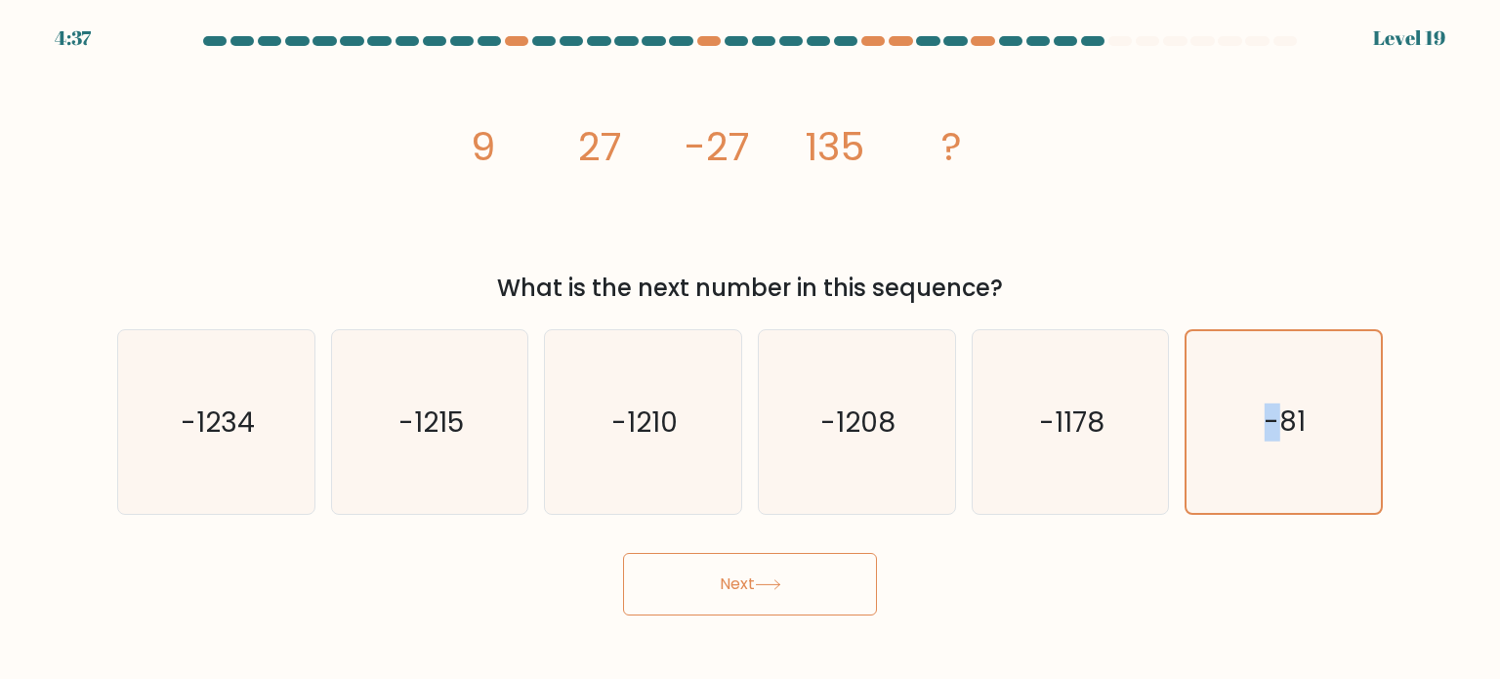
click at [759, 577] on button "Next" at bounding box center [750, 584] width 254 height 63
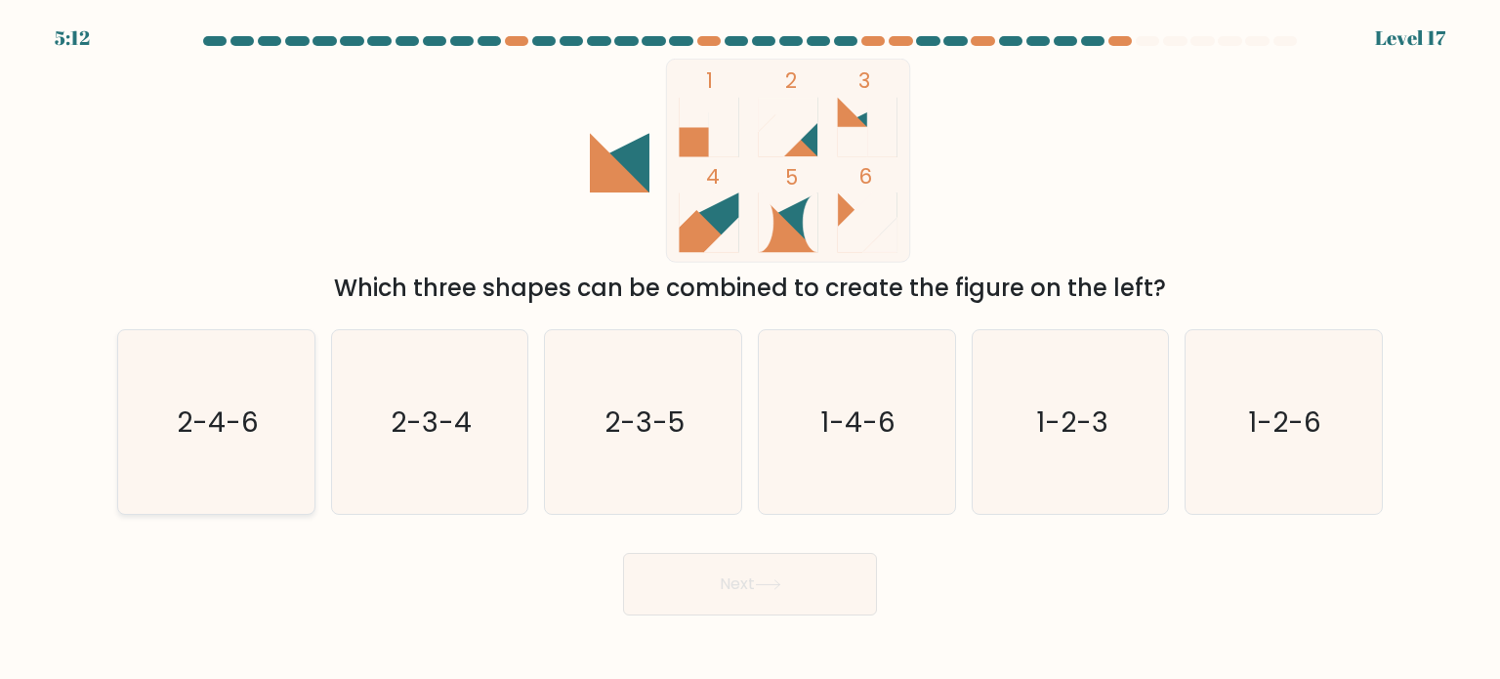
click at [195, 452] on icon "2-4-6" at bounding box center [216, 422] width 184 height 184
click at [750, 350] on input "a. 2-4-6" at bounding box center [750, 345] width 1 height 10
radio input "true"
click at [807, 607] on button "Next" at bounding box center [750, 584] width 254 height 63
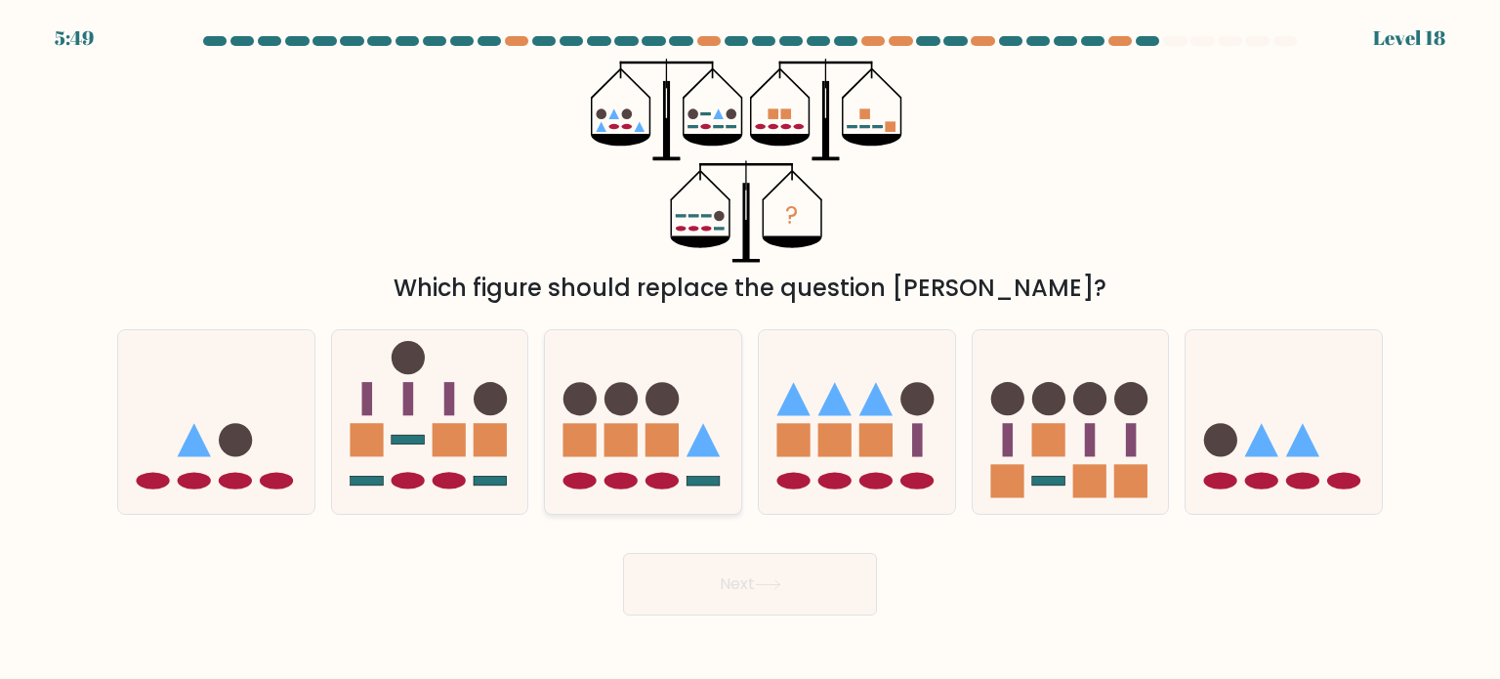
click at [653, 473] on icon at bounding box center [643, 422] width 196 height 162
click at [750, 350] on input "c." at bounding box center [750, 345] width 1 height 10
radio input "true"
click at [829, 593] on button "Next" at bounding box center [750, 584] width 254 height 63
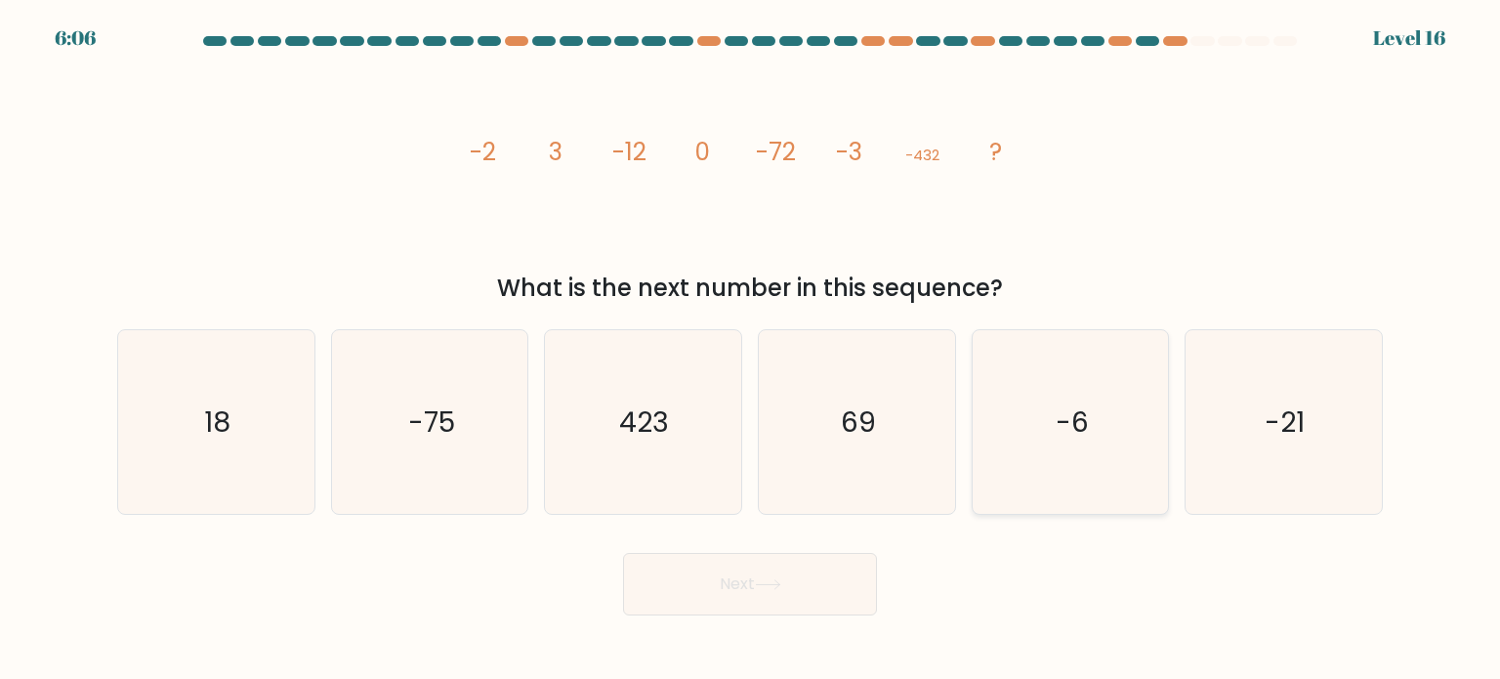
click at [1137, 439] on icon "-6" at bounding box center [1071, 422] width 184 height 184
click at [751, 350] on input "e. -6" at bounding box center [750, 345] width 1 height 10
radio input "true"
click at [1356, 370] on icon "-21" at bounding box center [1284, 422] width 184 height 184
click at [751, 350] on input "f. -21" at bounding box center [750, 345] width 1 height 10
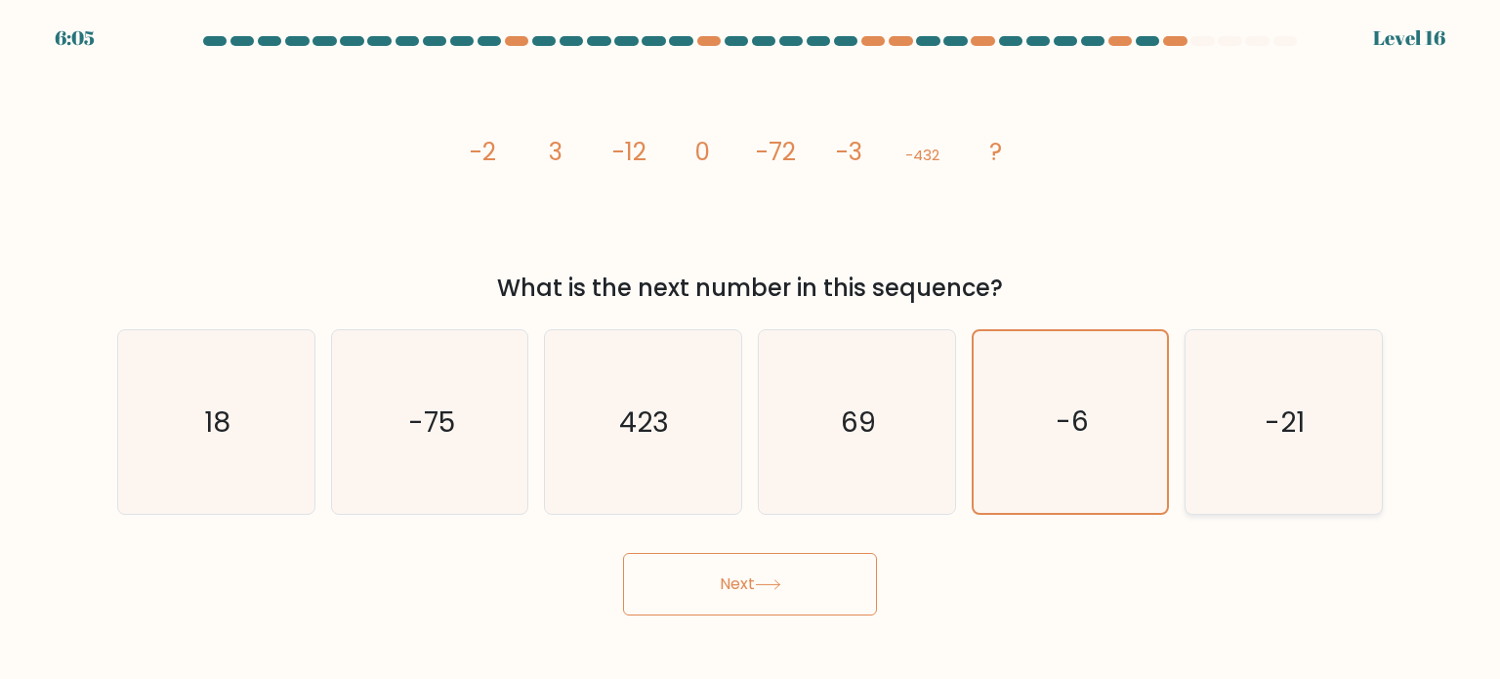
radio input "true"
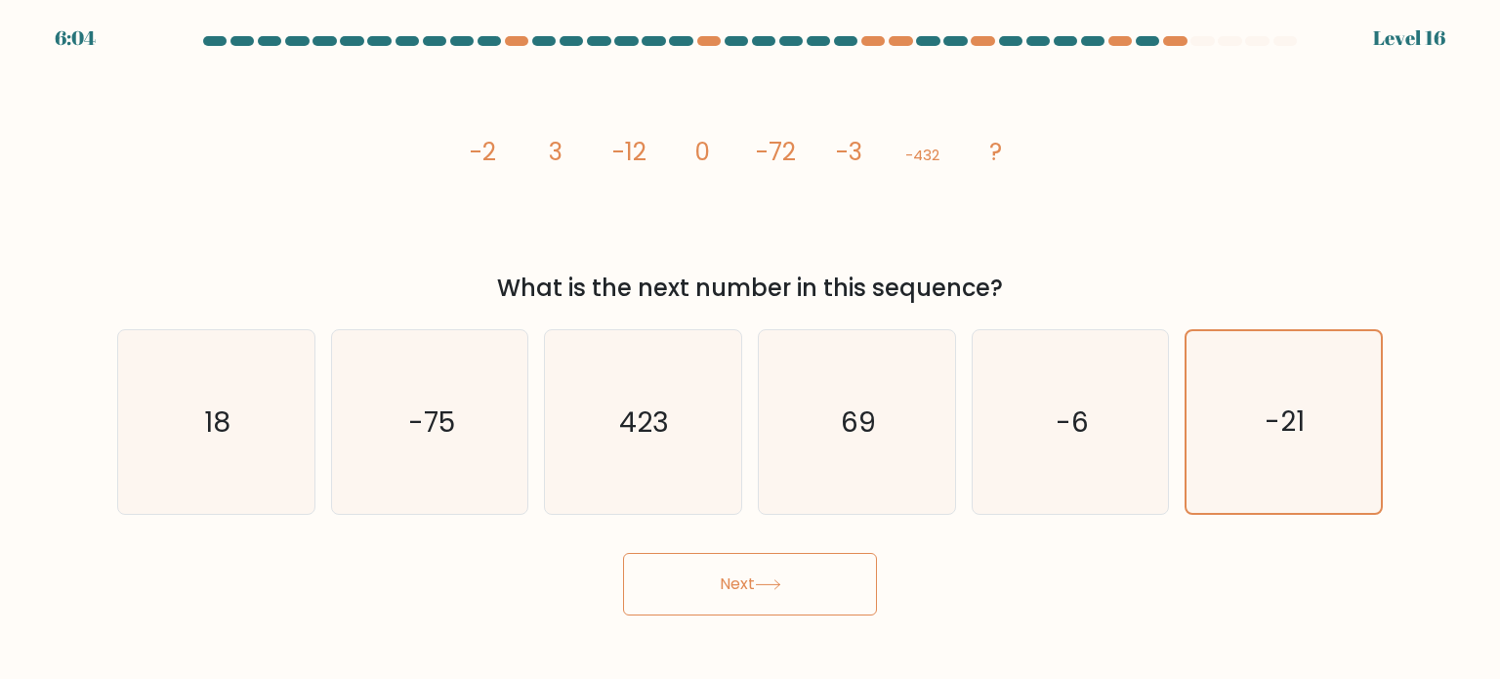
click at [813, 567] on button "Next" at bounding box center [750, 584] width 254 height 63
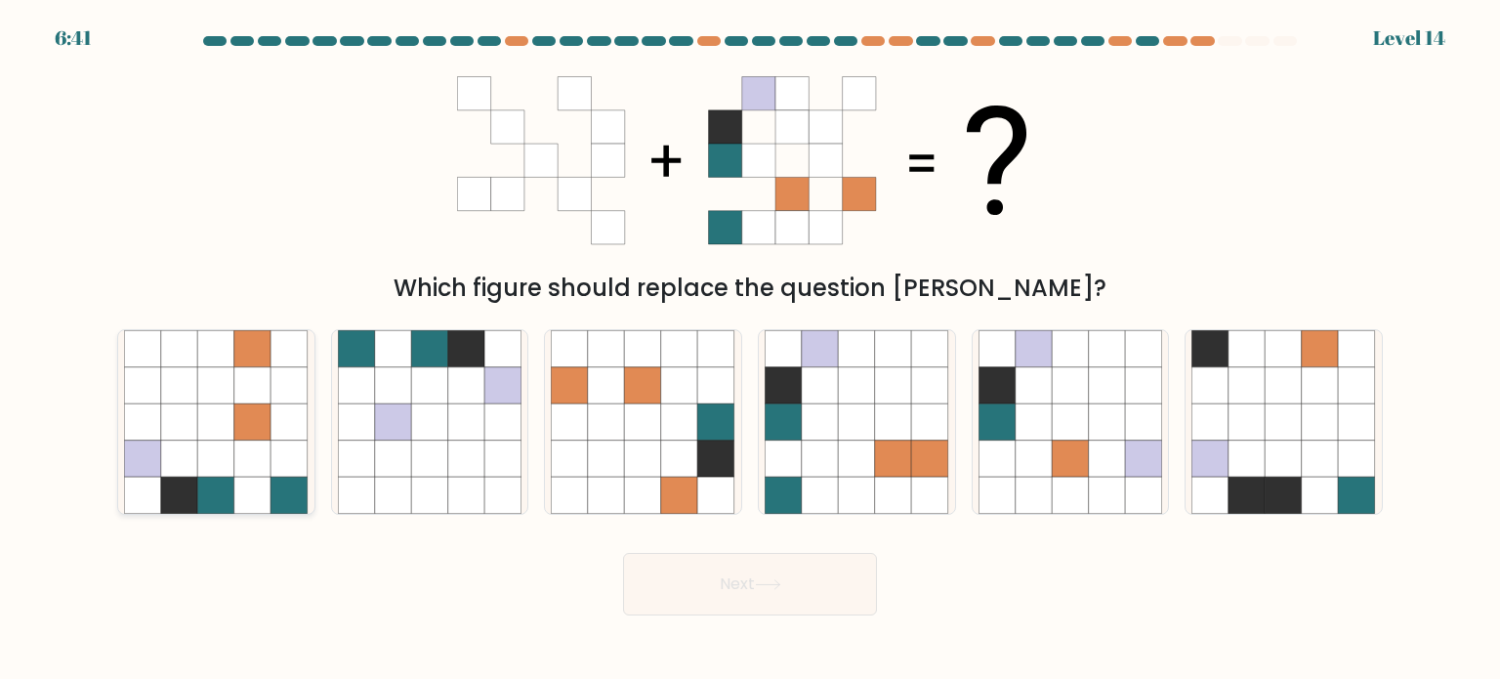
click at [294, 460] on icon at bounding box center [290, 458] width 37 height 37
click at [750, 350] on input "a." at bounding box center [750, 345] width 1 height 10
radio input "true"
click at [686, 582] on button "Next" at bounding box center [750, 584] width 254 height 63
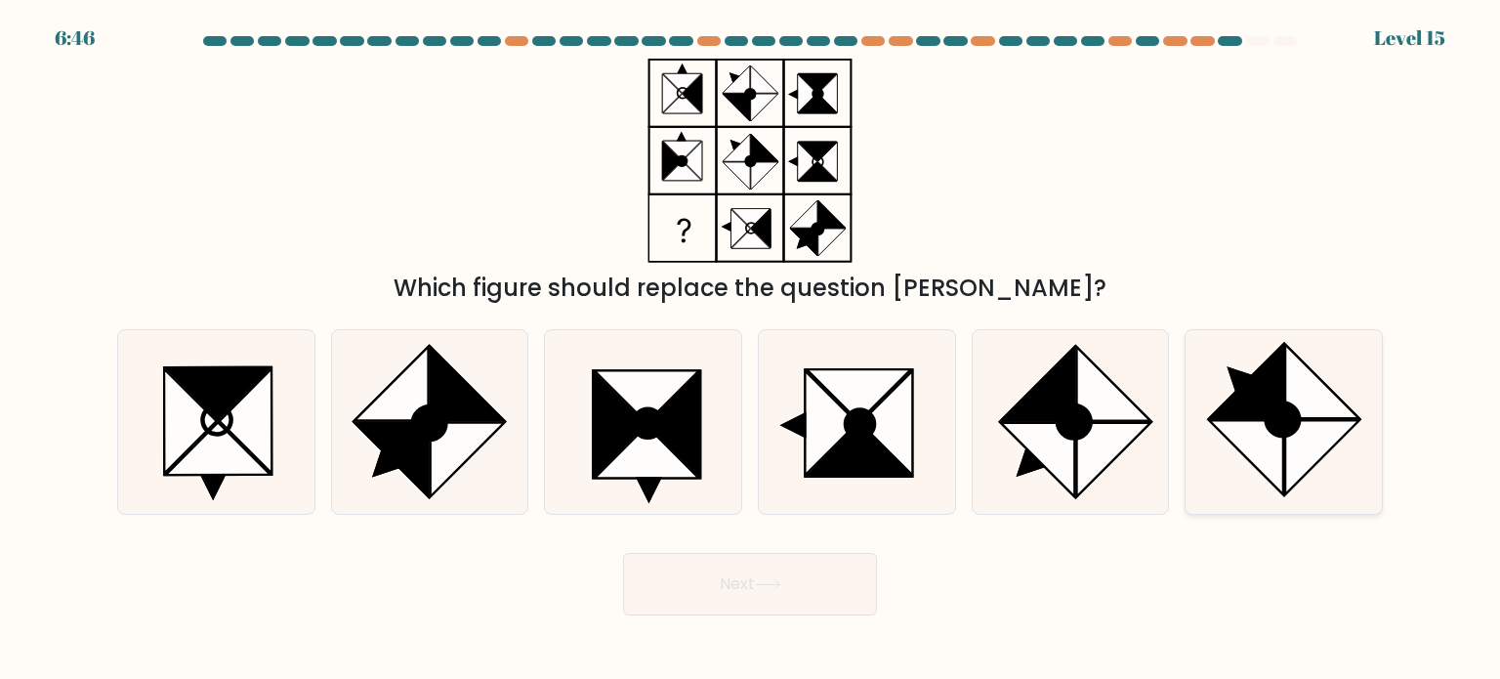
click at [1232, 433] on icon at bounding box center [1247, 457] width 74 height 74
click at [751, 350] on input "f." at bounding box center [750, 345] width 1 height 10
radio input "true"
click at [734, 589] on button "Next" at bounding box center [750, 584] width 254 height 63
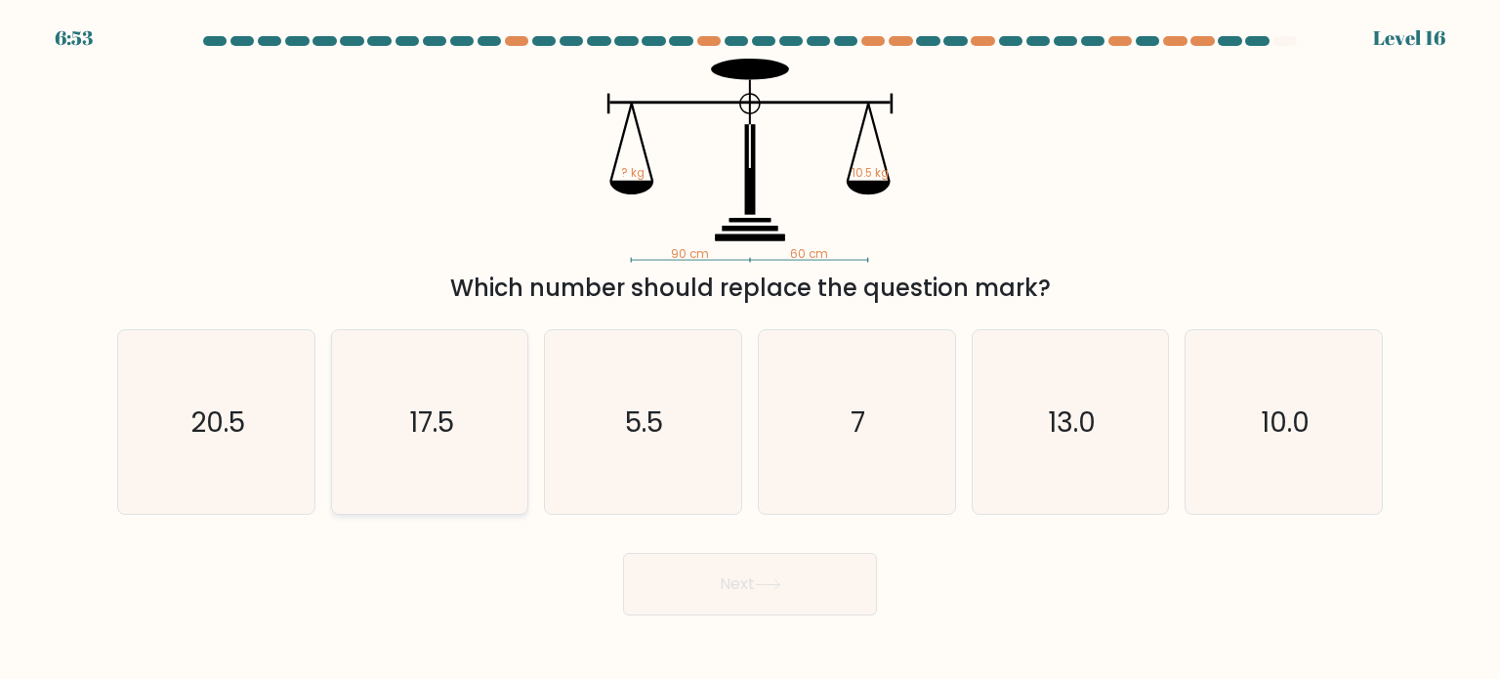
click at [406, 429] on icon "17.5" at bounding box center [430, 422] width 184 height 184
click at [750, 350] on input "b. 17.5" at bounding box center [750, 345] width 1 height 10
radio input "true"
click at [815, 589] on button "Next" at bounding box center [750, 584] width 254 height 63
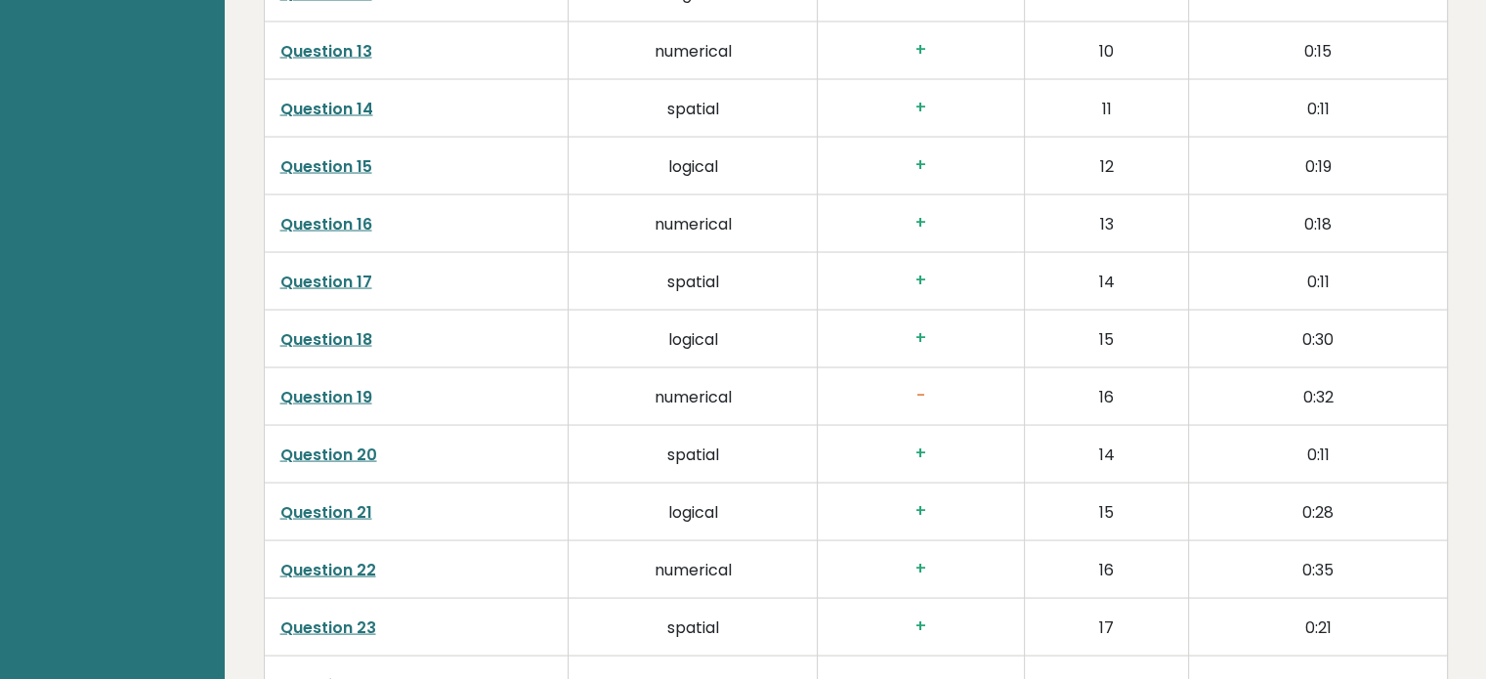
scroll to position [3809, 0]
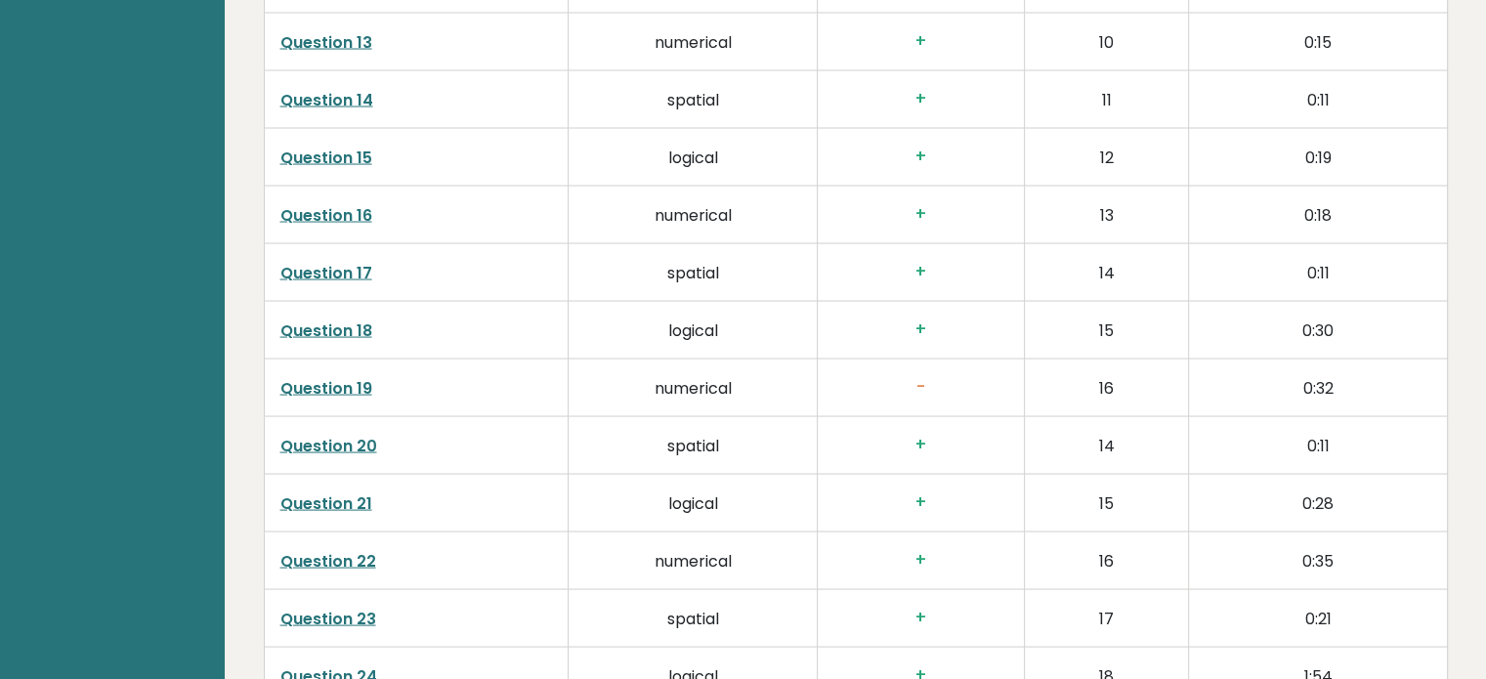
drag, startPoint x: 925, startPoint y: 406, endPoint x: 933, endPoint y: 385, distance: 22.9
